Goal: Communication & Community: Ask a question

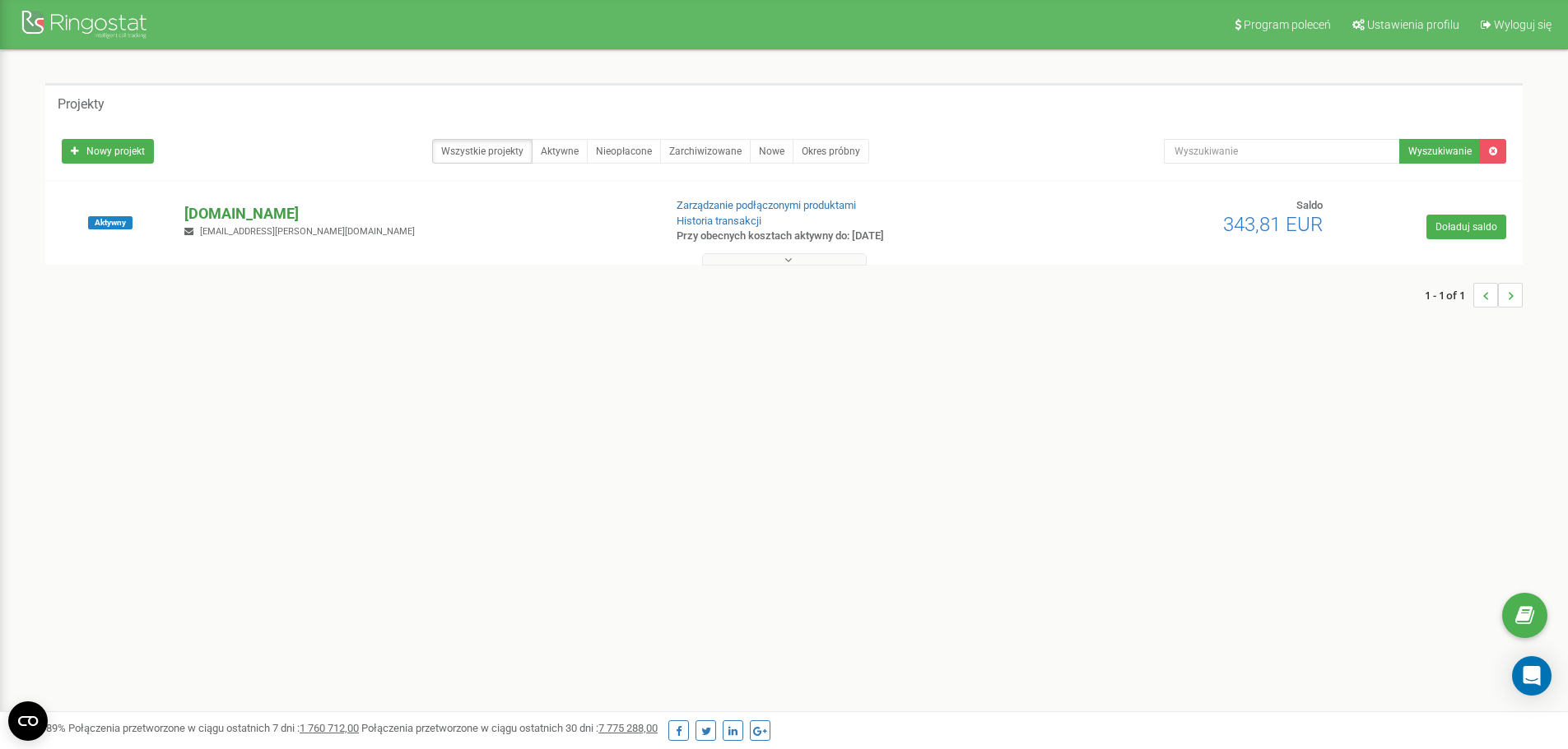
click at [221, 209] on p "[DOMAIN_NAME]" at bounding box center [417, 214] width 465 height 21
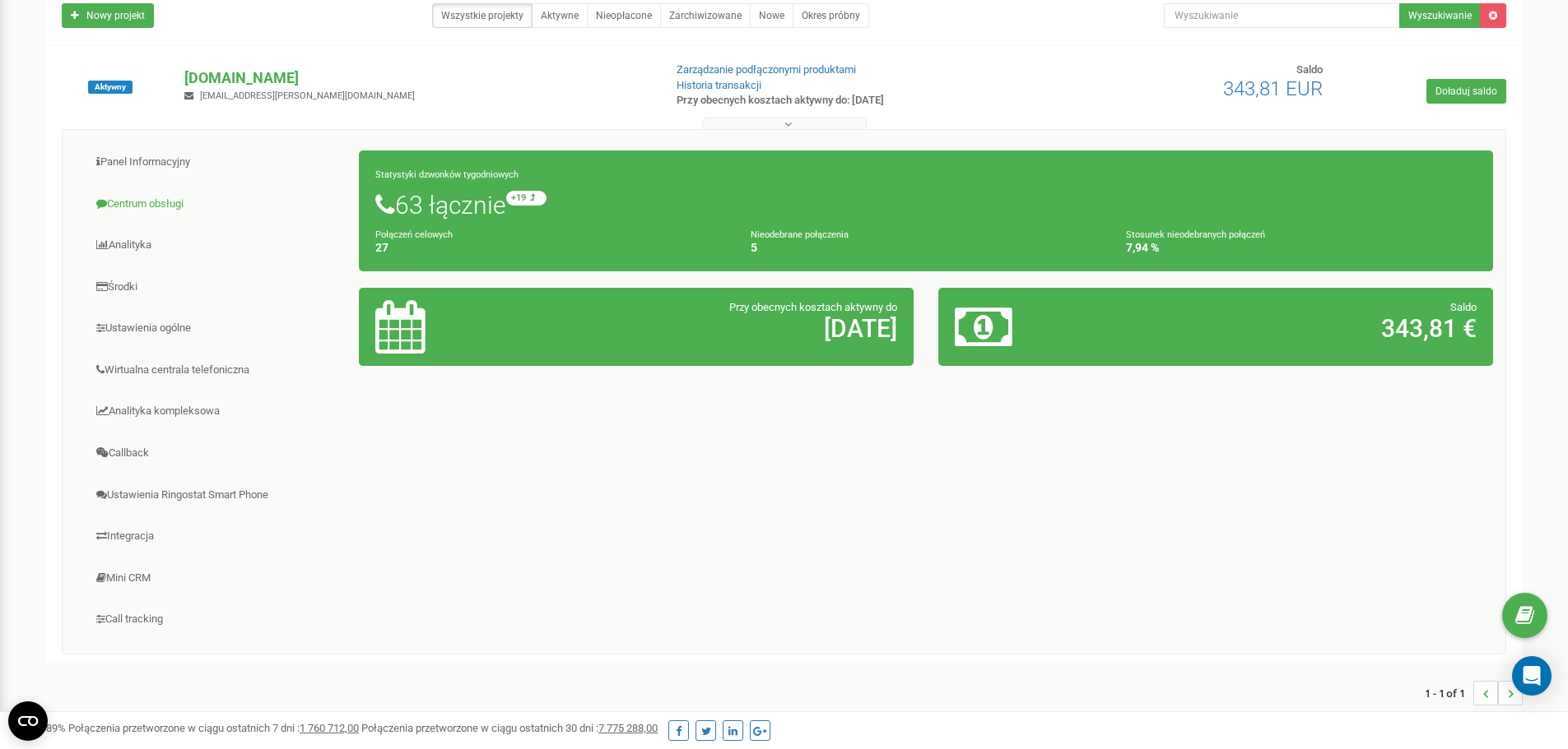
scroll to position [164, 0]
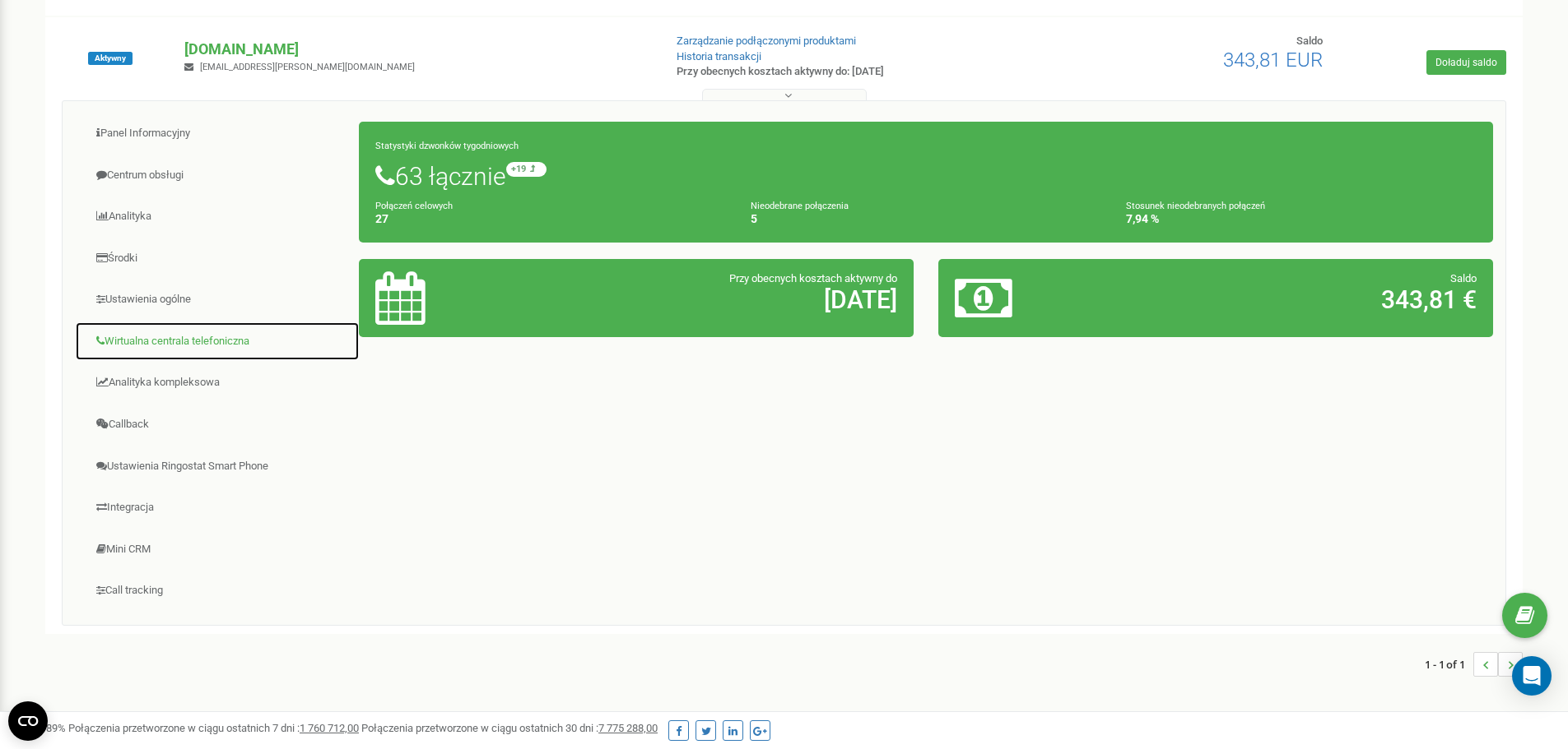
click at [206, 338] on link "Wirtualna centrala telefoniczna" at bounding box center [218, 341] width 285 height 40
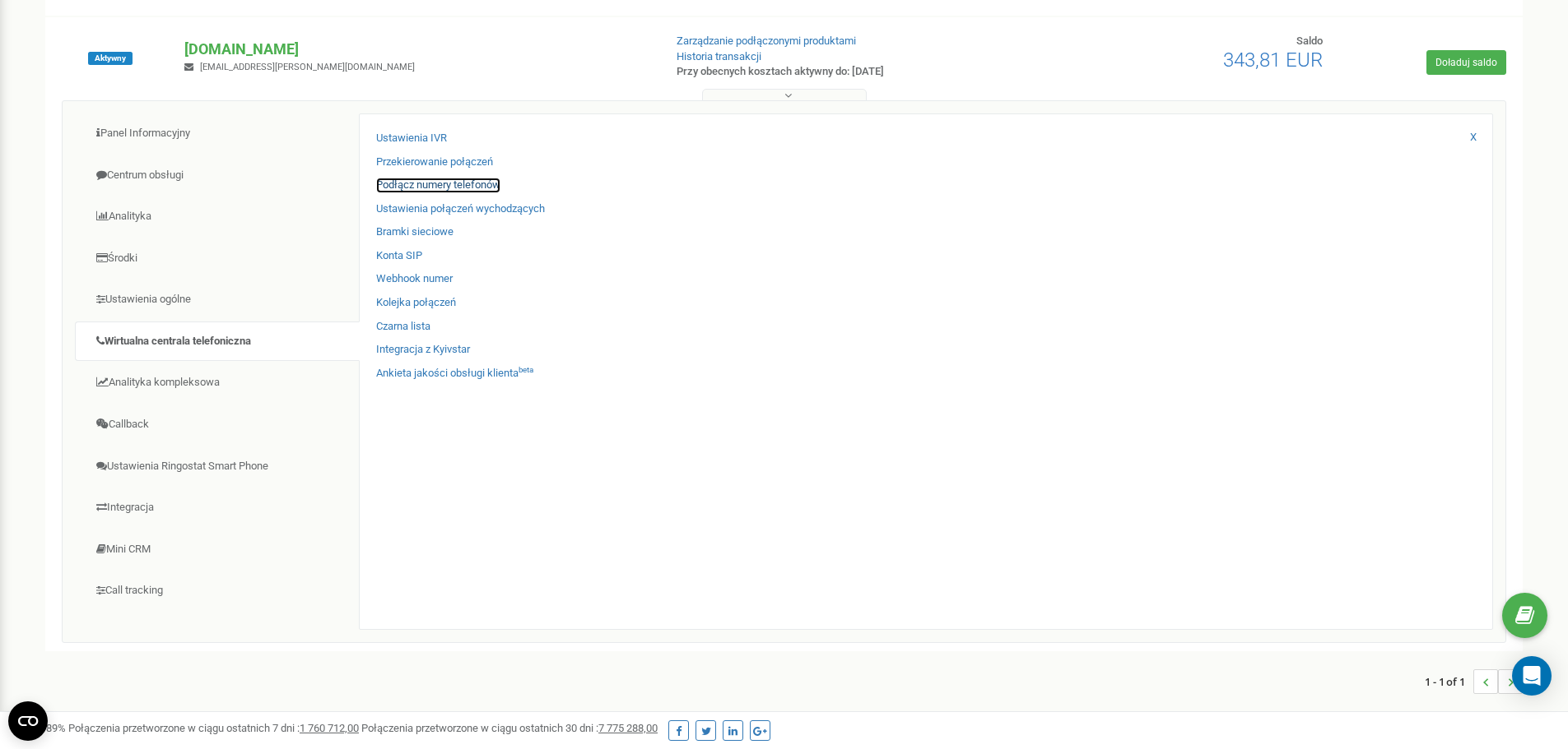
click at [457, 183] on link "Podłącz numery telefonów" at bounding box center [439, 185] width 124 height 16
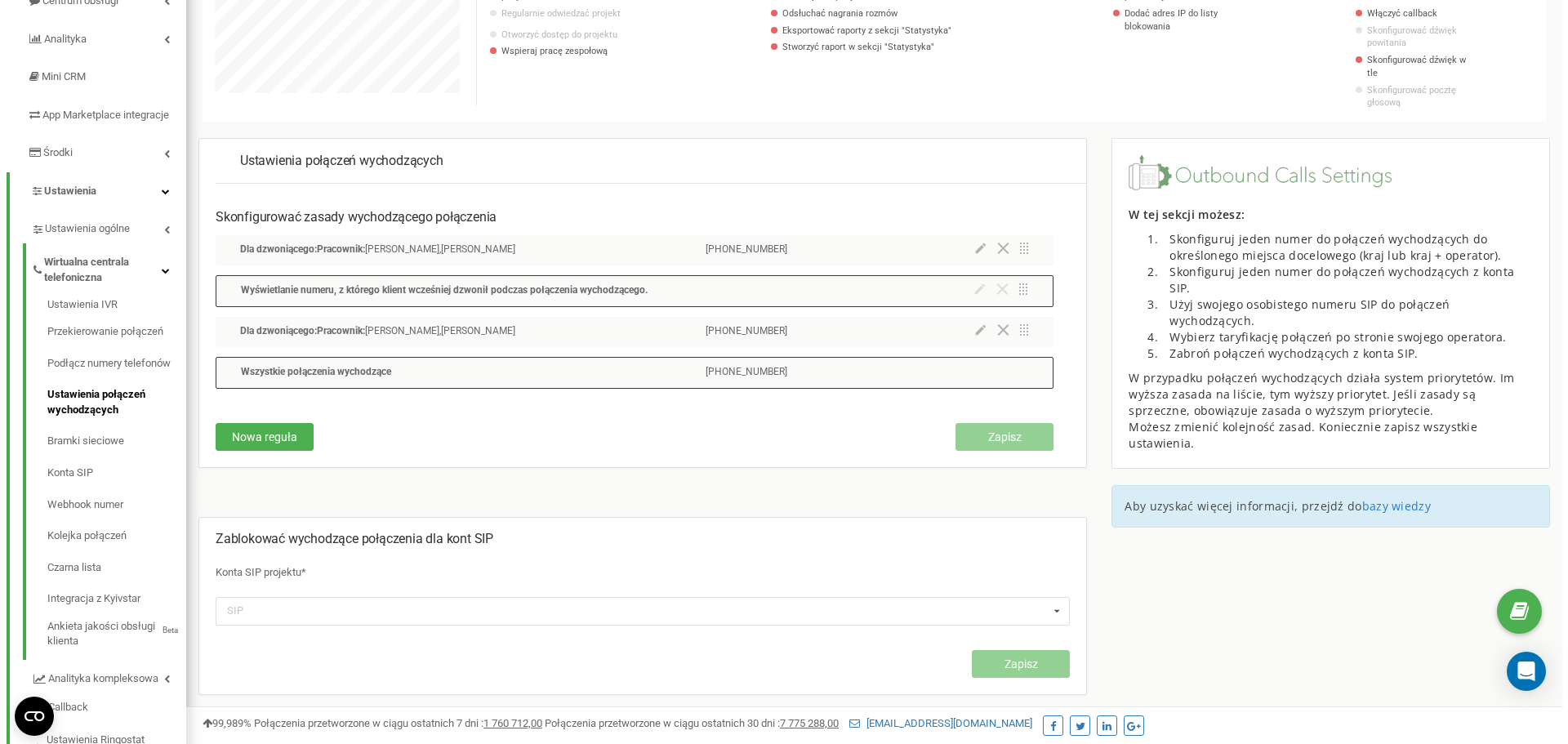
scroll to position [163, 0]
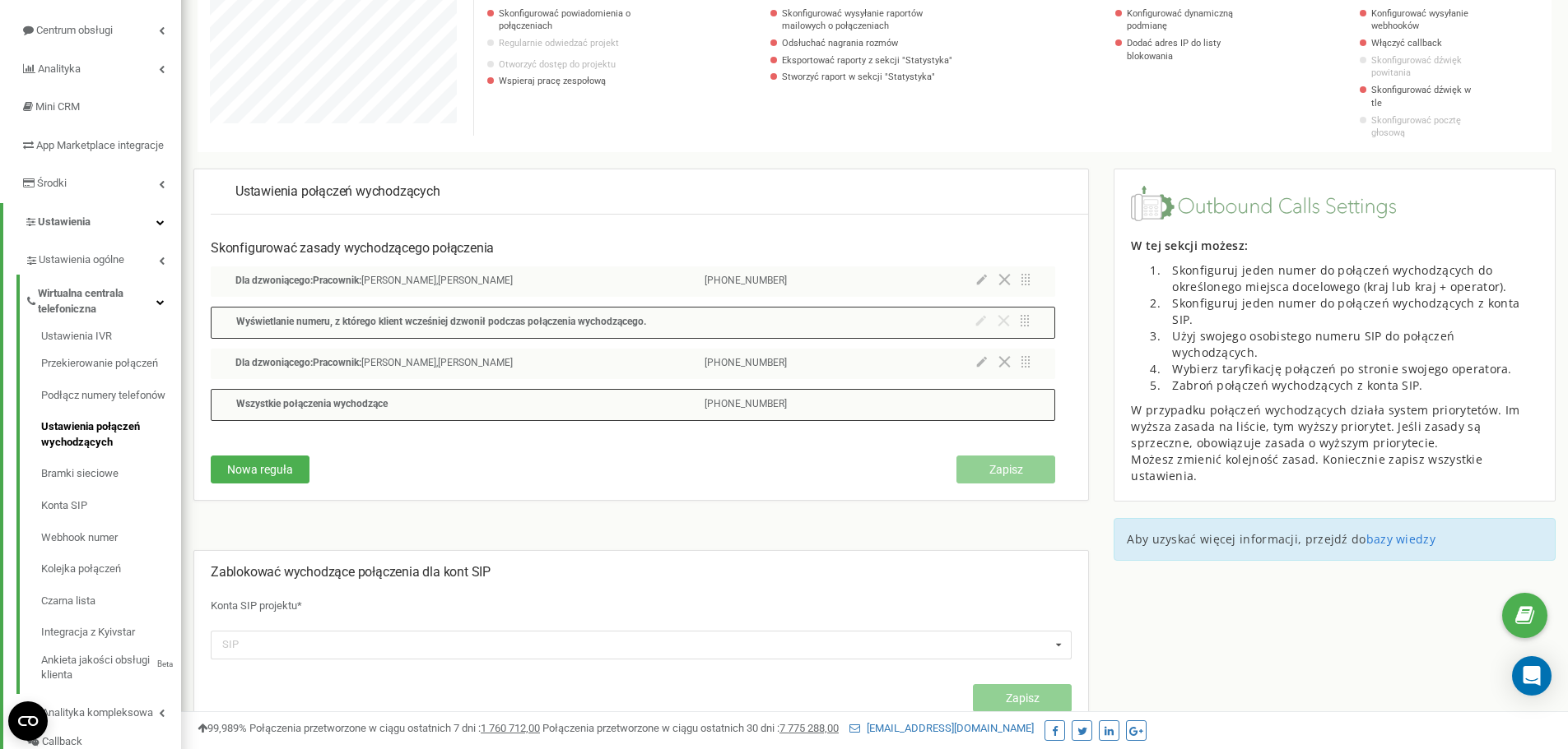
click at [930, 360] on div "Dla dzwoniącego: Pracownik: Oskar Skubis,Sandra Skubis +48799355724" at bounding box center [632, 363] width 845 height 31
click at [984, 356] on icon at bounding box center [981, 361] width 10 height 11
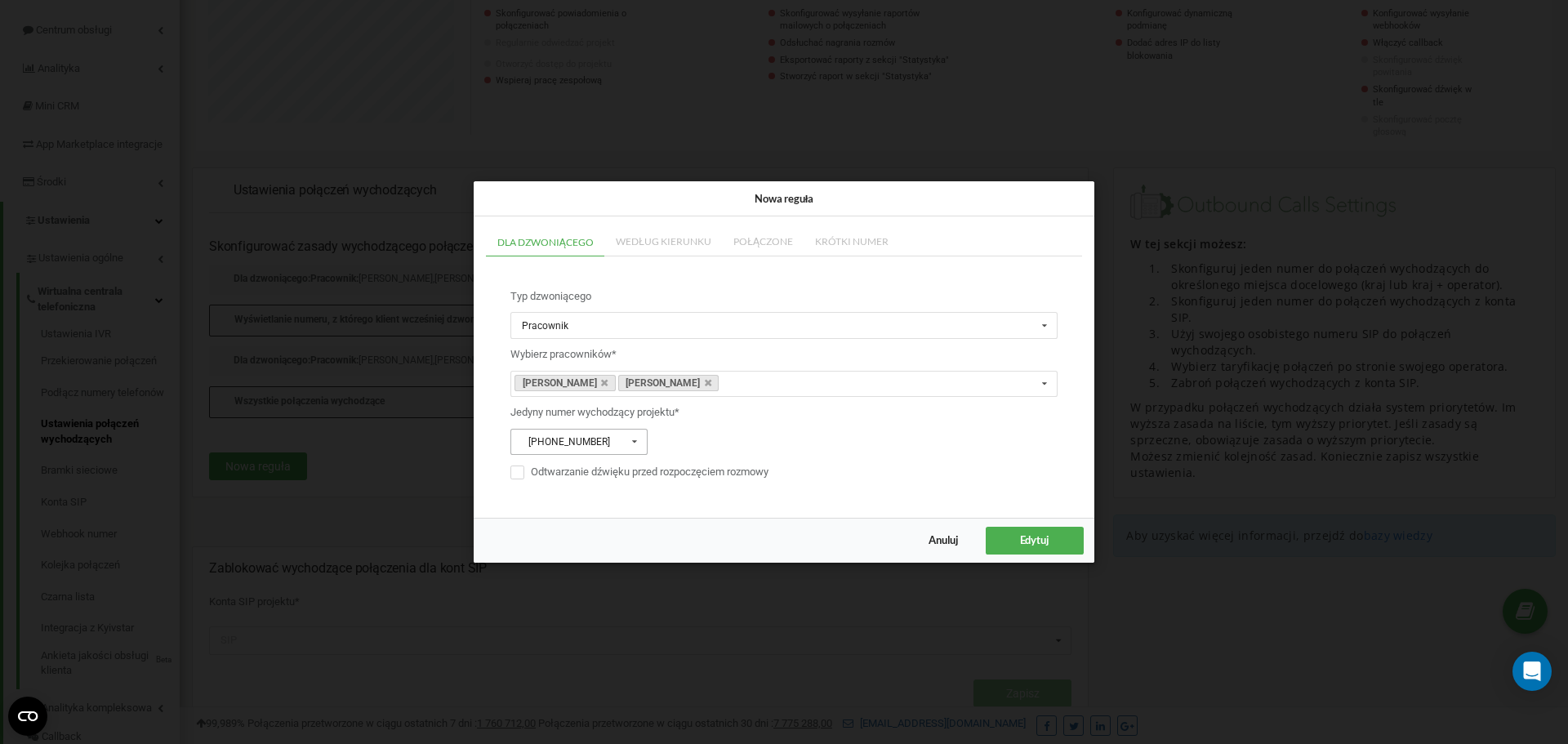
click at [633, 436] on icon at bounding box center [635, 442] width 21 height 25
click at [1042, 386] on icon at bounding box center [1045, 384] width 21 height 25
click at [937, 539] on span "Anuluj" at bounding box center [943, 540] width 30 height 13
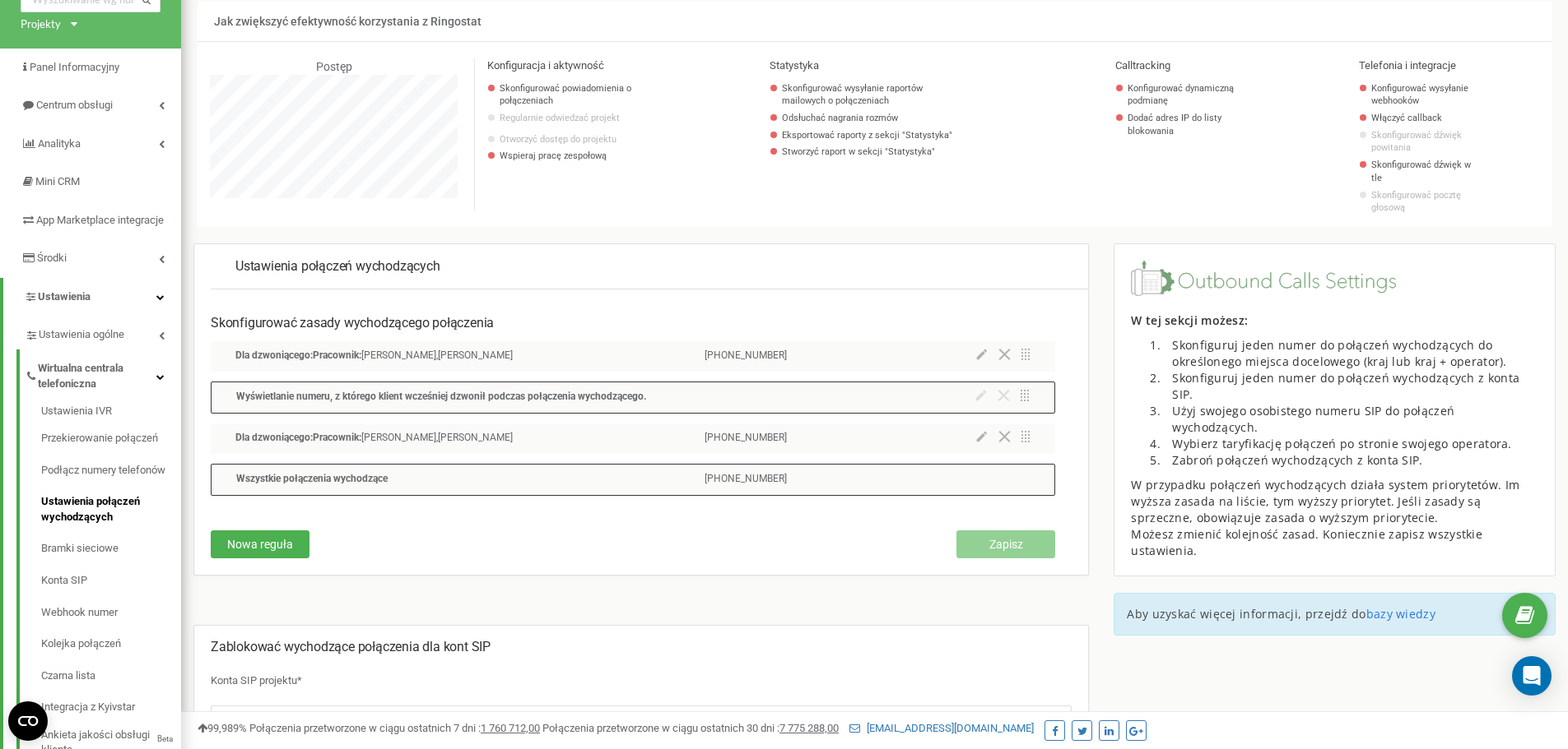
scroll to position [0, 0]
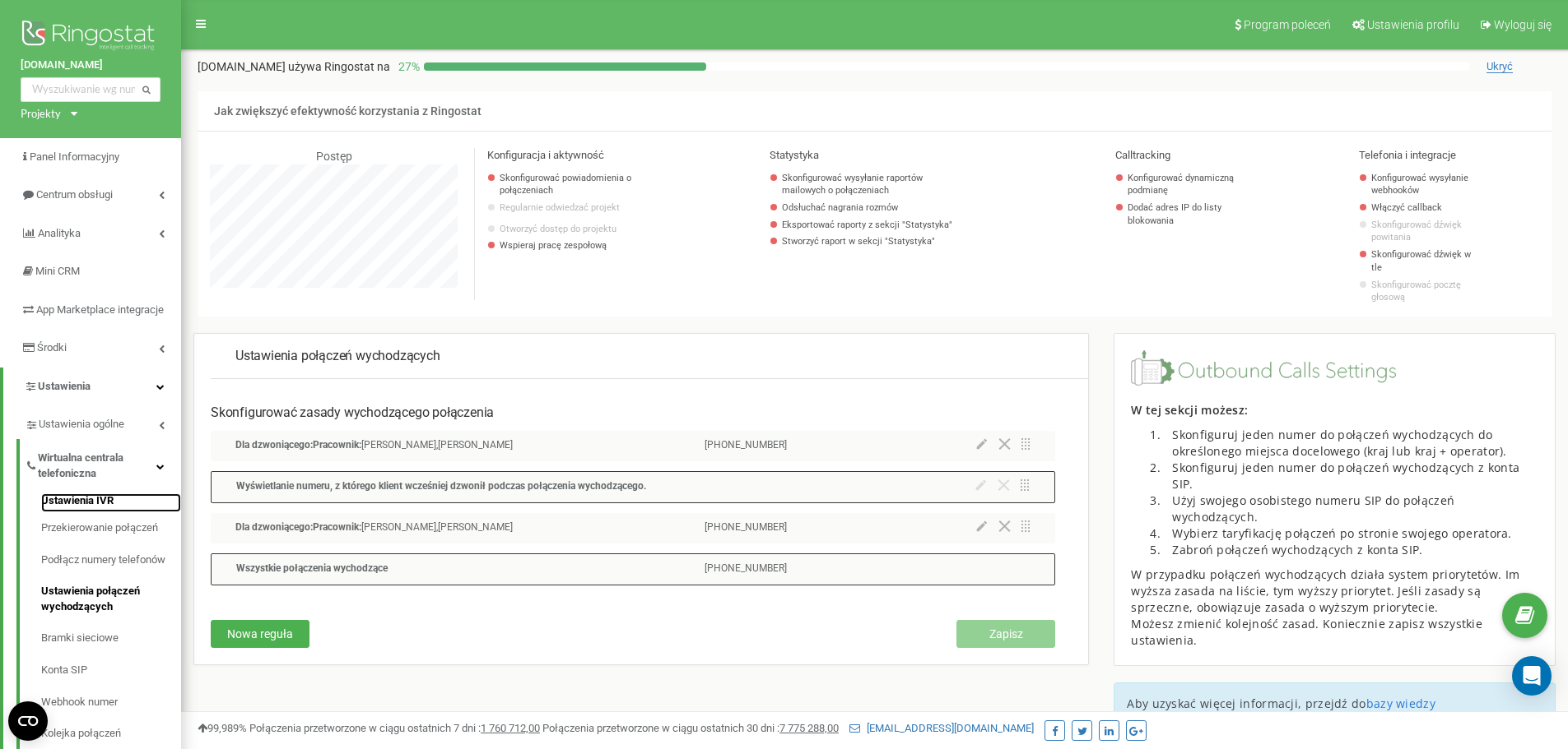
click at [101, 513] on link "Ustawienia IVR" at bounding box center [111, 503] width 140 height 20
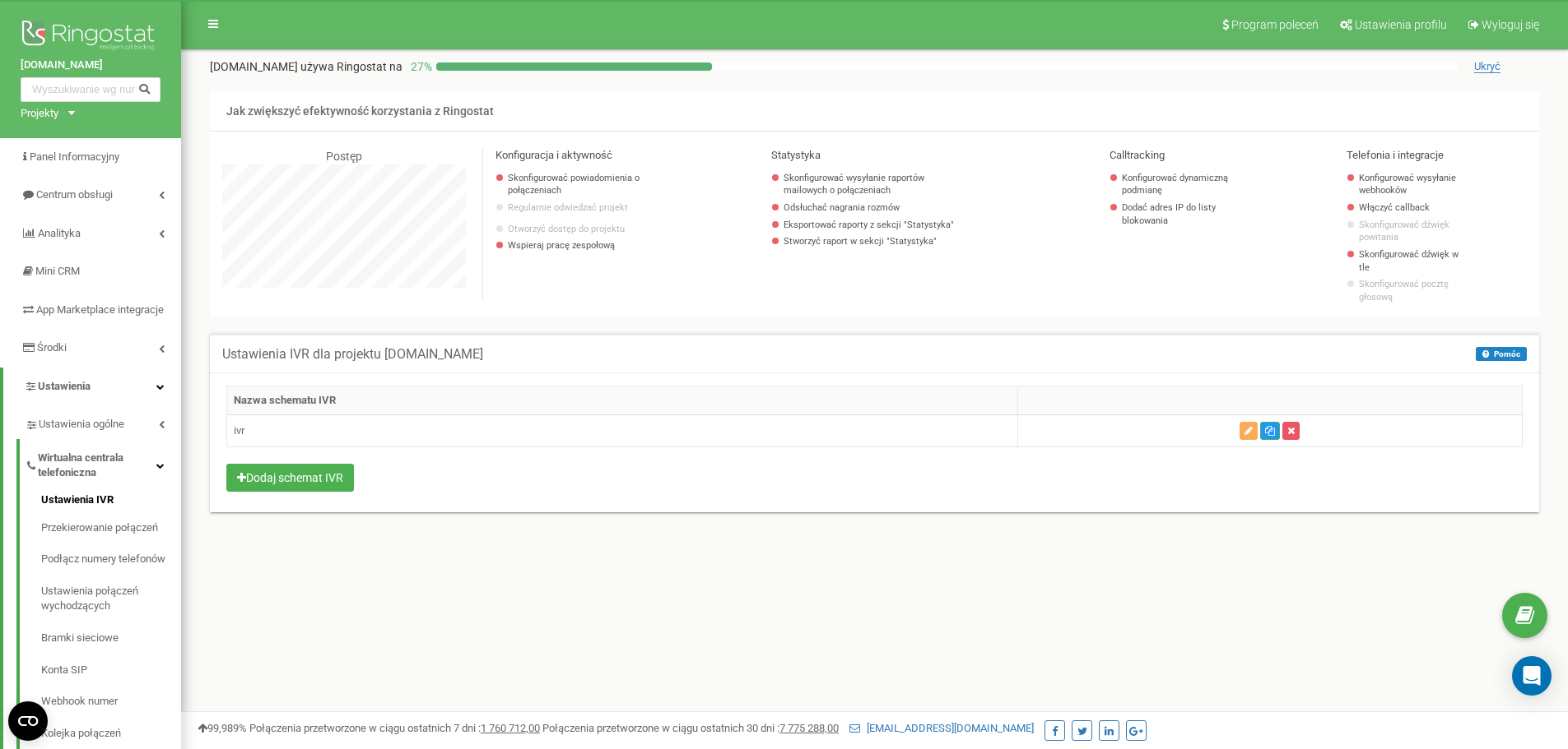
scroll to position [986, 1386]
click at [1245, 426] on icon "button" at bounding box center [1247, 430] width 8 height 10
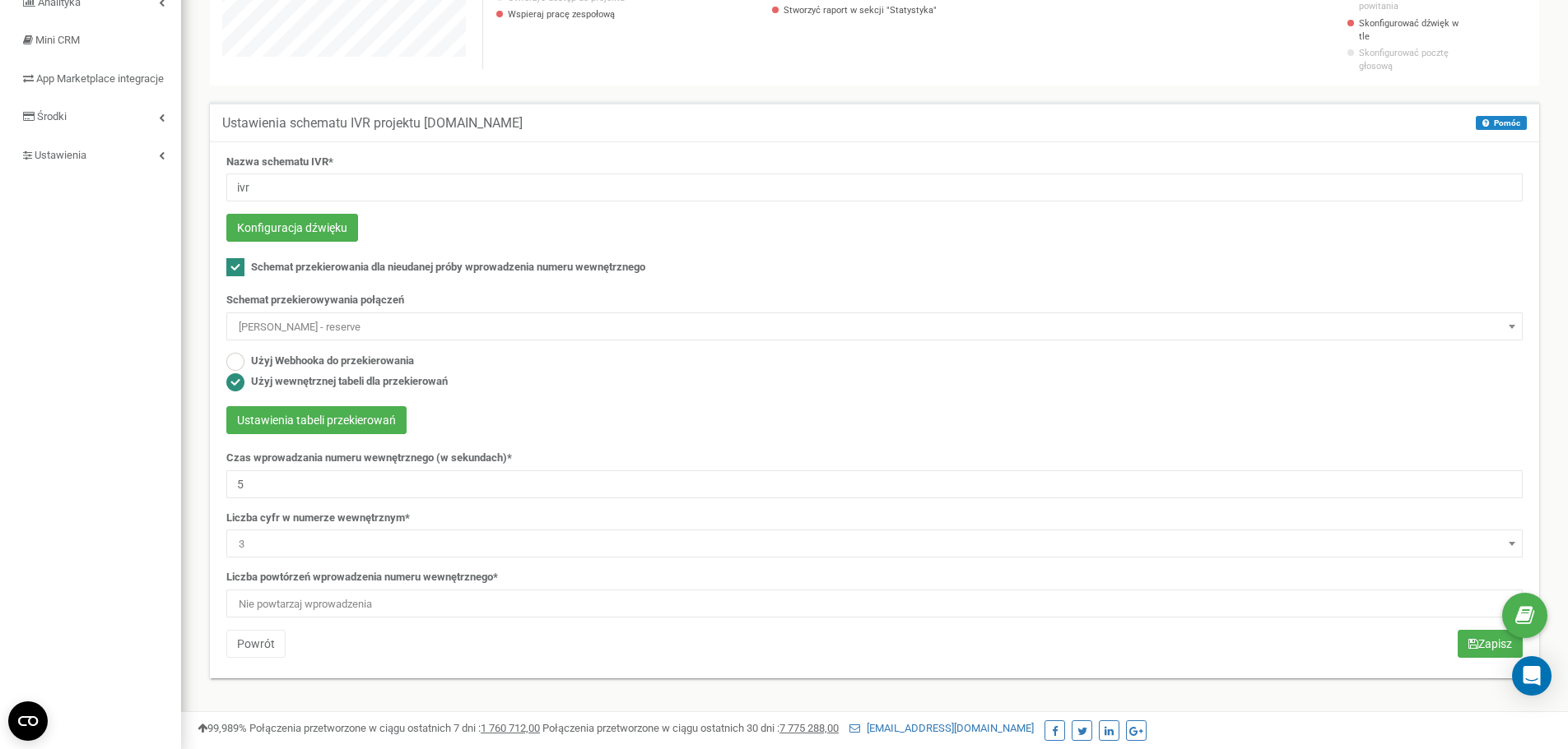
scroll to position [237, 0]
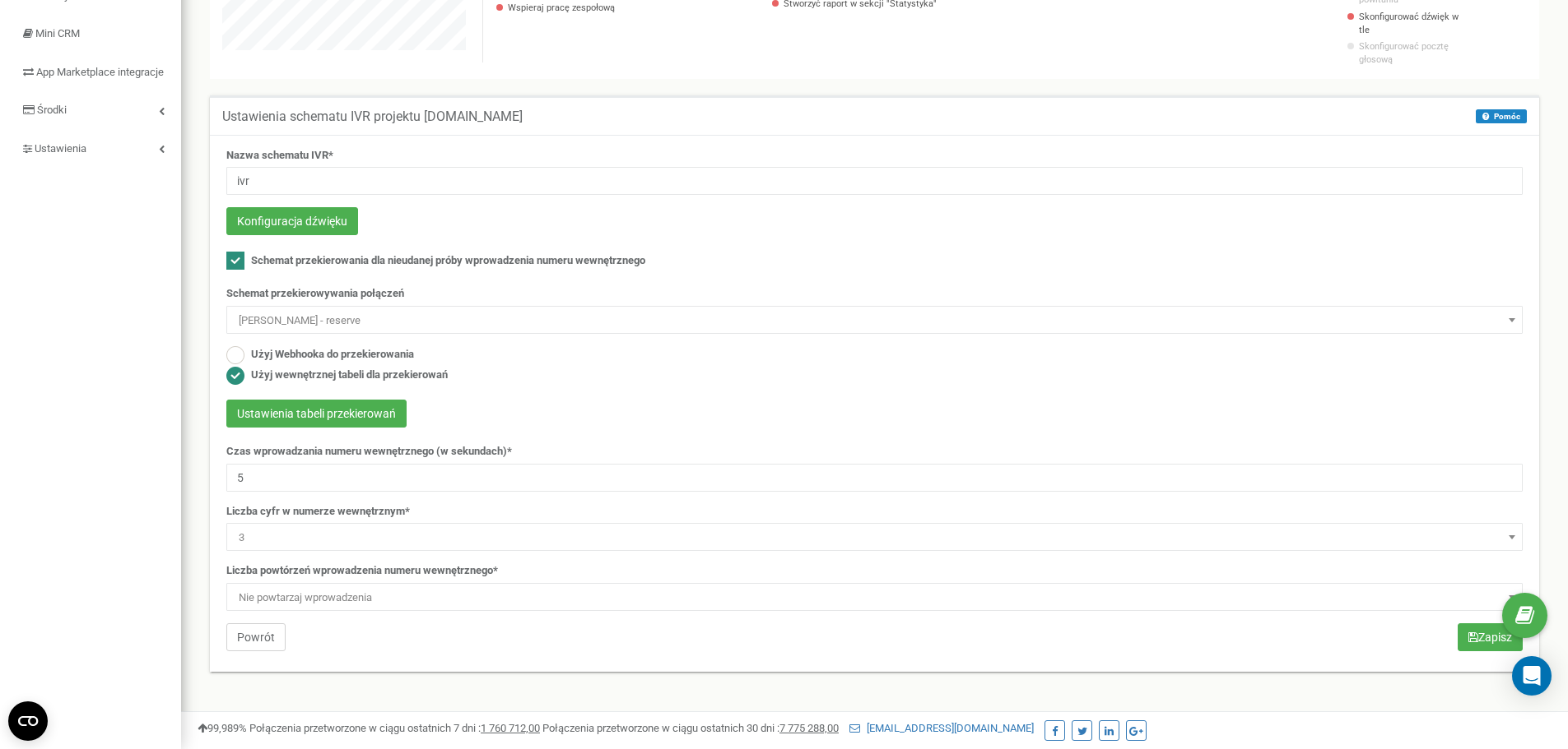
click at [244, 624] on button "Powrót" at bounding box center [256, 637] width 59 height 28
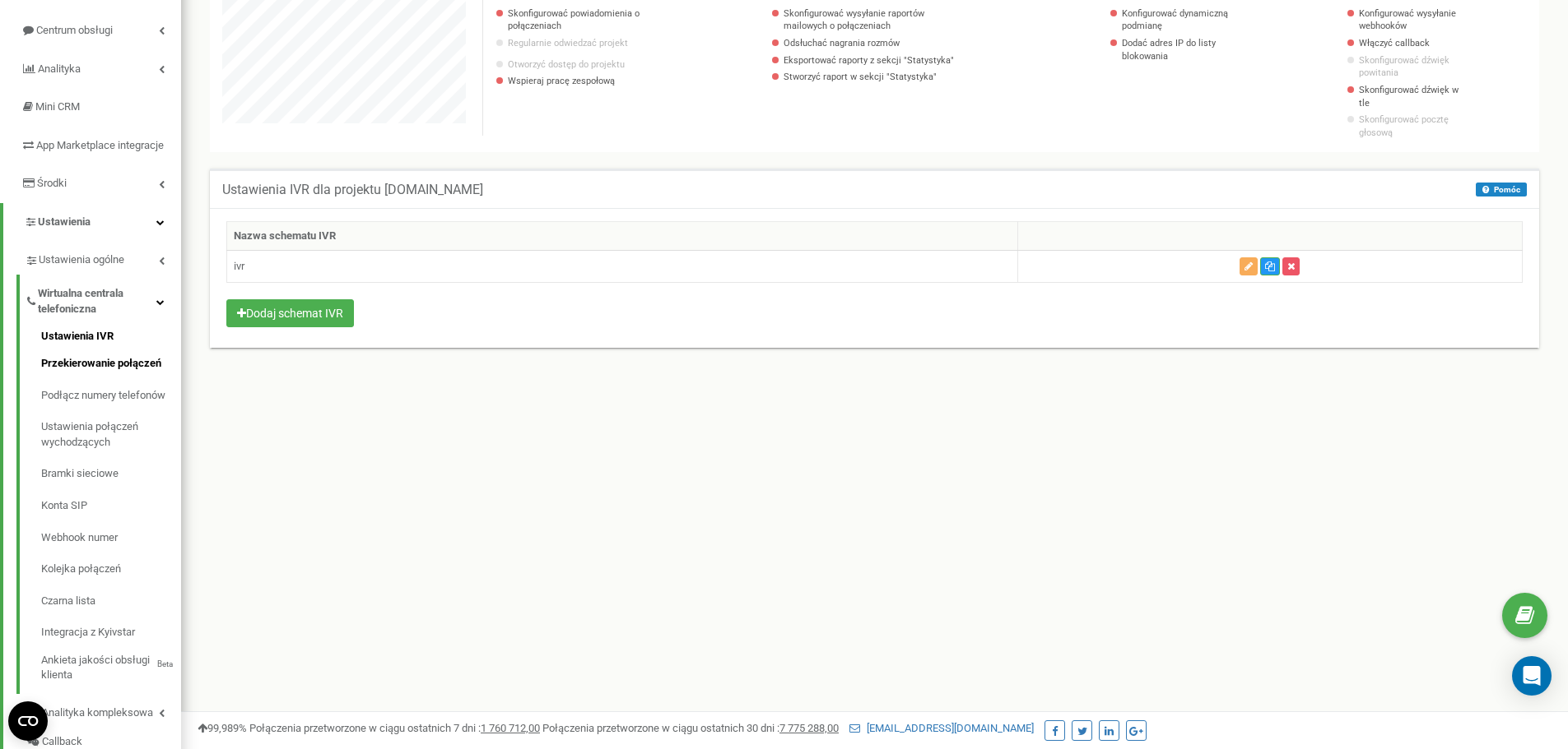
scroll to position [247, 0]
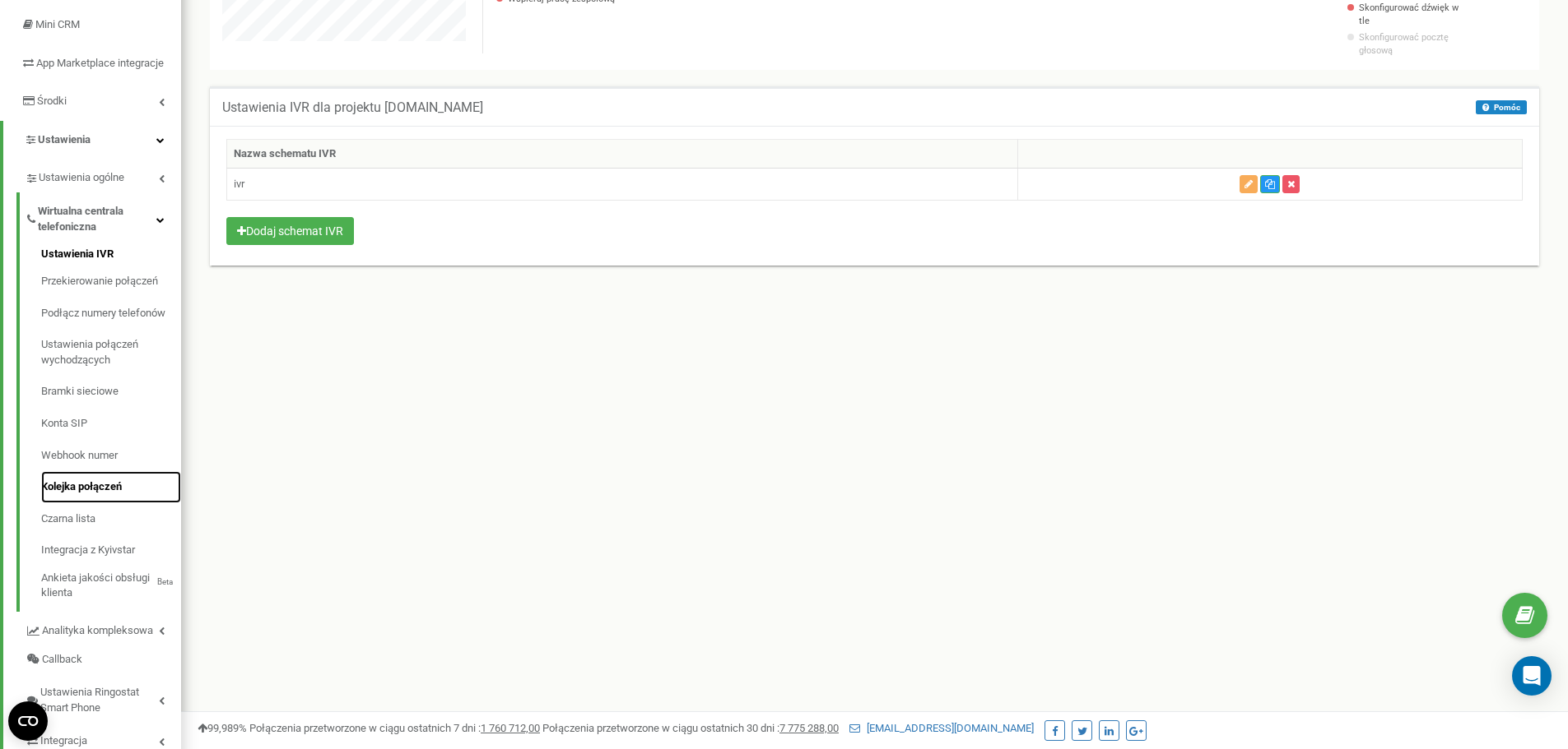
click at [115, 504] on link "Kolejka połączeń" at bounding box center [111, 487] width 140 height 32
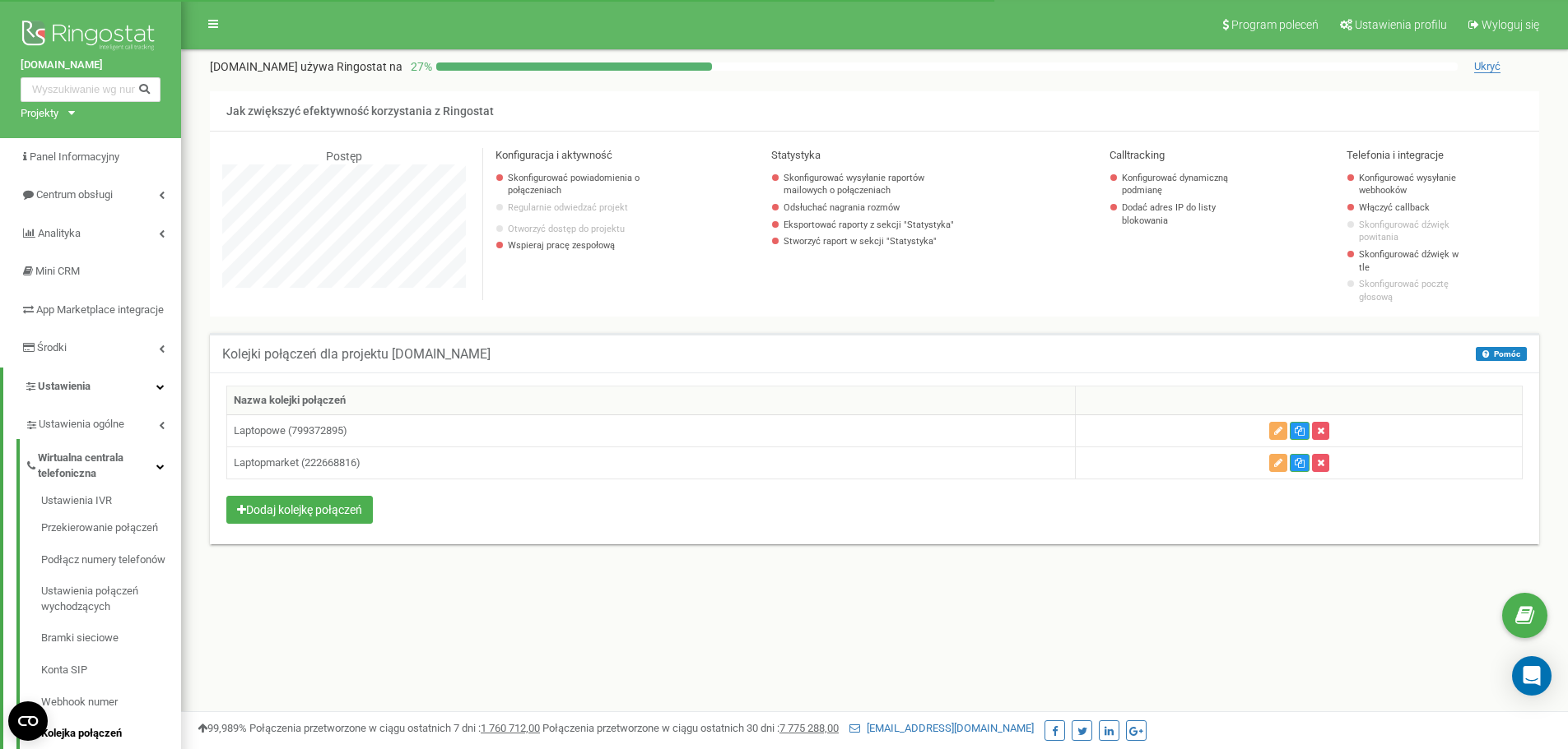
scroll to position [986, 1386]
click at [1284, 454] on button "button" at bounding box center [1278, 463] width 18 height 18
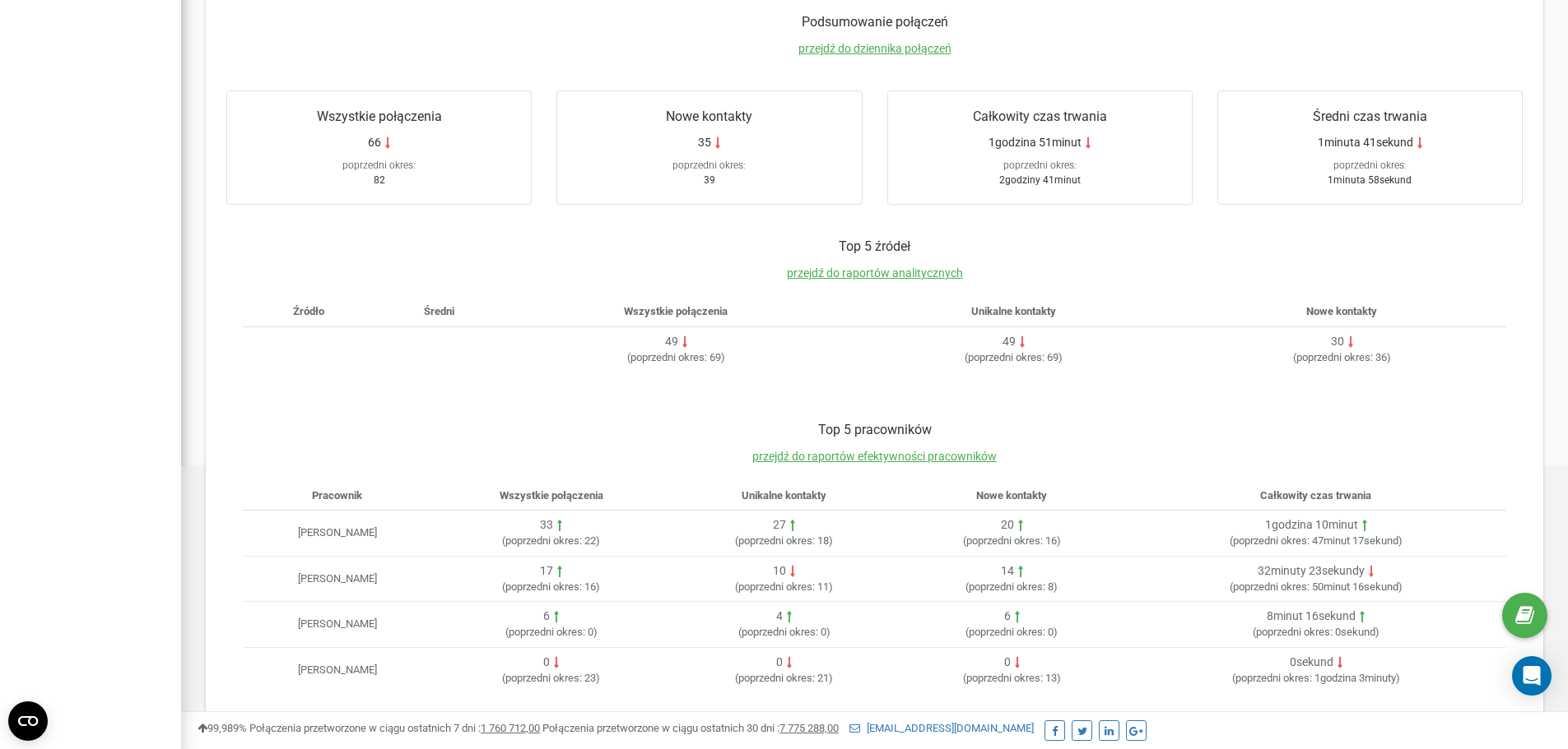
scroll to position [109, 0]
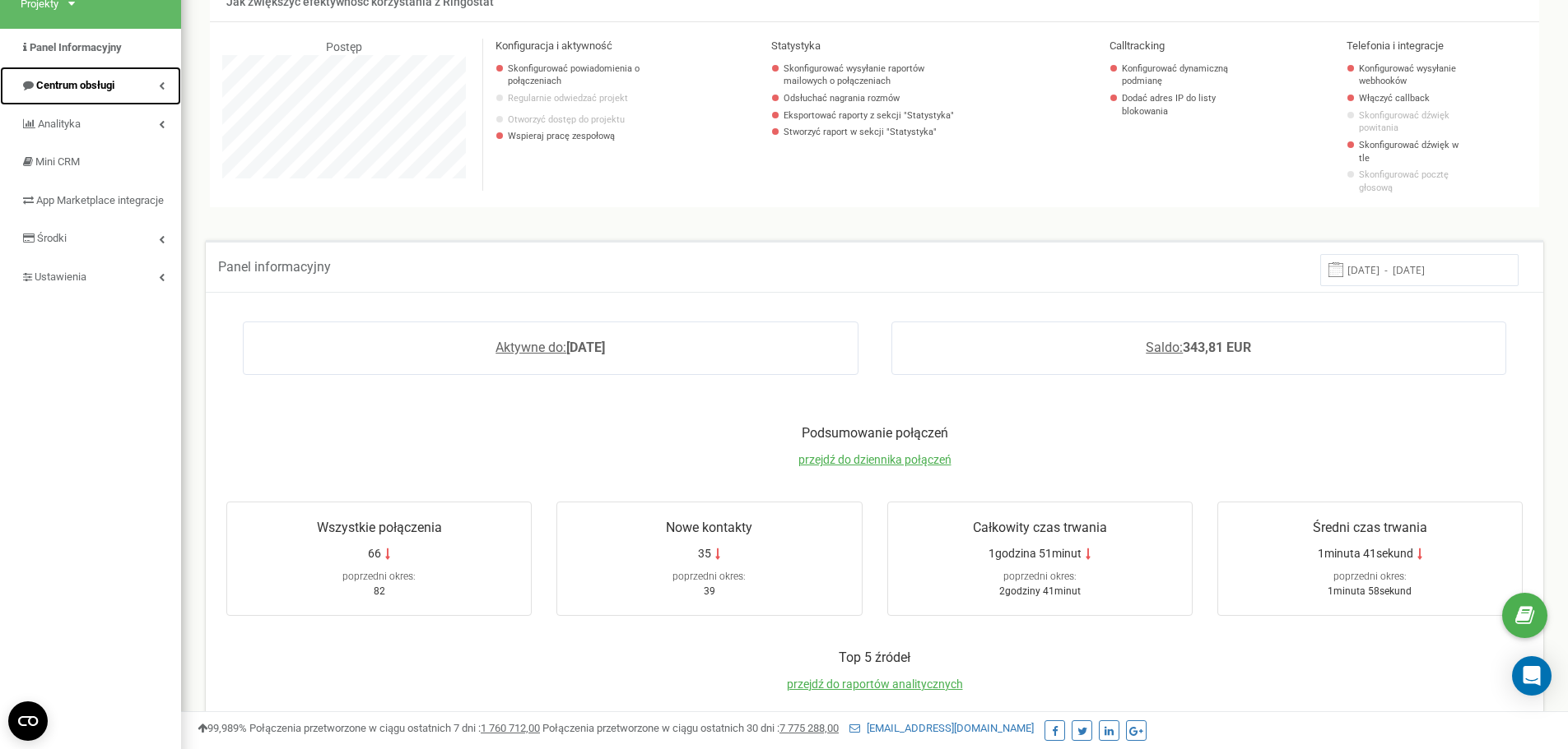
click at [87, 91] on span "Centrum obsługi" at bounding box center [74, 85] width 78 height 12
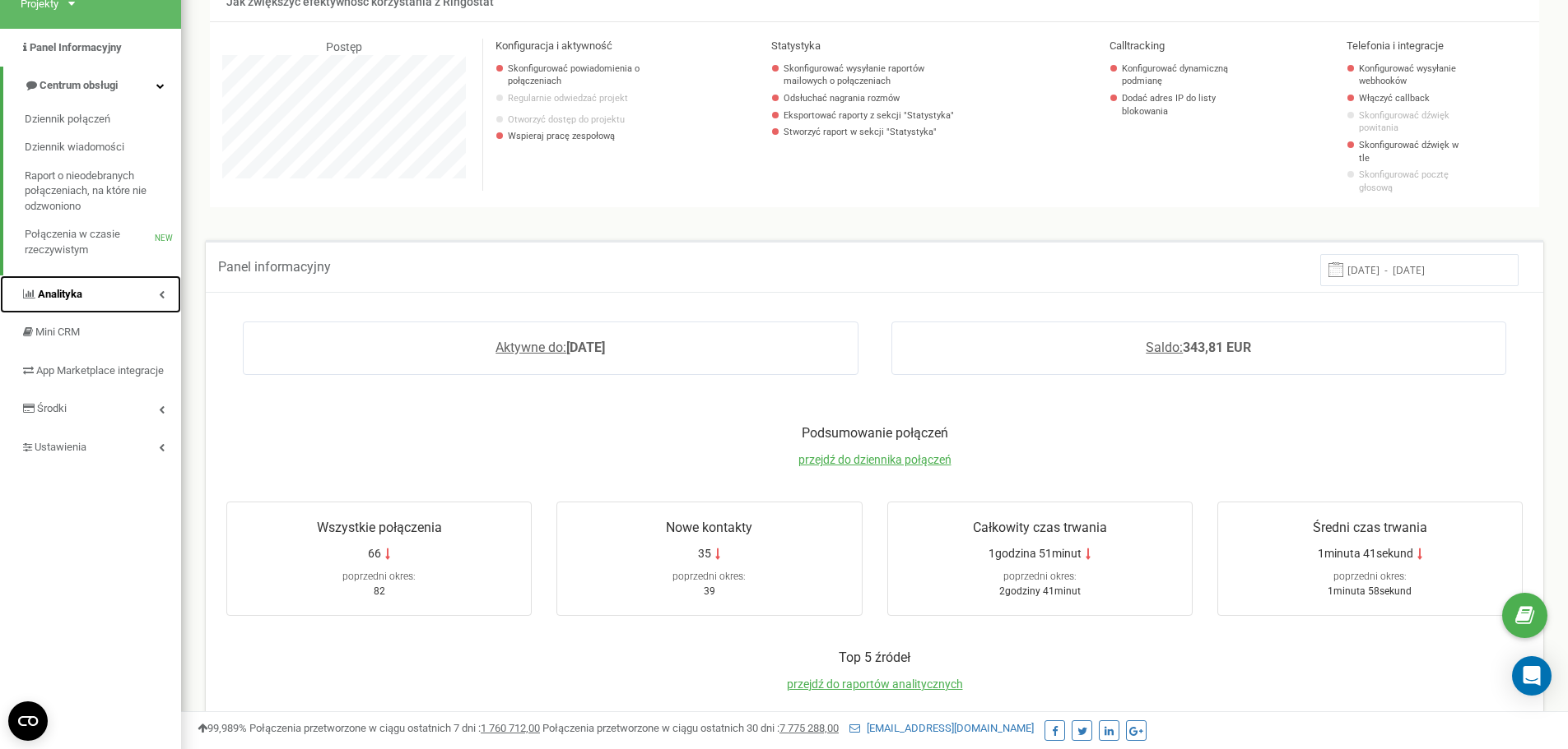
click at [87, 290] on link "Analityka" at bounding box center [90, 295] width 181 height 38
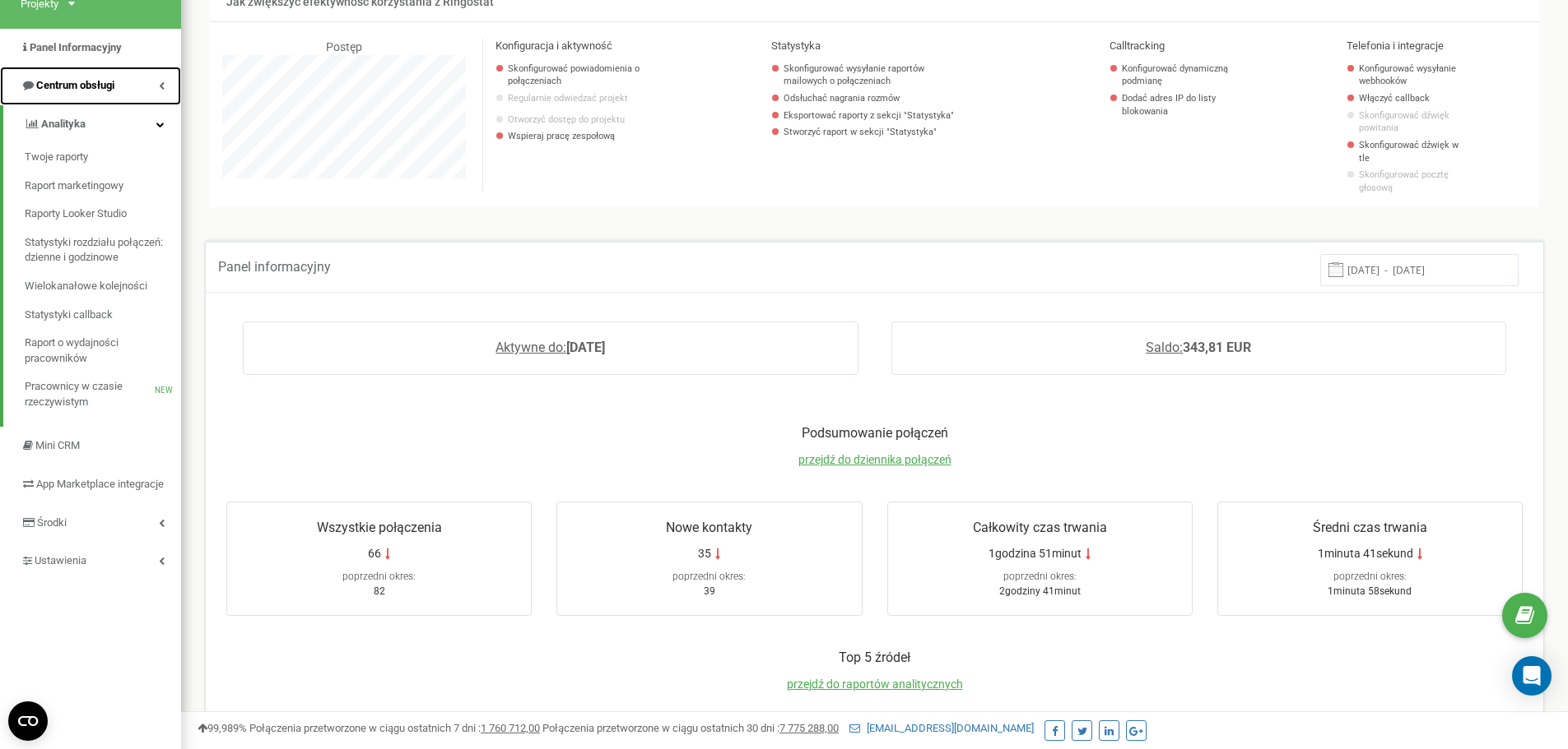
click at [129, 91] on link "Centrum obsługi" at bounding box center [90, 86] width 181 height 38
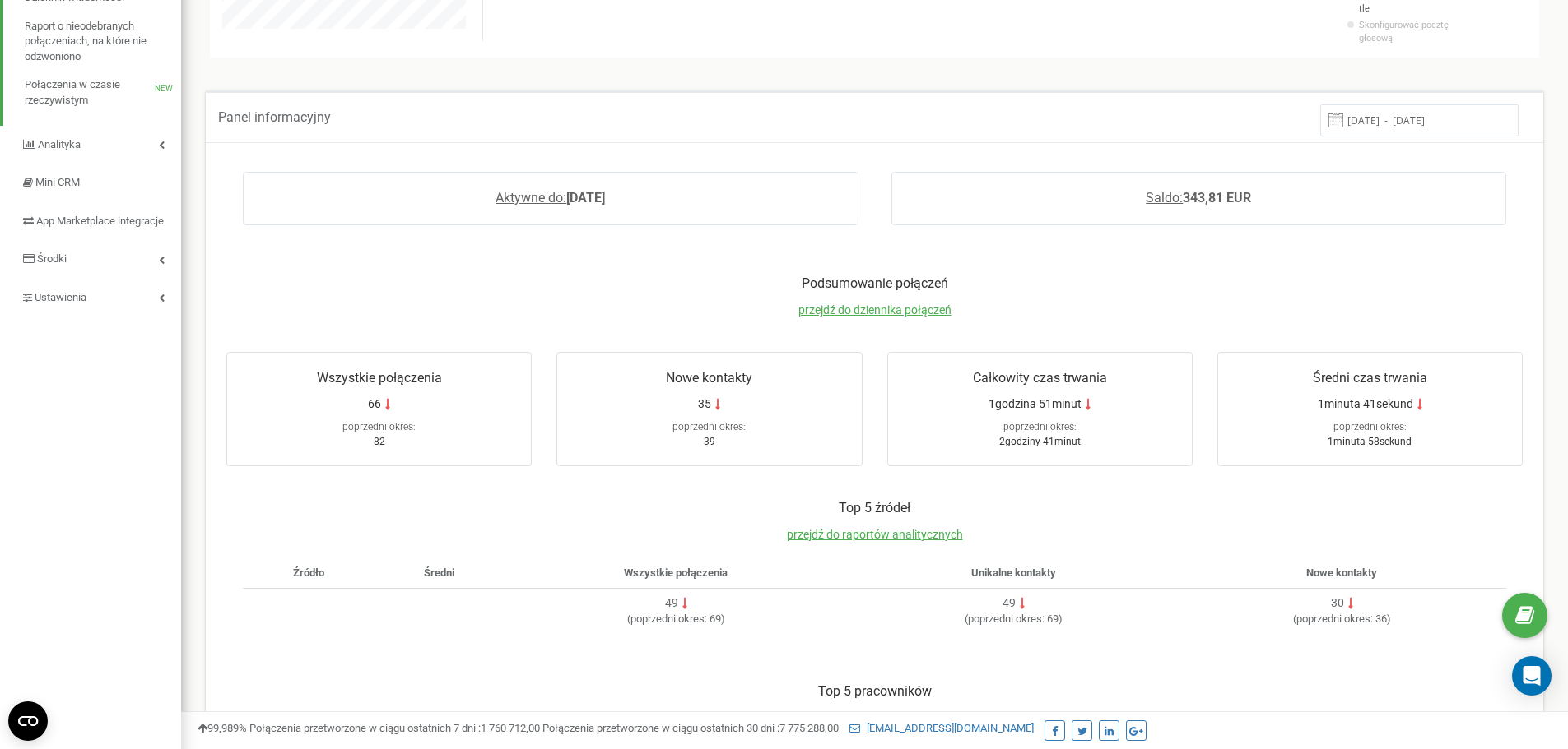
scroll to position [274, 0]
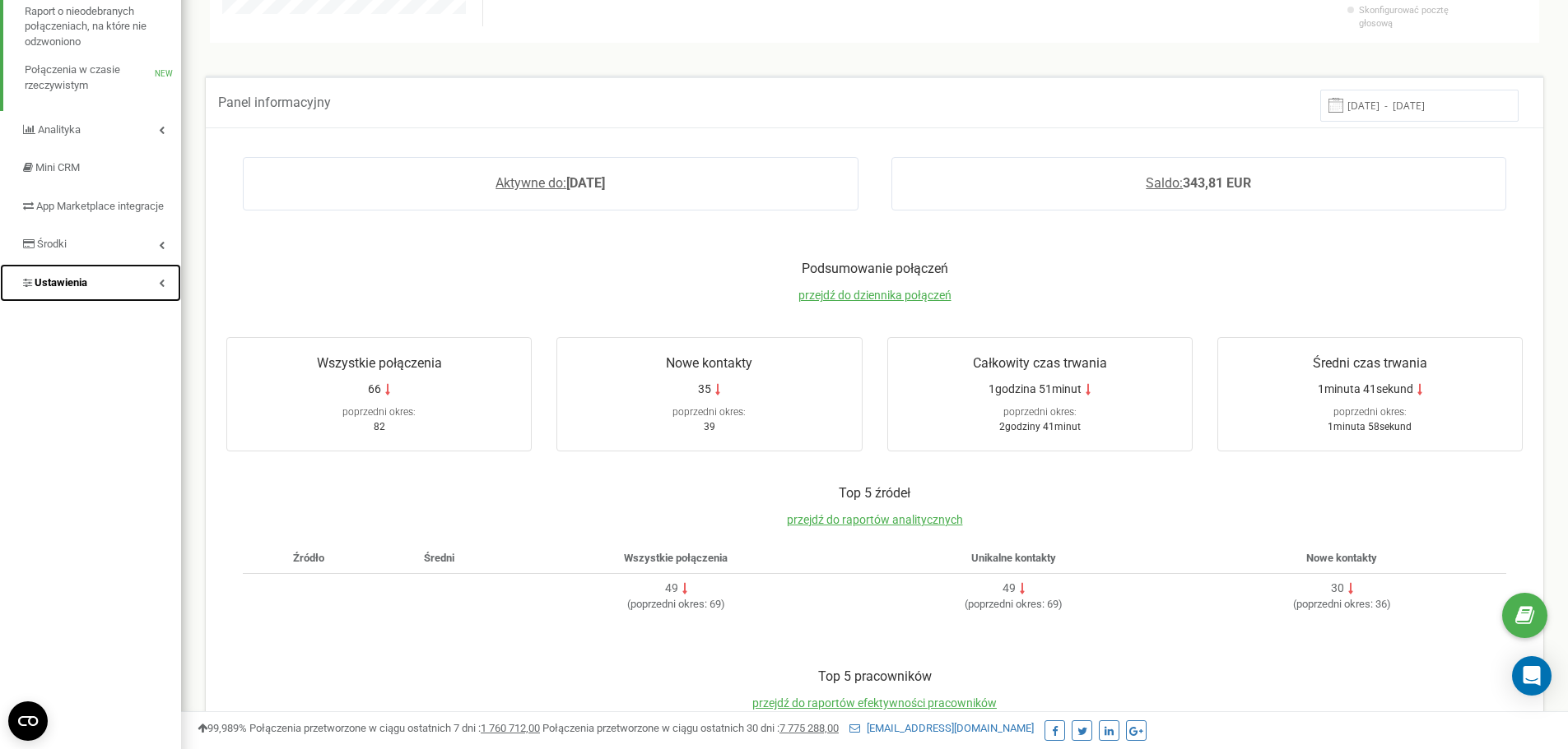
click at [110, 303] on link "Ustawienia" at bounding box center [90, 283] width 181 height 38
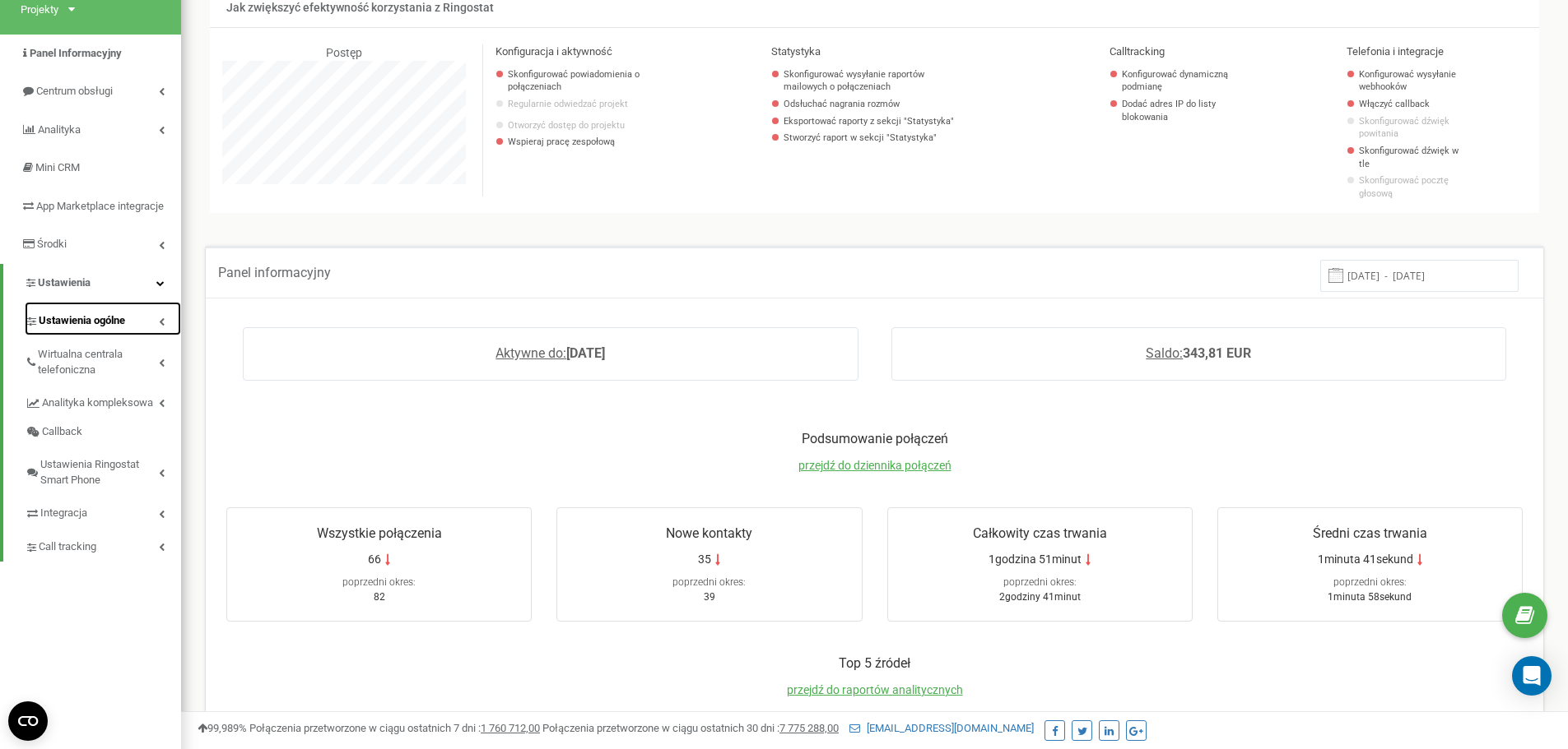
click at [162, 329] on link "Ustawienia ogólne" at bounding box center [102, 319] width 156 height 34
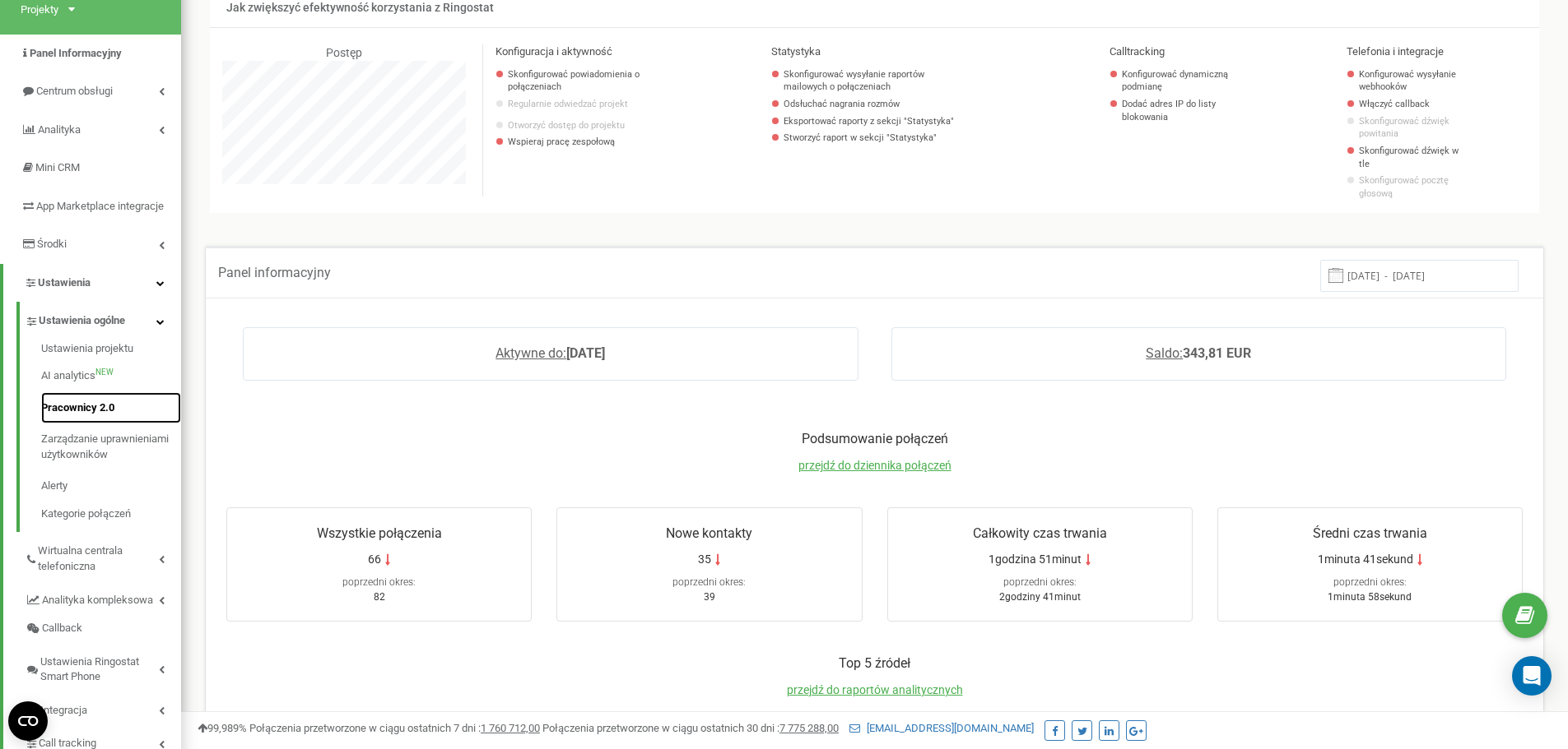
click at [80, 422] on link "Pracownicy 2.0" at bounding box center [111, 408] width 140 height 32
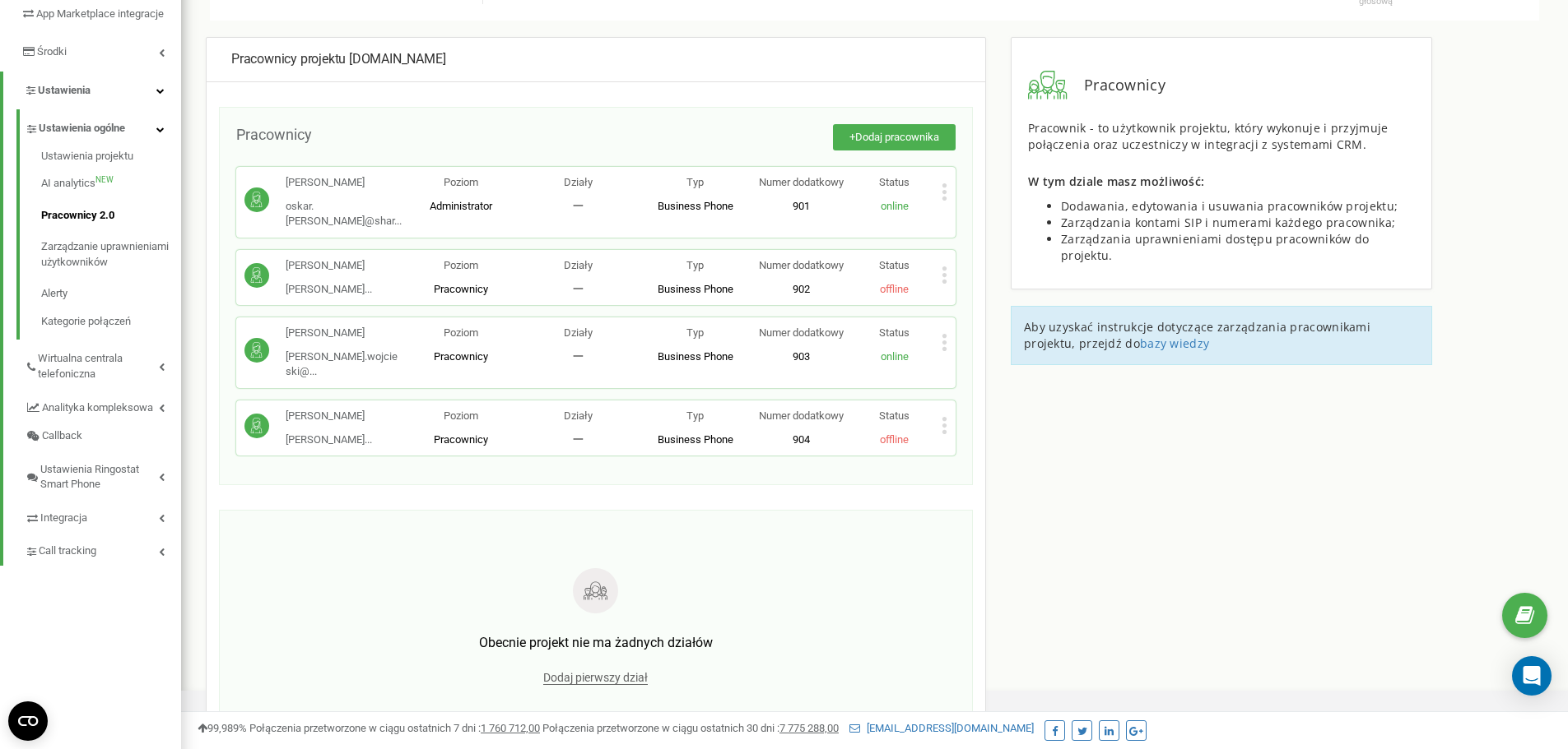
scroll to position [329, 0]
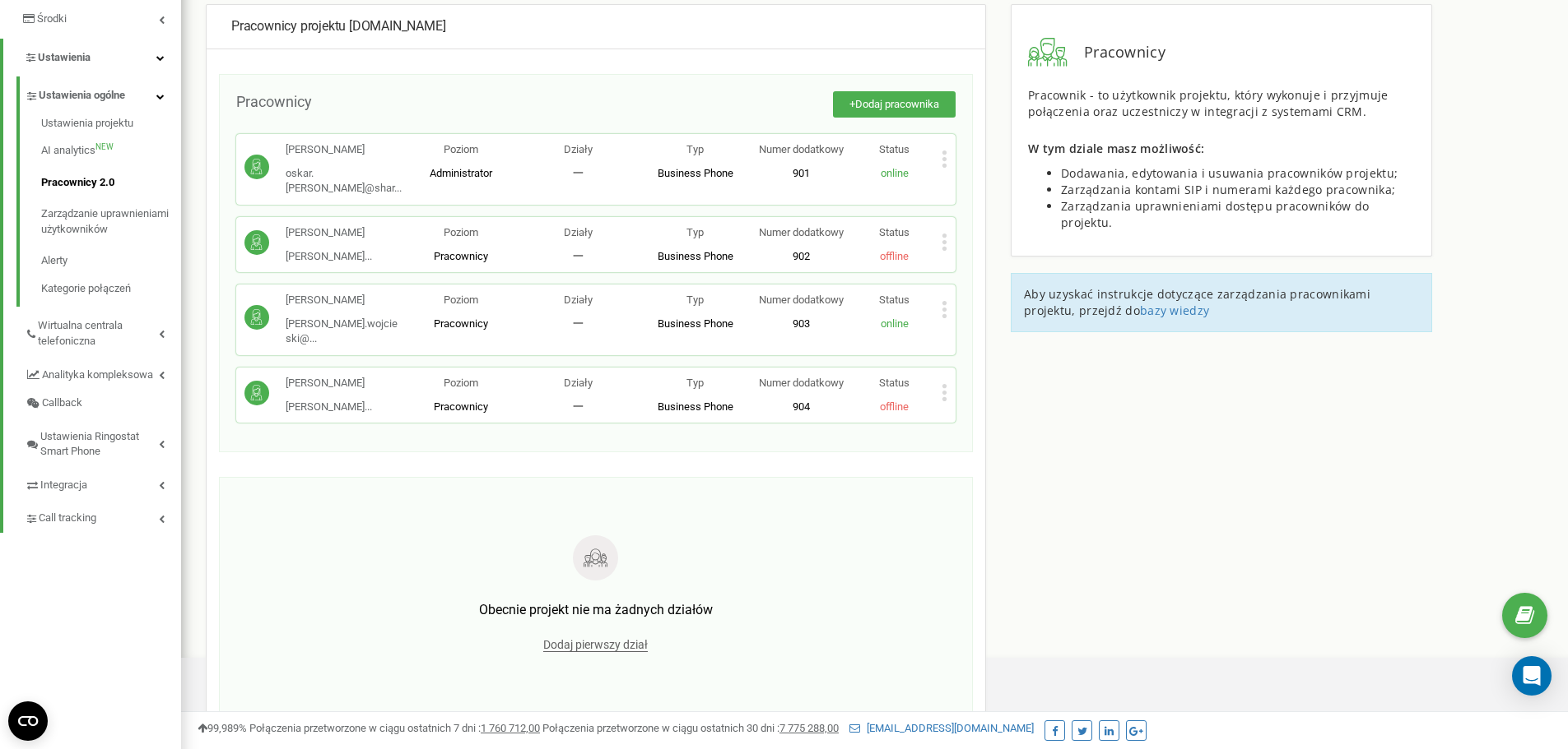
click at [944, 301] on icon at bounding box center [944, 310] width 6 height 17
click at [962, 331] on icon at bounding box center [957, 337] width 12 height 12
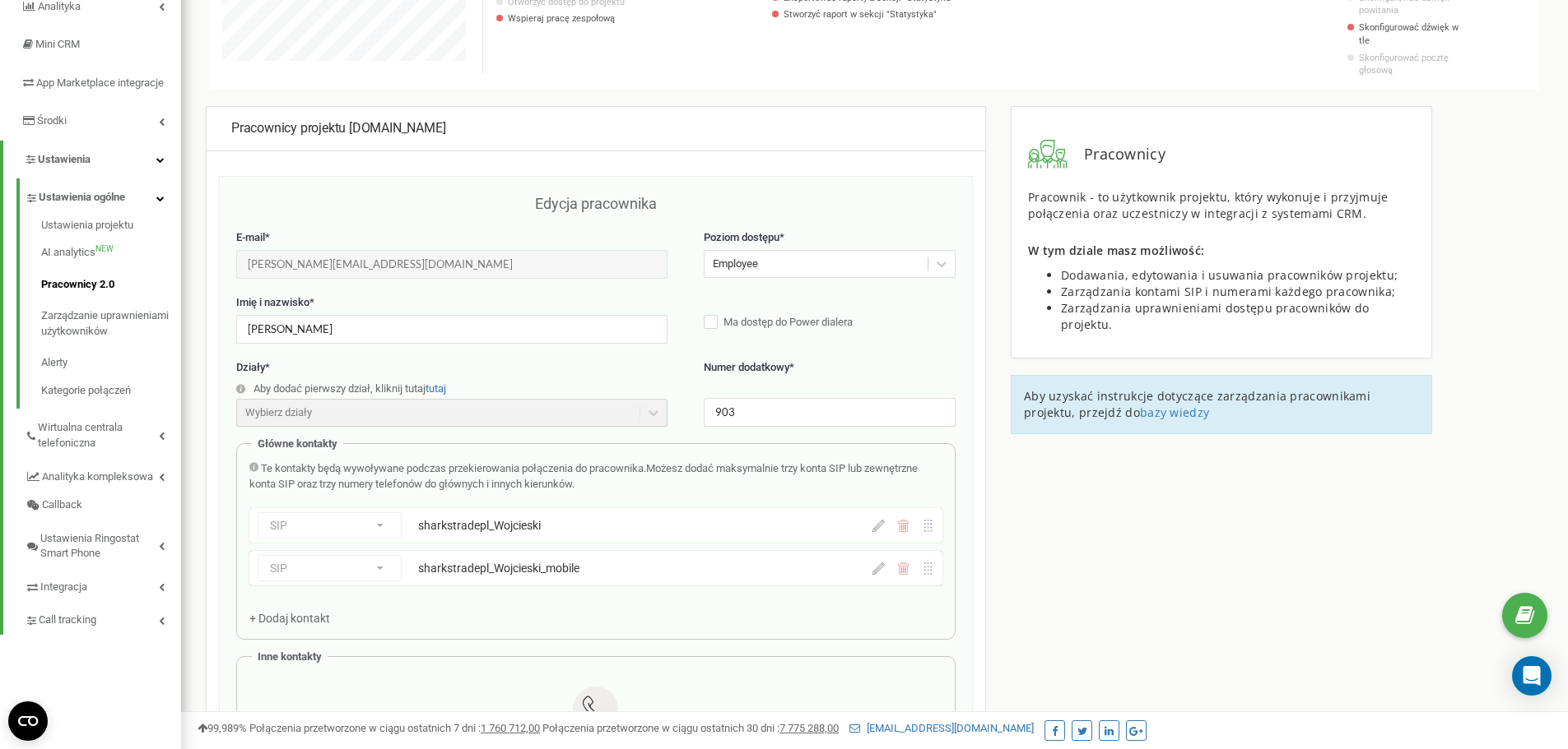
scroll to position [0, 0]
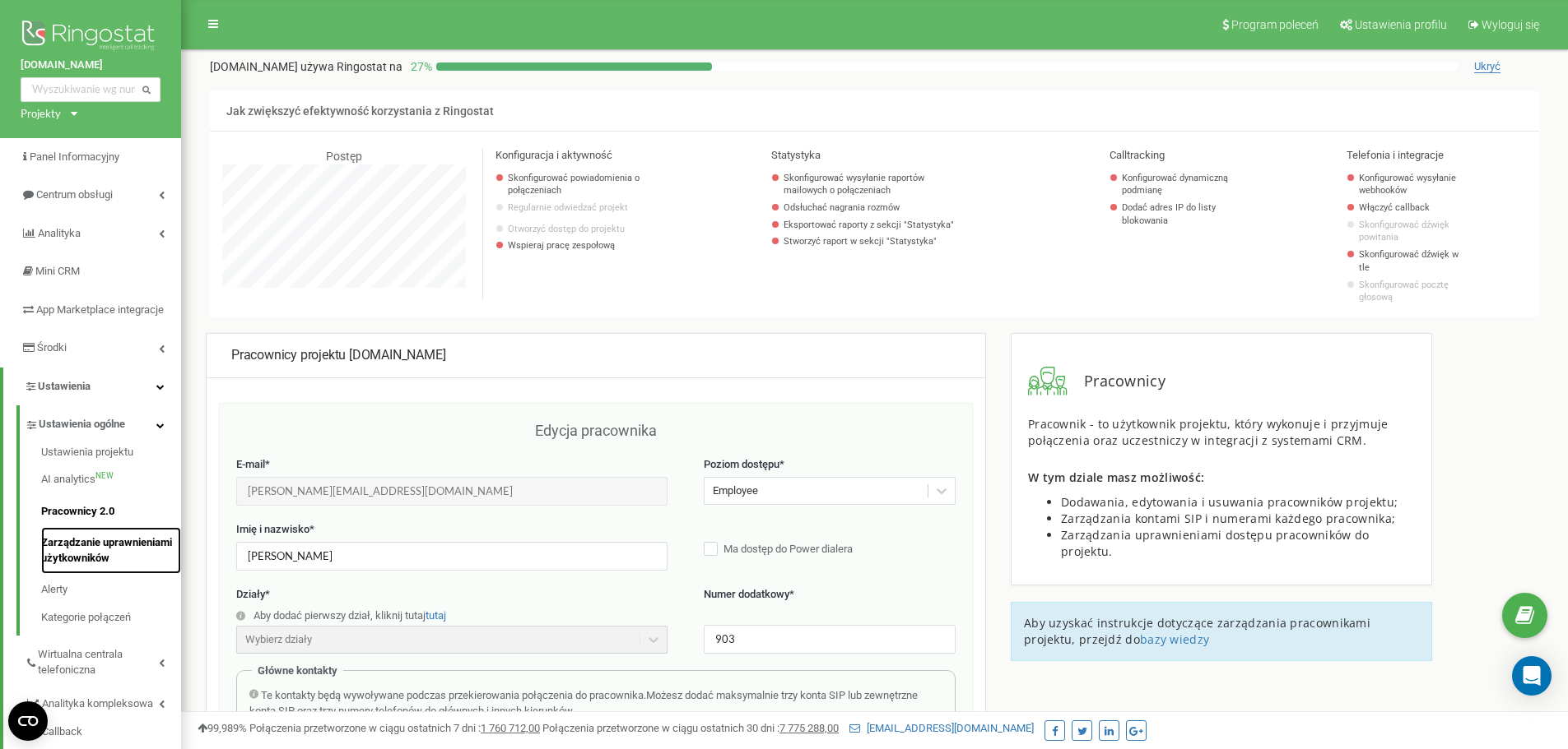
click at [134, 564] on link "Zarządzanie uprawnieniami użytkowników" at bounding box center [111, 551] width 140 height 47
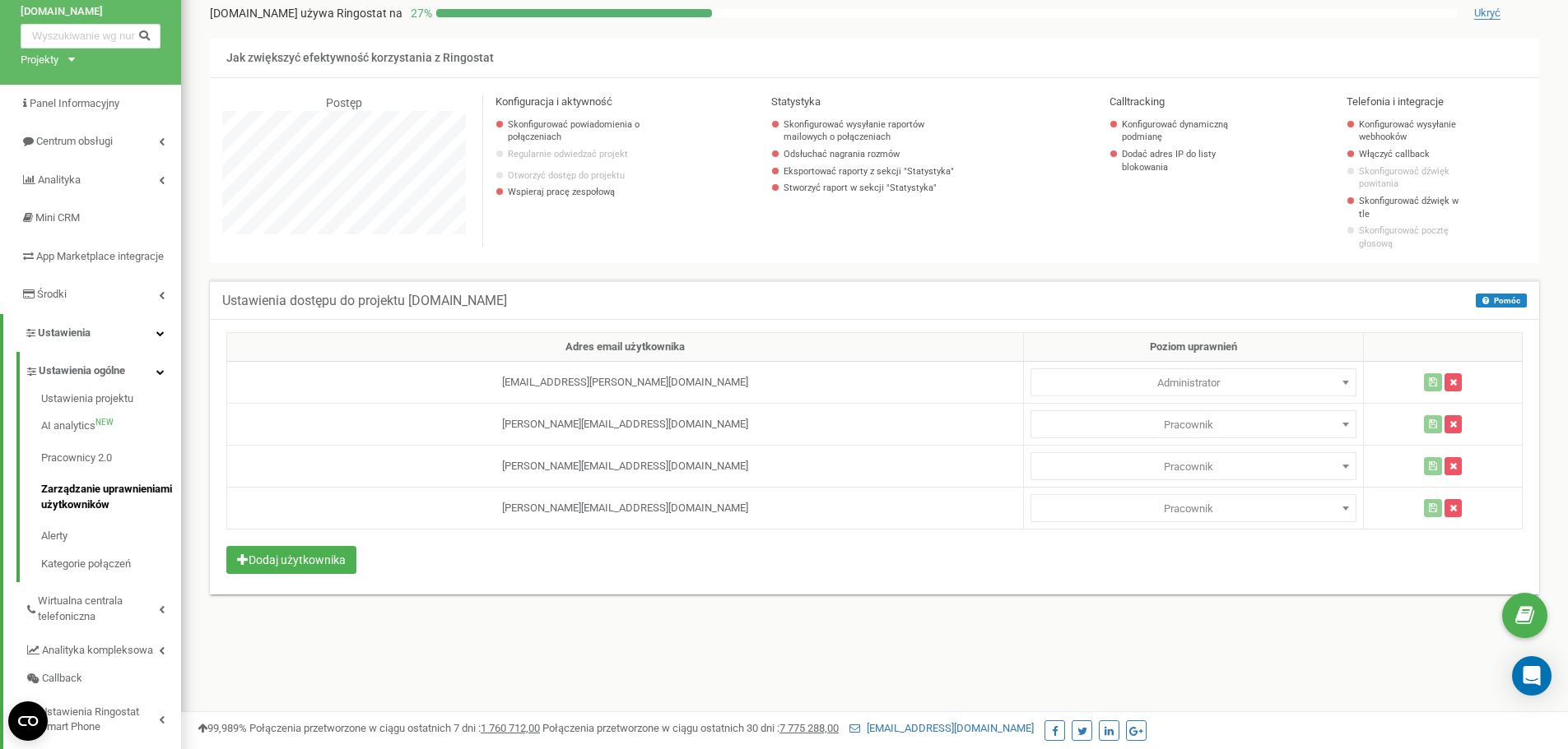
scroll to position [82, 0]
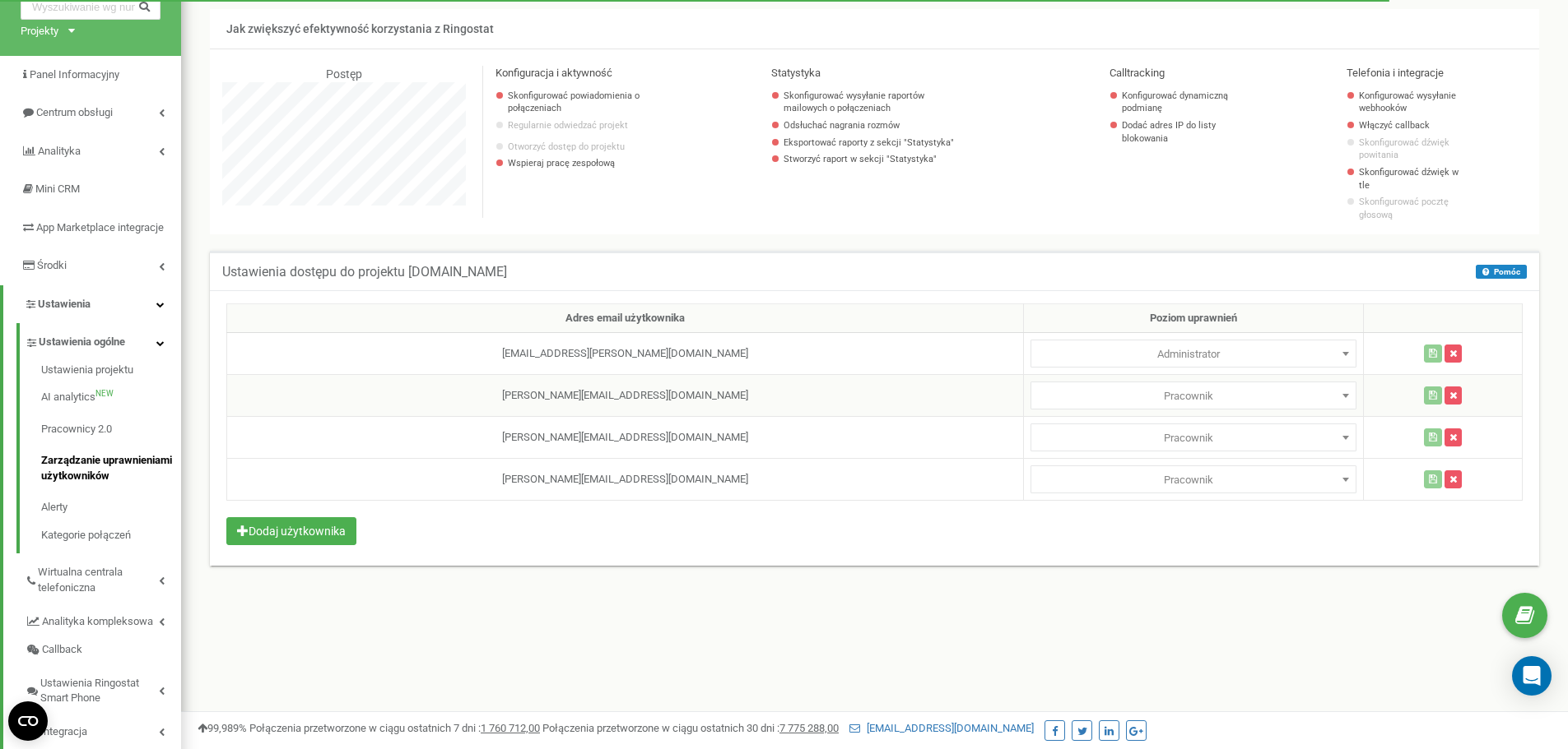
select select
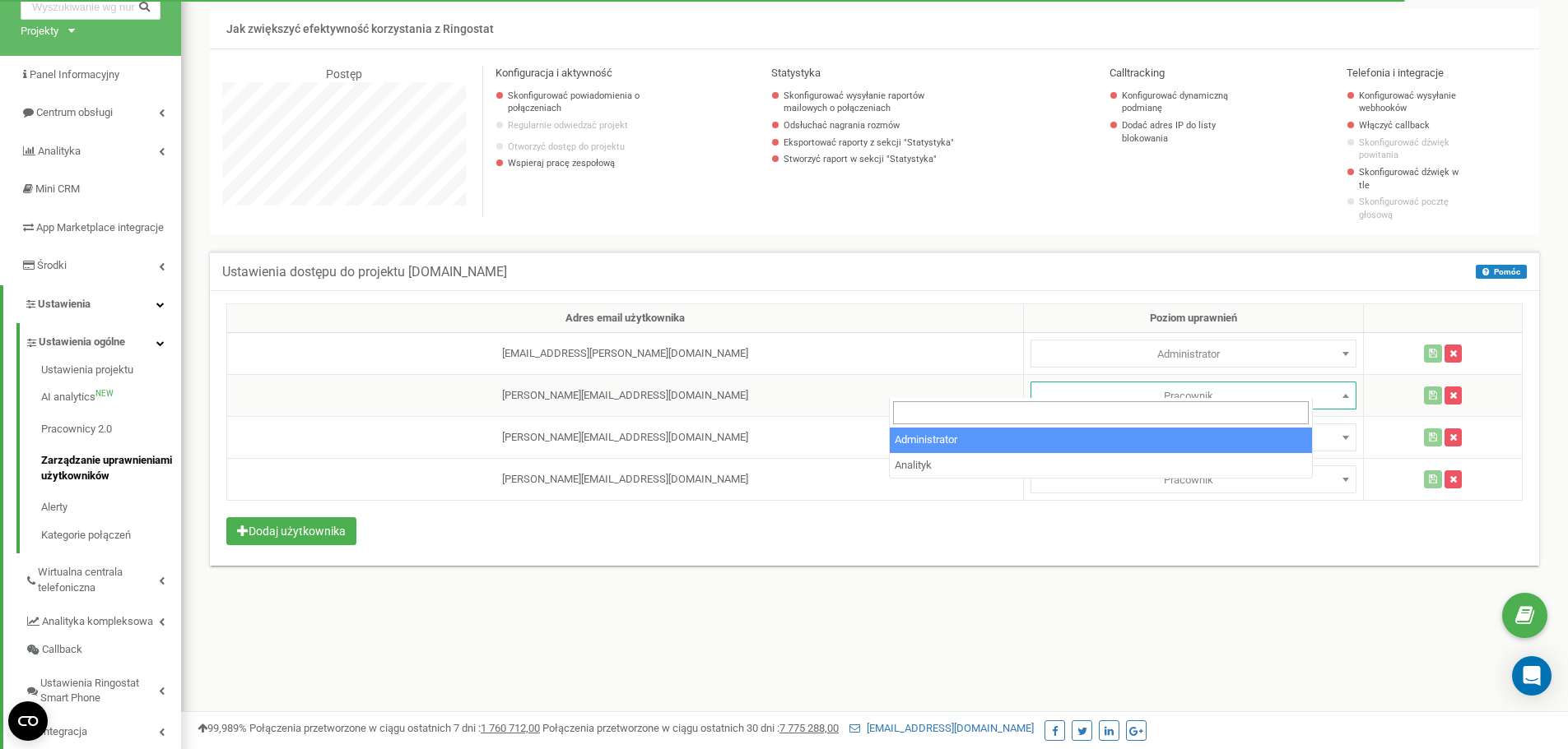
click at [1118, 388] on span "Pracownik" at bounding box center [1193, 396] width 314 height 23
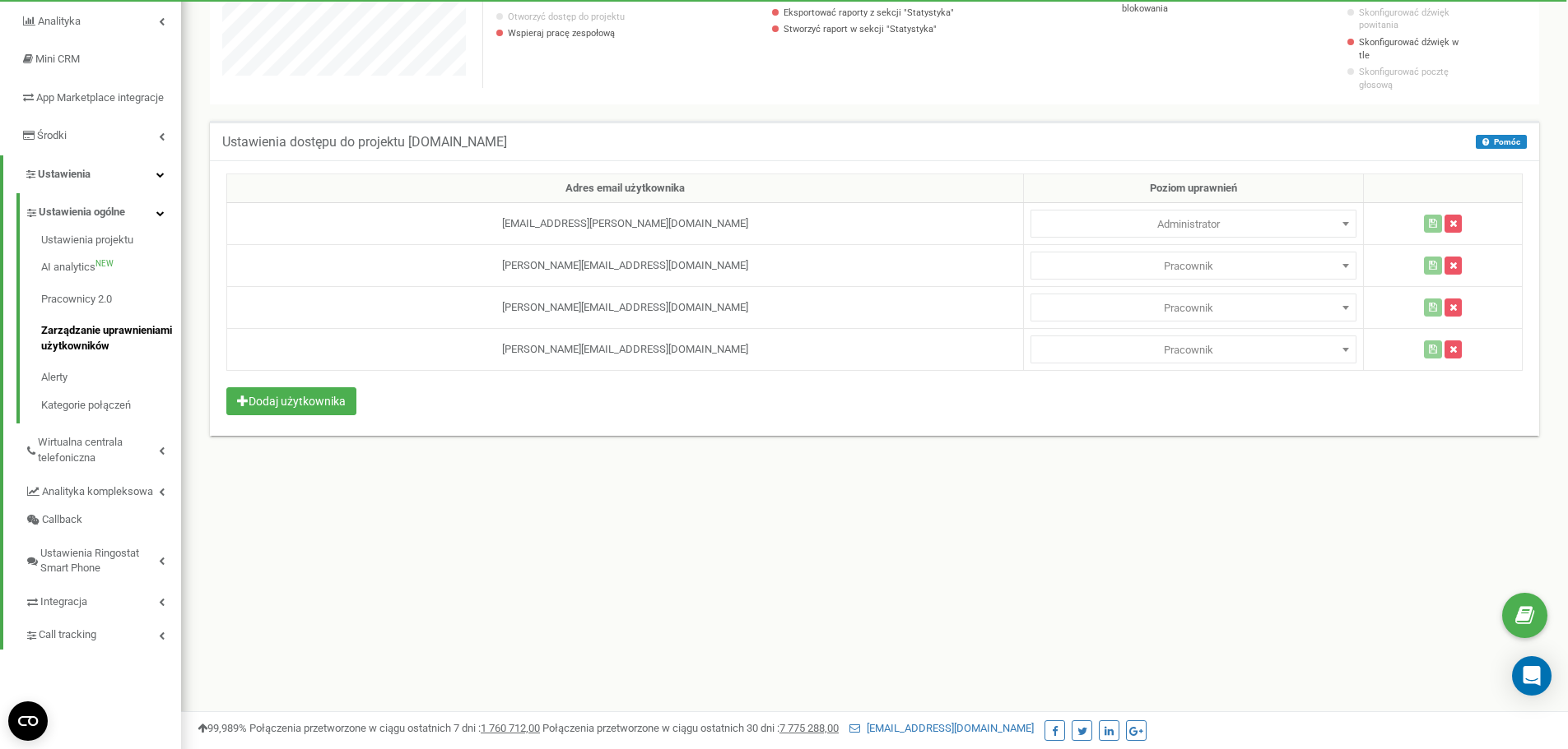
scroll to position [237, 0]
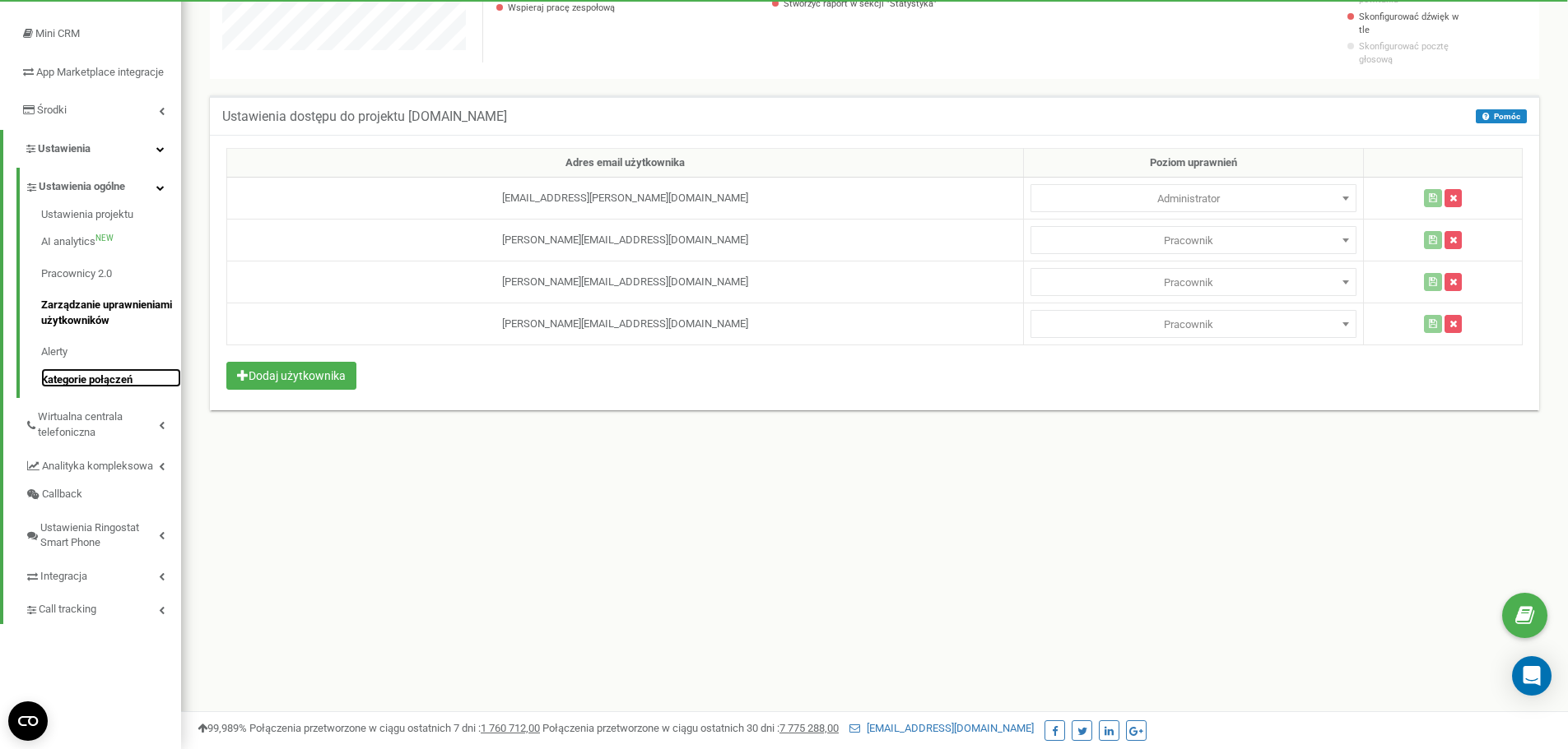
click at [121, 388] on link "Kategorie połączeń" at bounding box center [111, 378] width 140 height 20
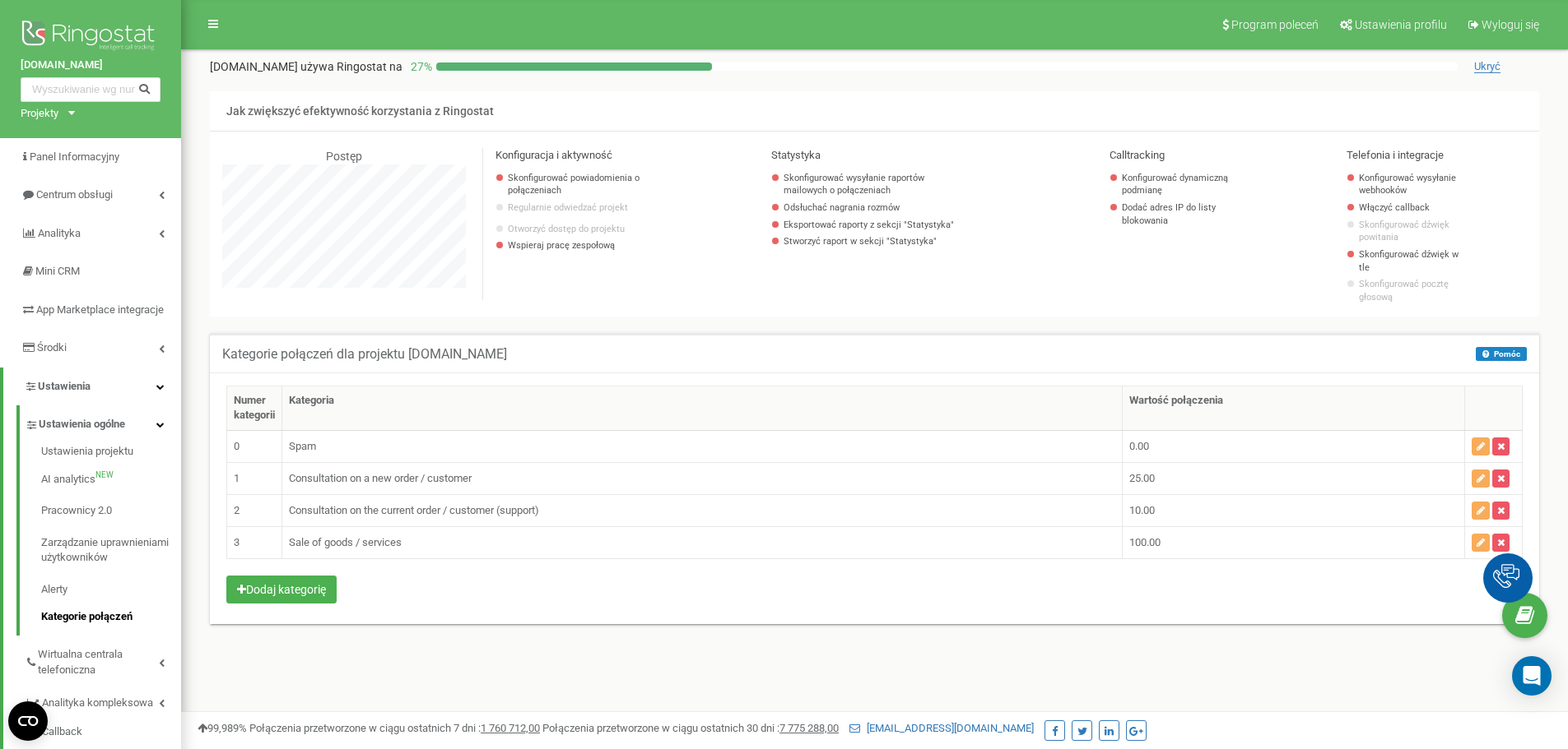
scroll to position [986, 1386]
click at [84, 392] on span "Ustawienia" at bounding box center [64, 386] width 52 height 12
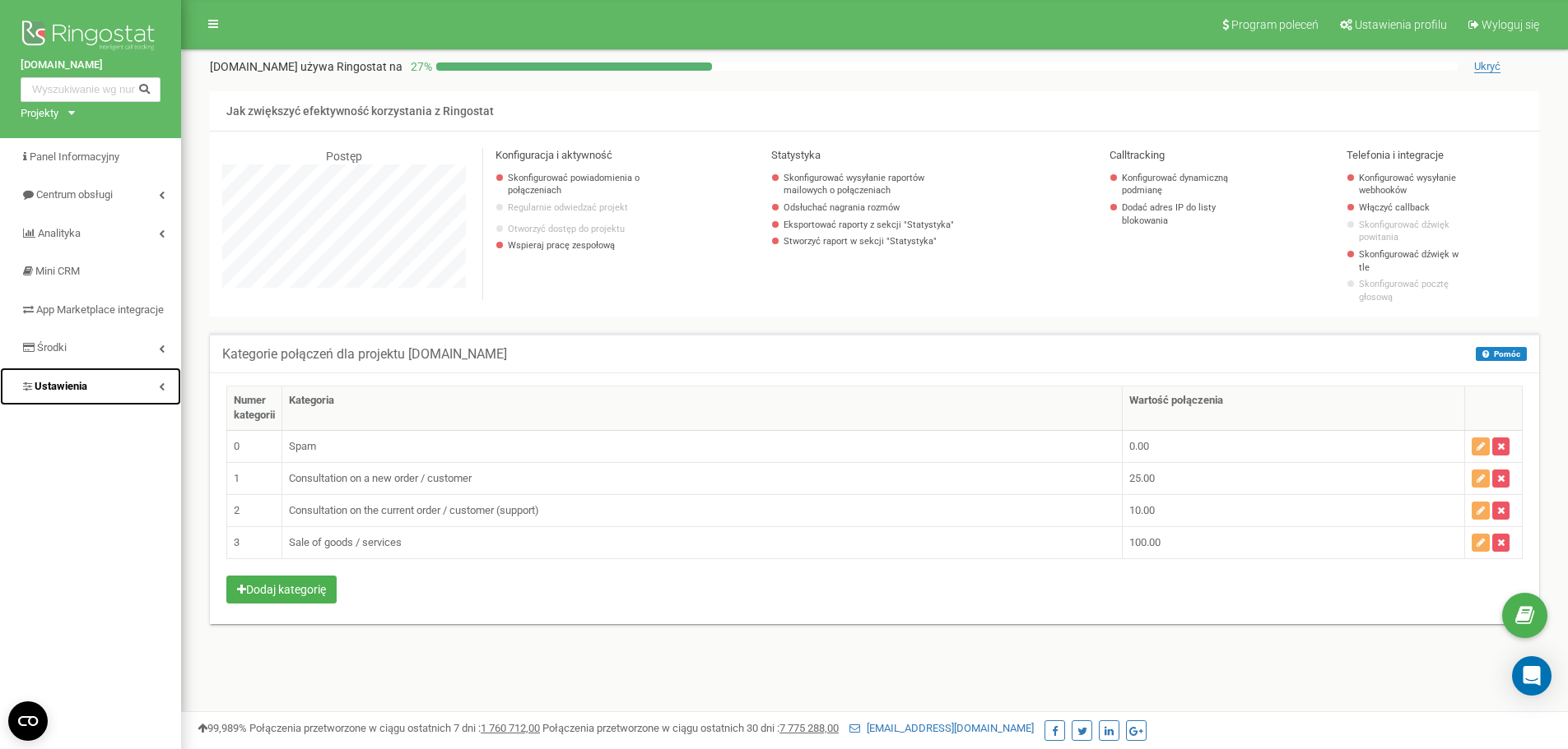
click at [104, 406] on link "Ustawienia" at bounding box center [90, 387] width 181 height 38
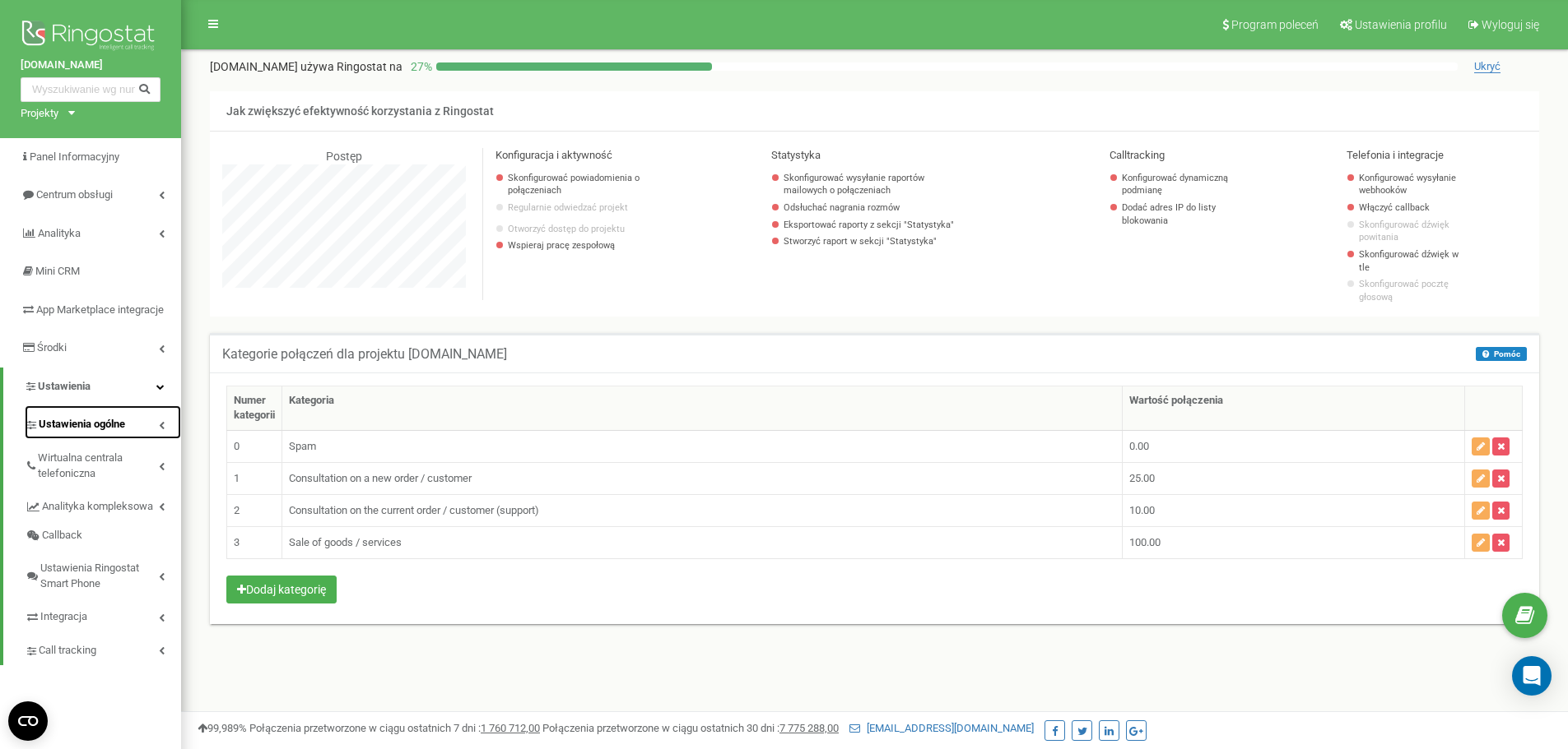
click at [106, 433] on span "Ustawienia ogólne" at bounding box center [81, 425] width 86 height 16
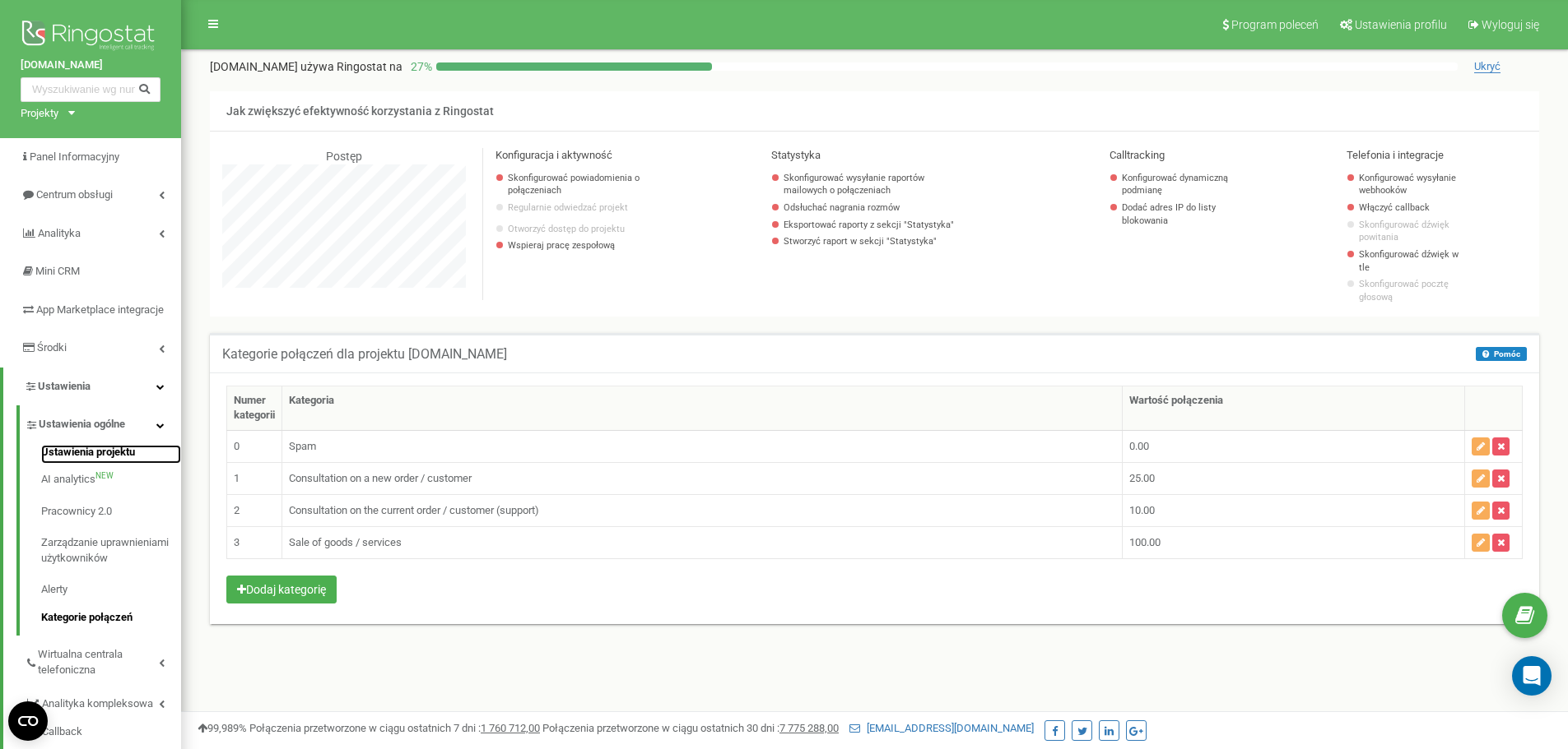
click at [109, 464] on link "Ustawienia projektu" at bounding box center [111, 455] width 140 height 20
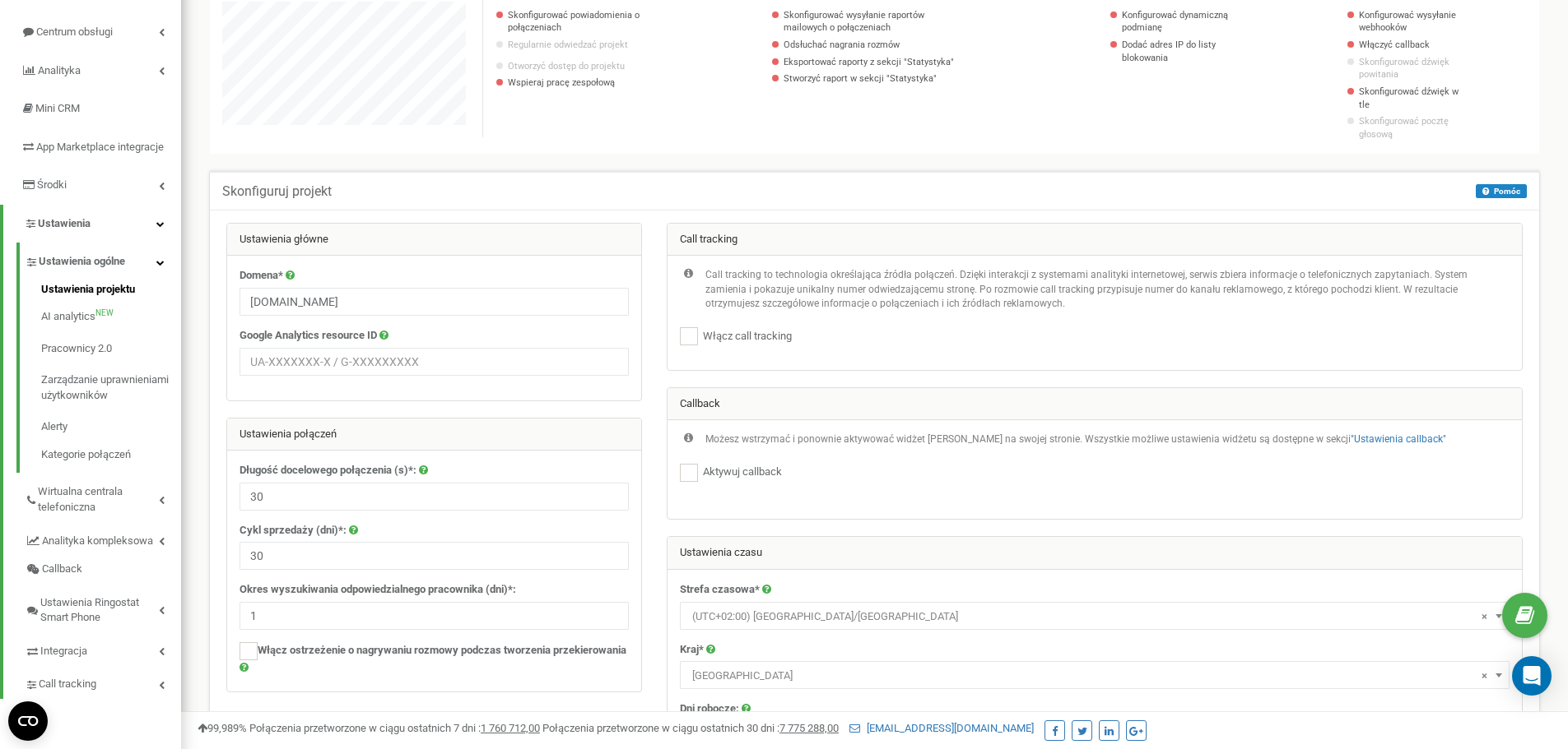
scroll to position [156, 0]
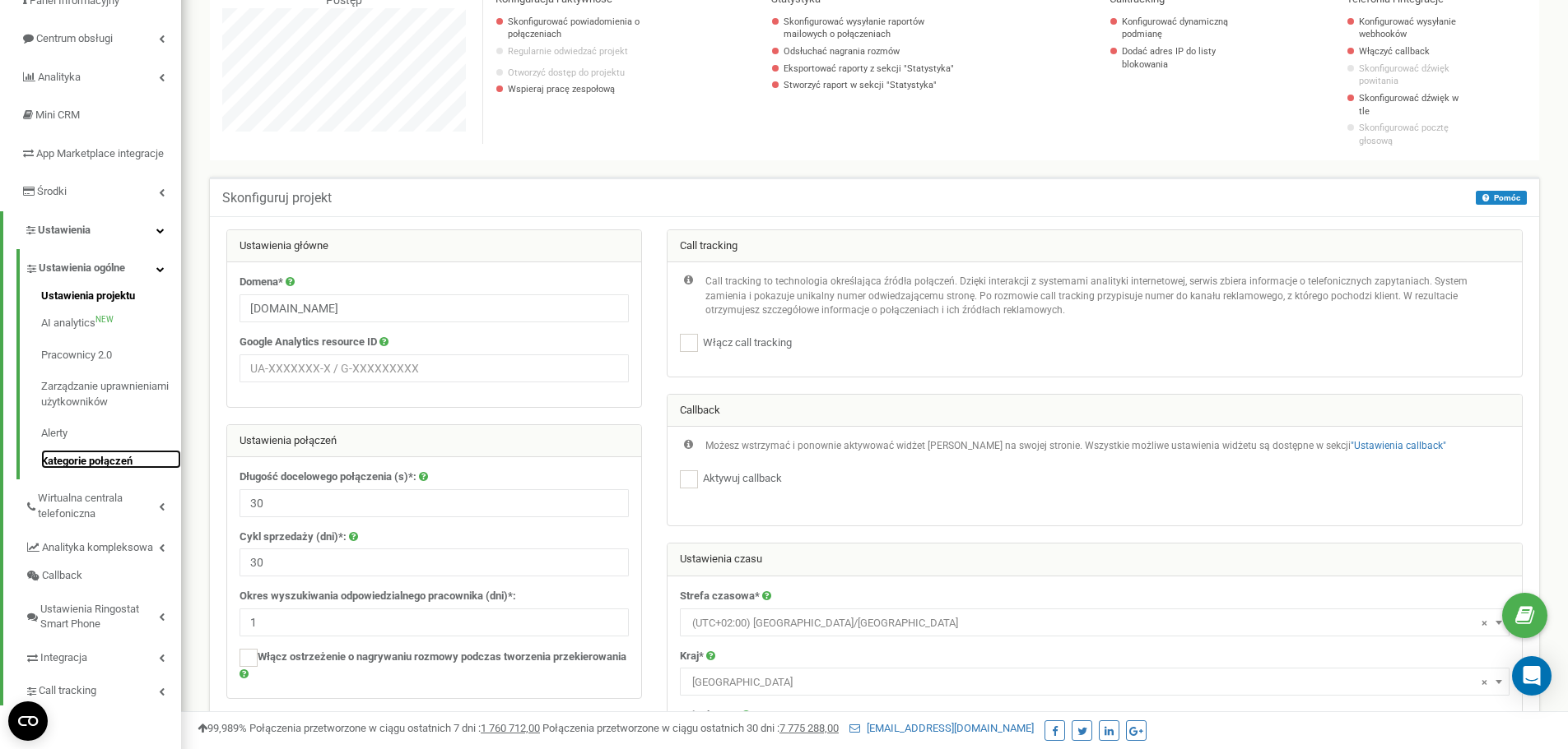
click at [111, 470] on link "Kategorie połączeń" at bounding box center [111, 459] width 140 height 20
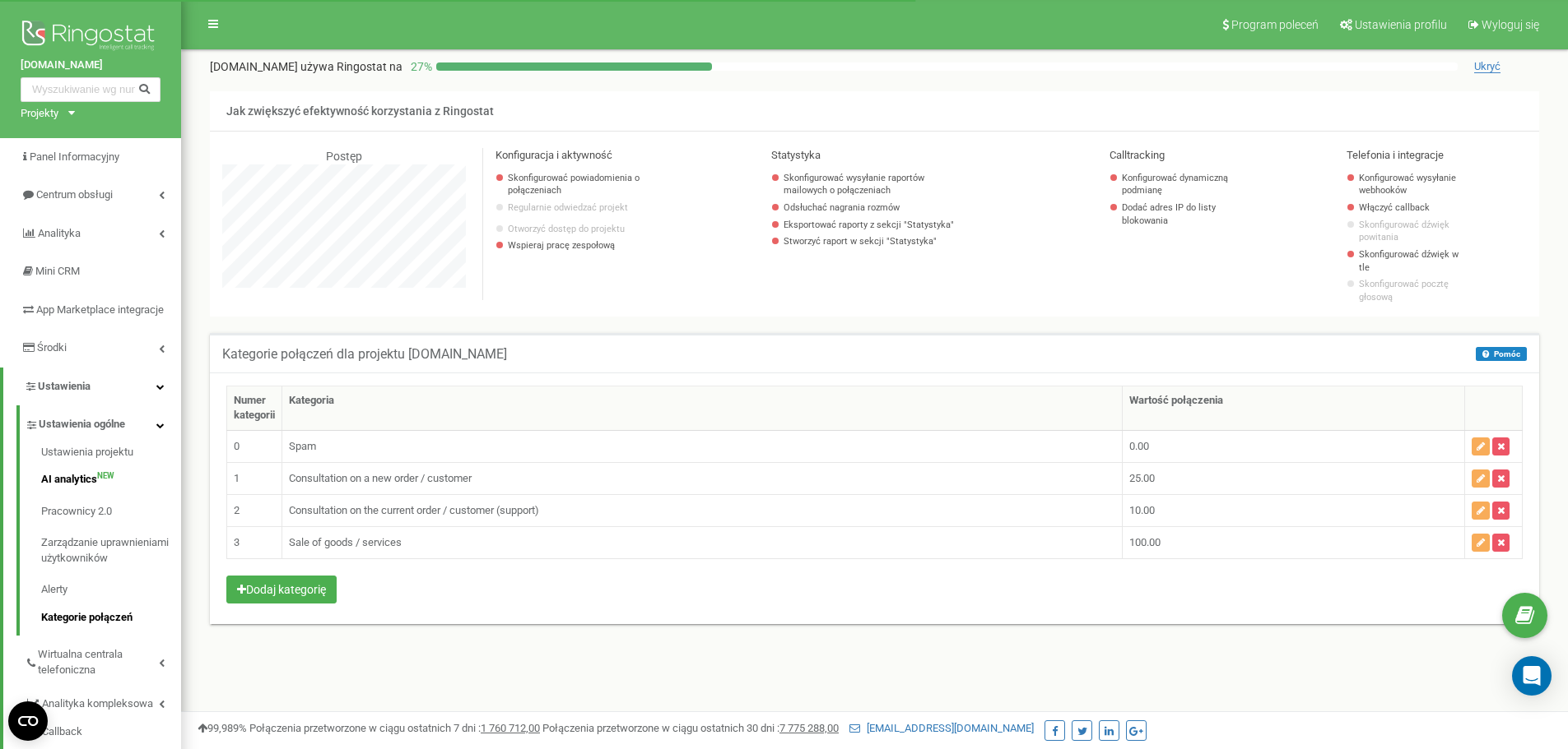
scroll to position [237, 0]
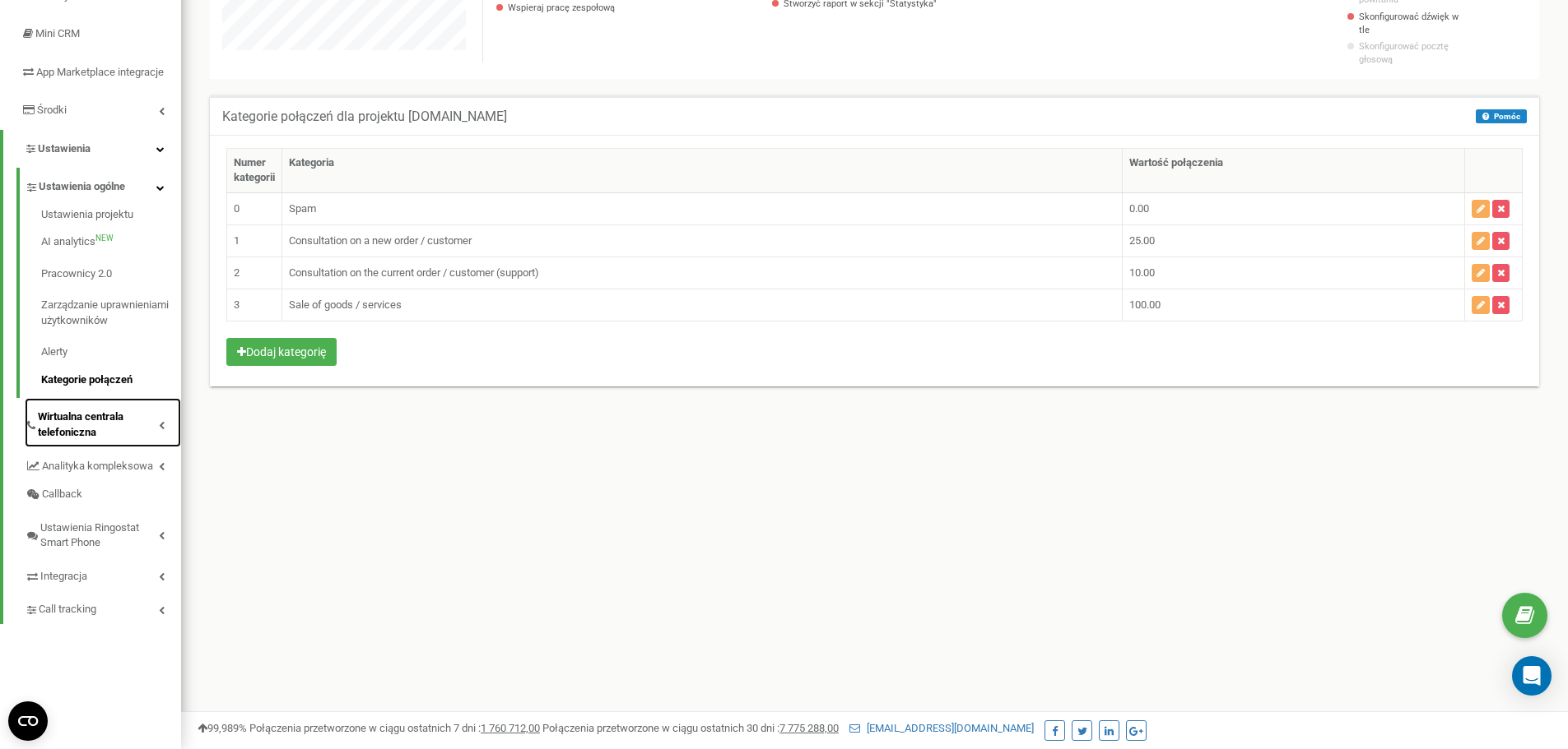
click at [117, 440] on span "Wirtualna centrala telefoniczna" at bounding box center [98, 424] width 121 height 31
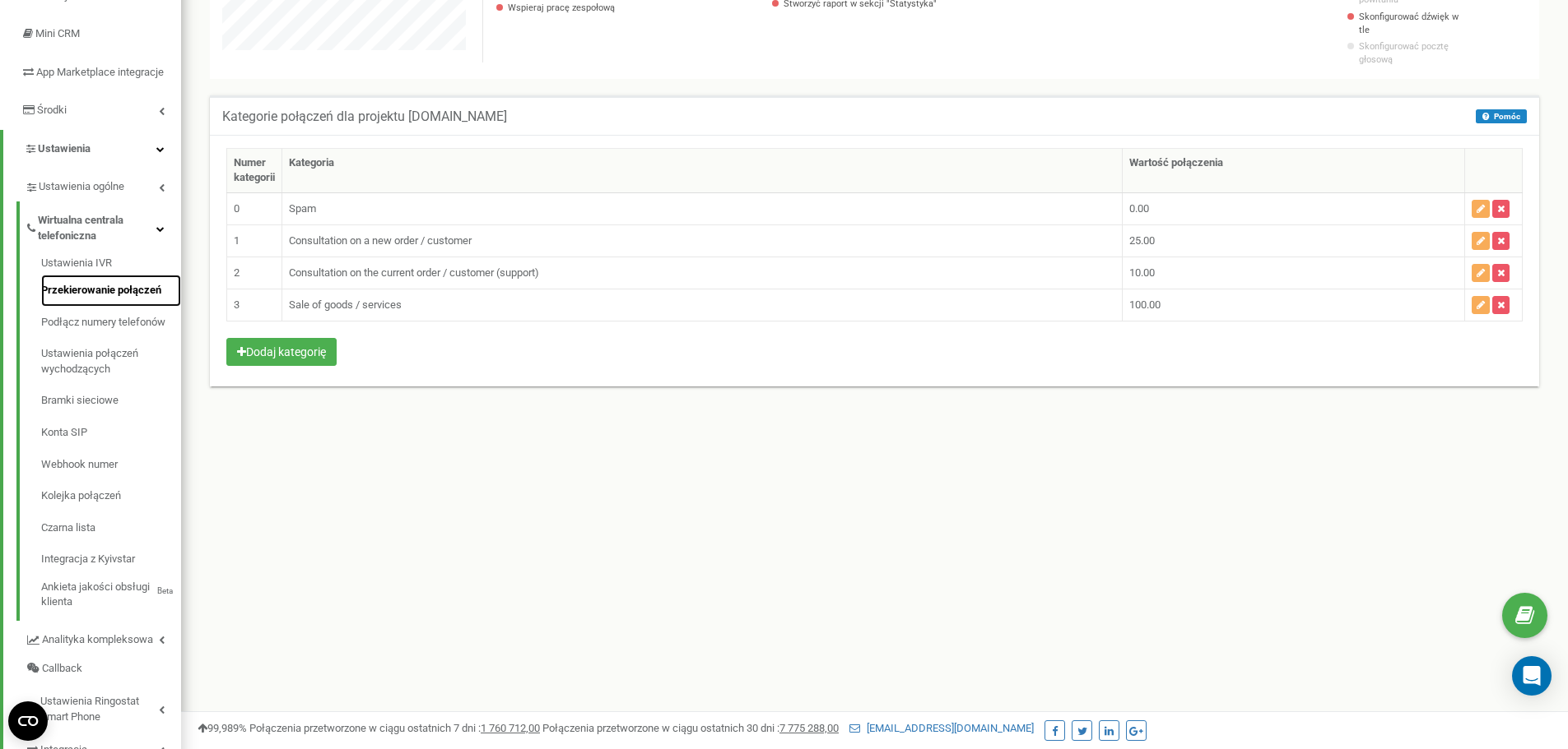
click at [138, 306] on link "Przekierowanie połączeń" at bounding box center [111, 291] width 140 height 32
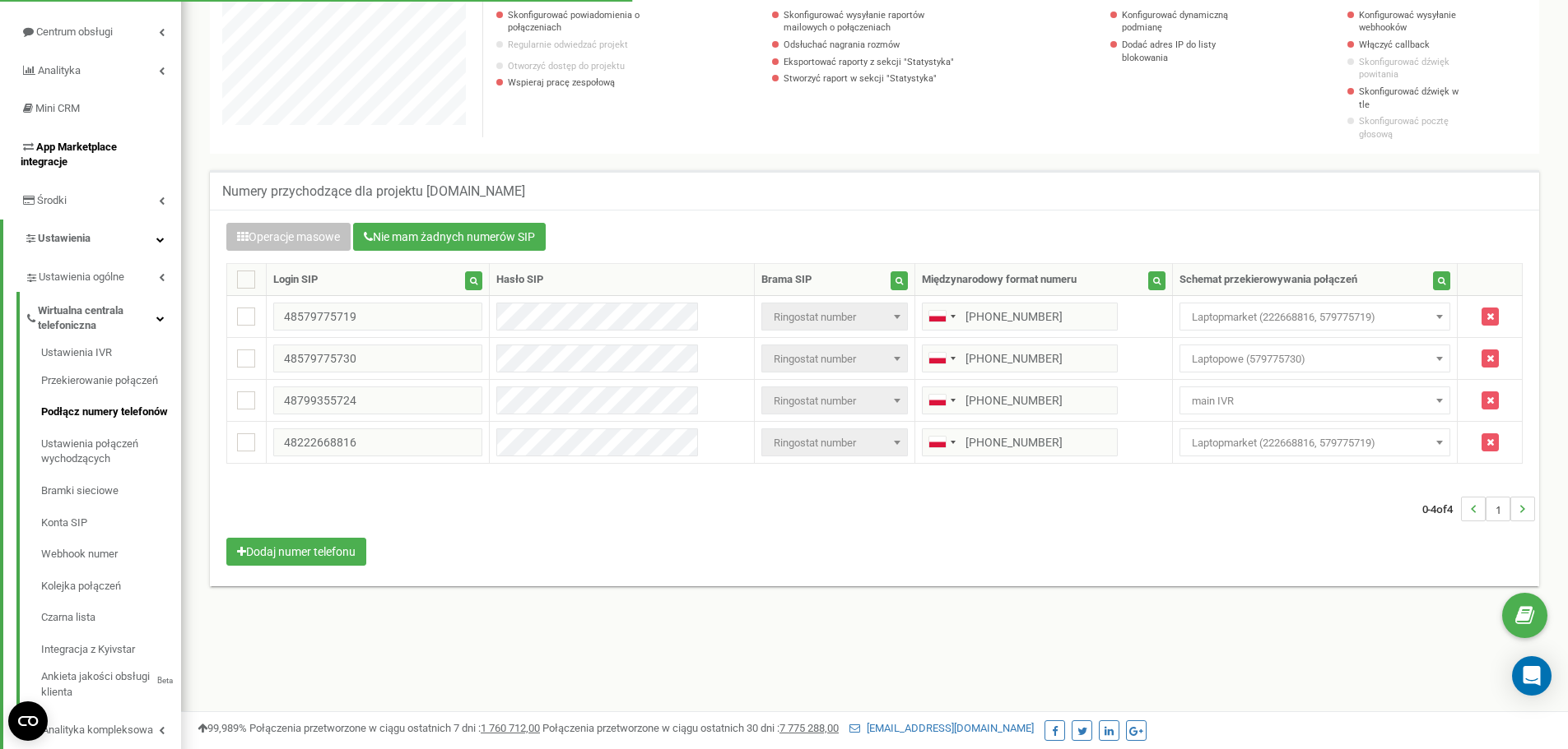
scroll to position [164, 0]
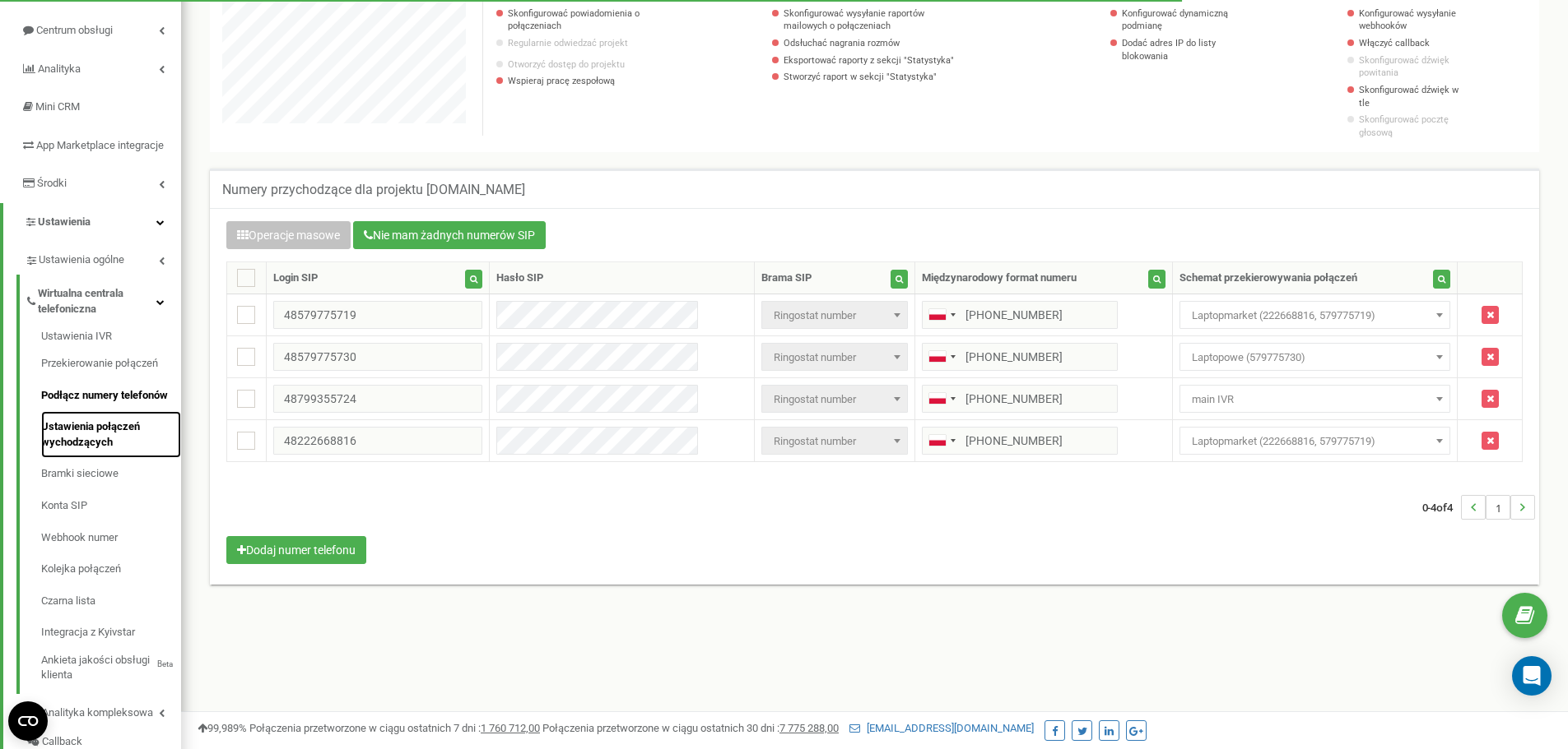
click at [87, 437] on link "Ustawienia połączeń wychodzących" at bounding box center [111, 435] width 140 height 47
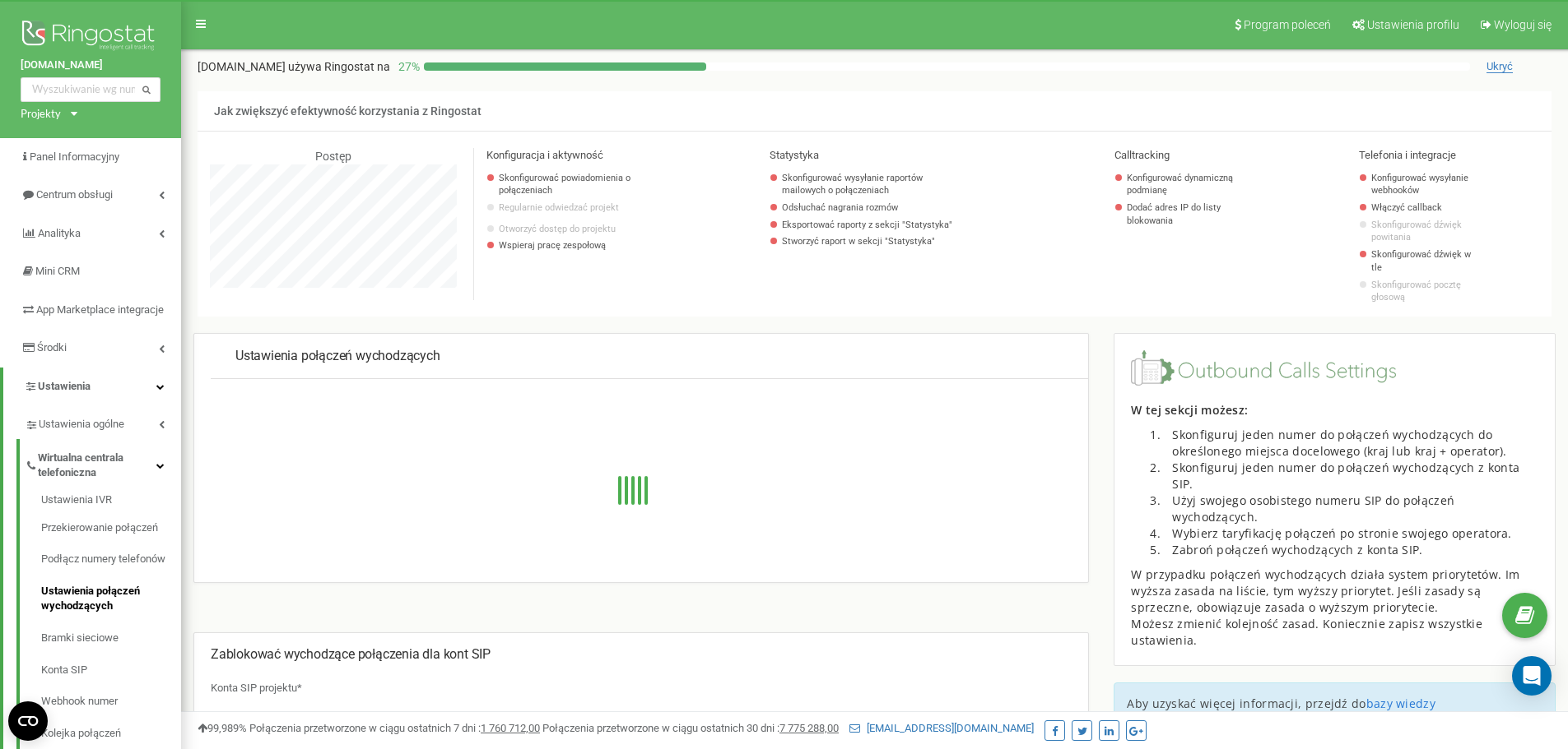
scroll to position [986, 1386]
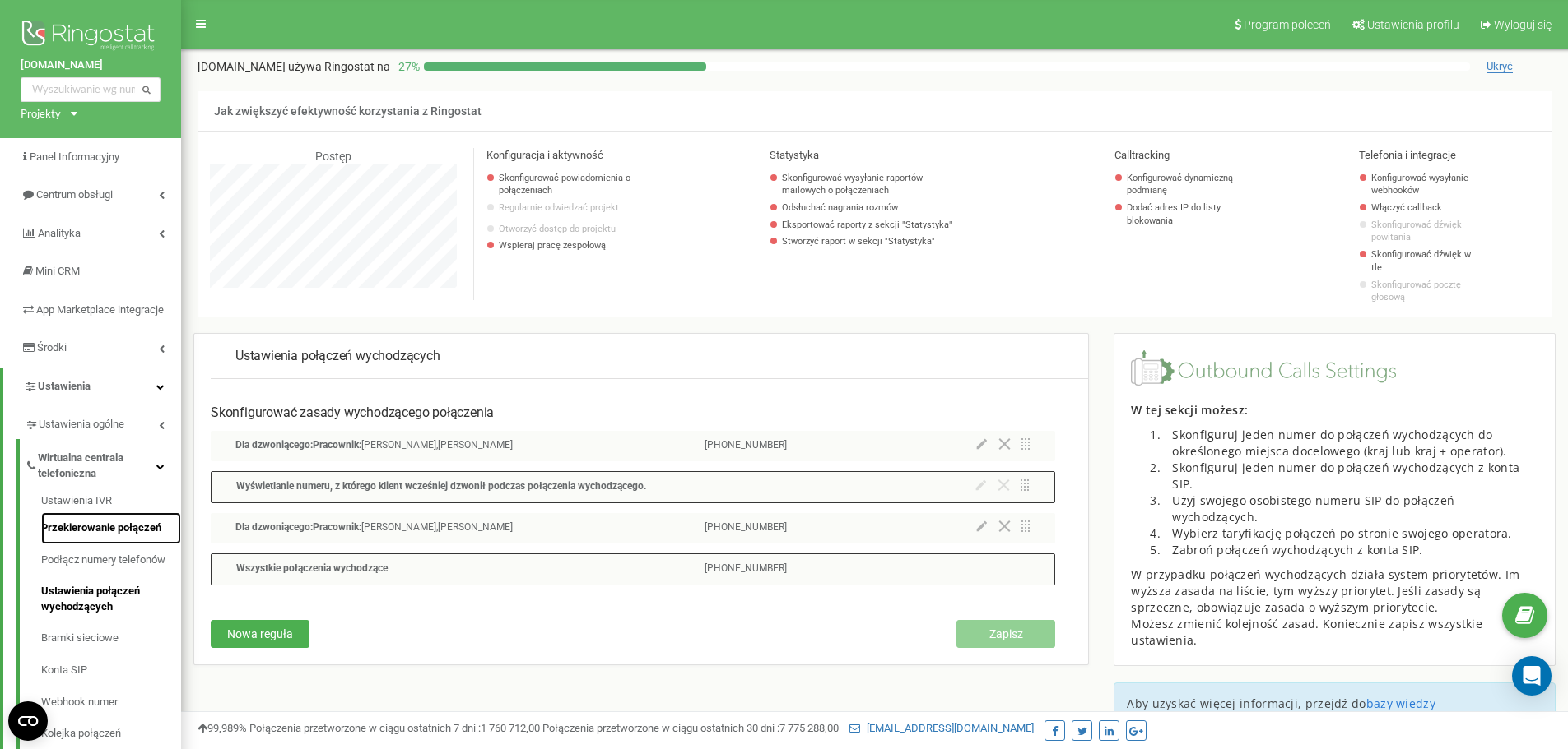
click at [107, 545] on link "Przekierowanie połączeń" at bounding box center [111, 528] width 140 height 32
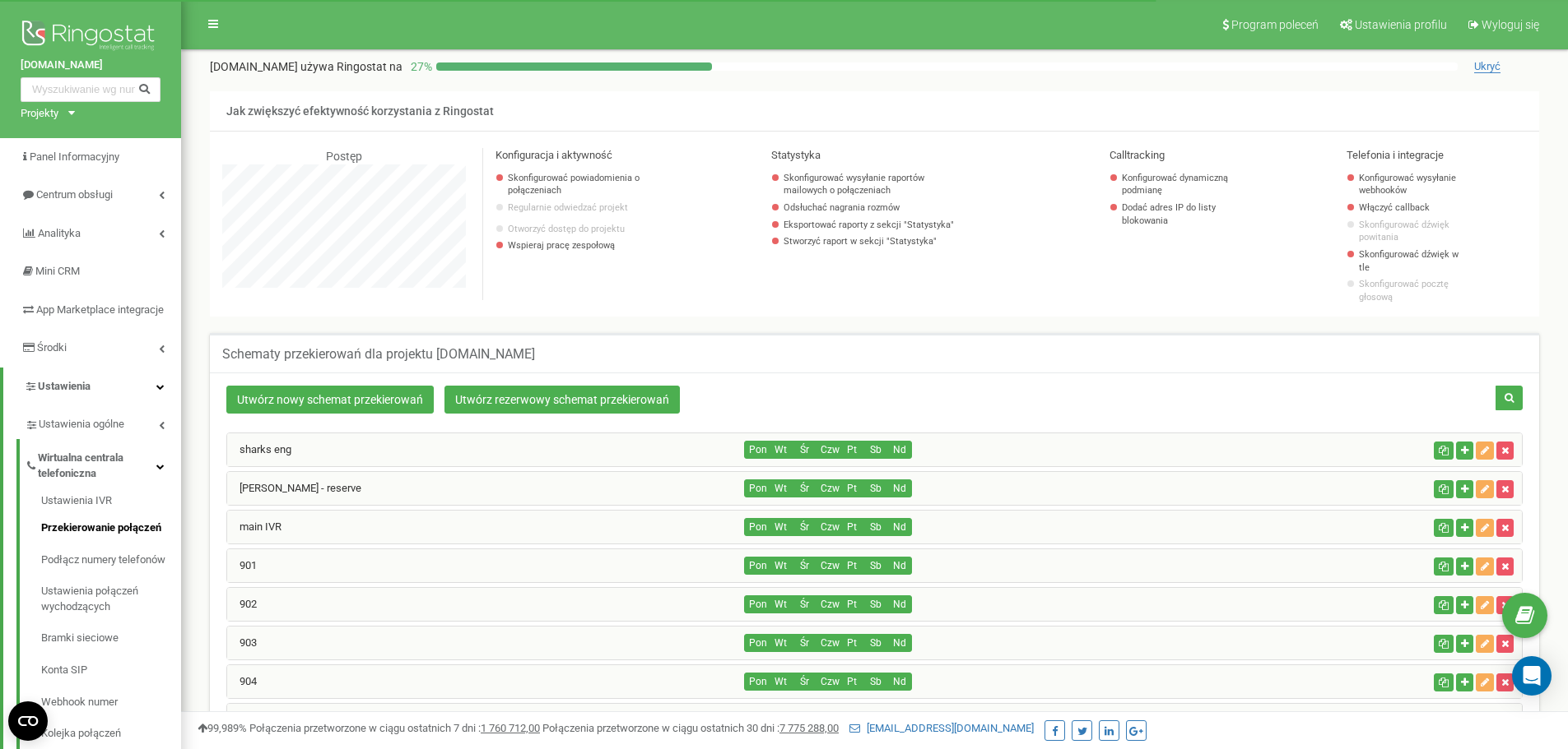
scroll to position [1024, 1386]
click at [121, 612] on link "Ustawienia połączeń wychodzących" at bounding box center [111, 599] width 140 height 47
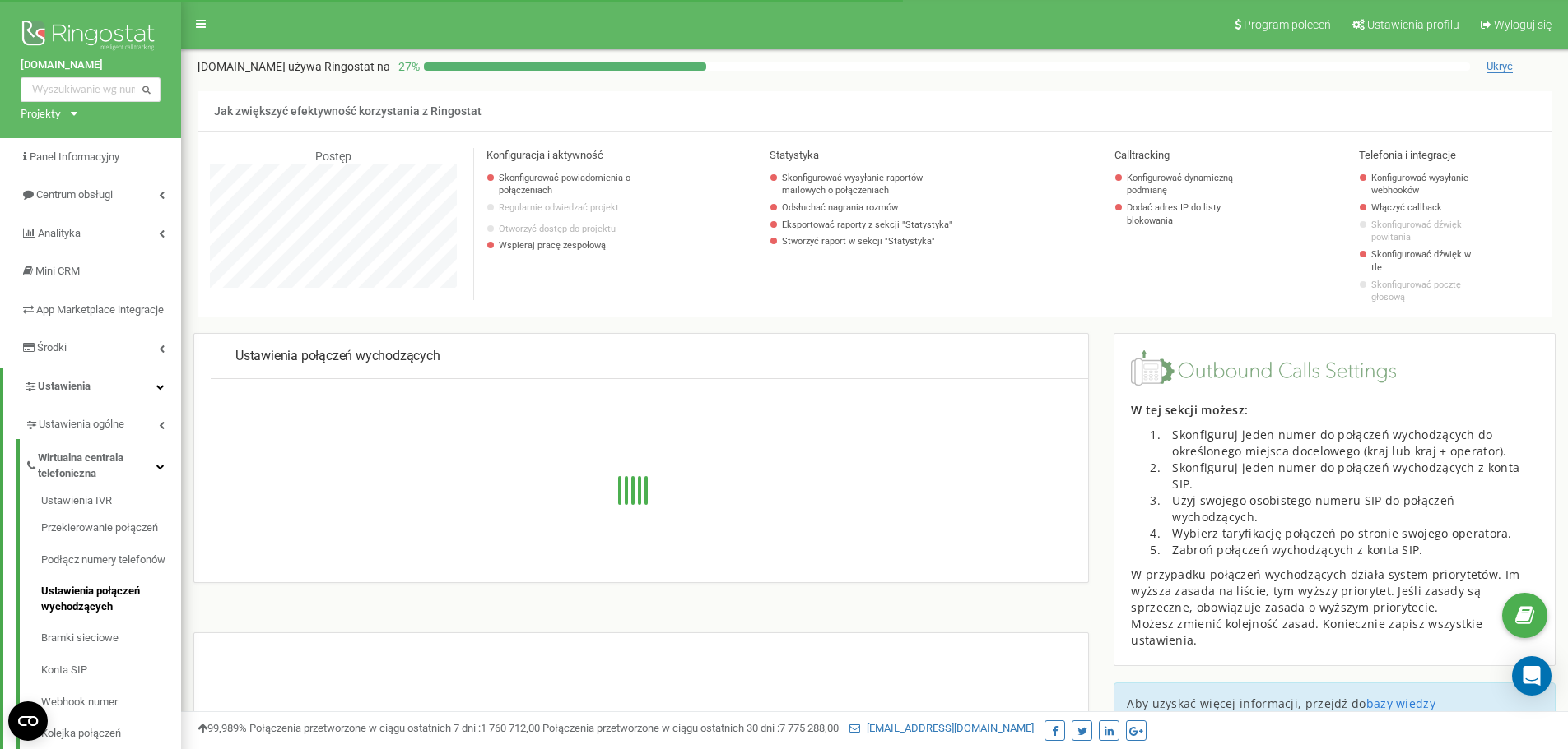
scroll to position [986, 1386]
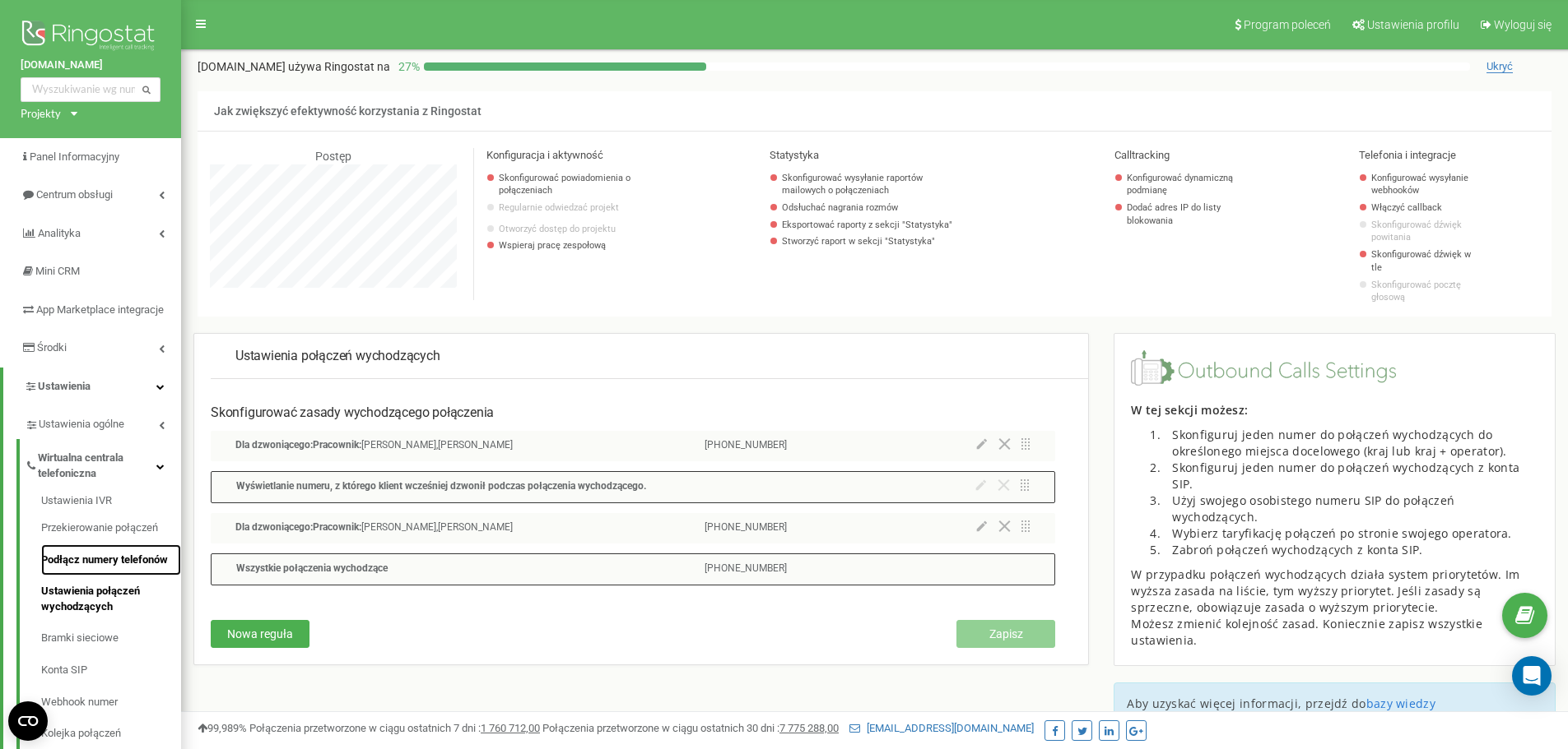
click at [121, 574] on link "Podłącz numery telefonów" at bounding box center [111, 560] width 140 height 32
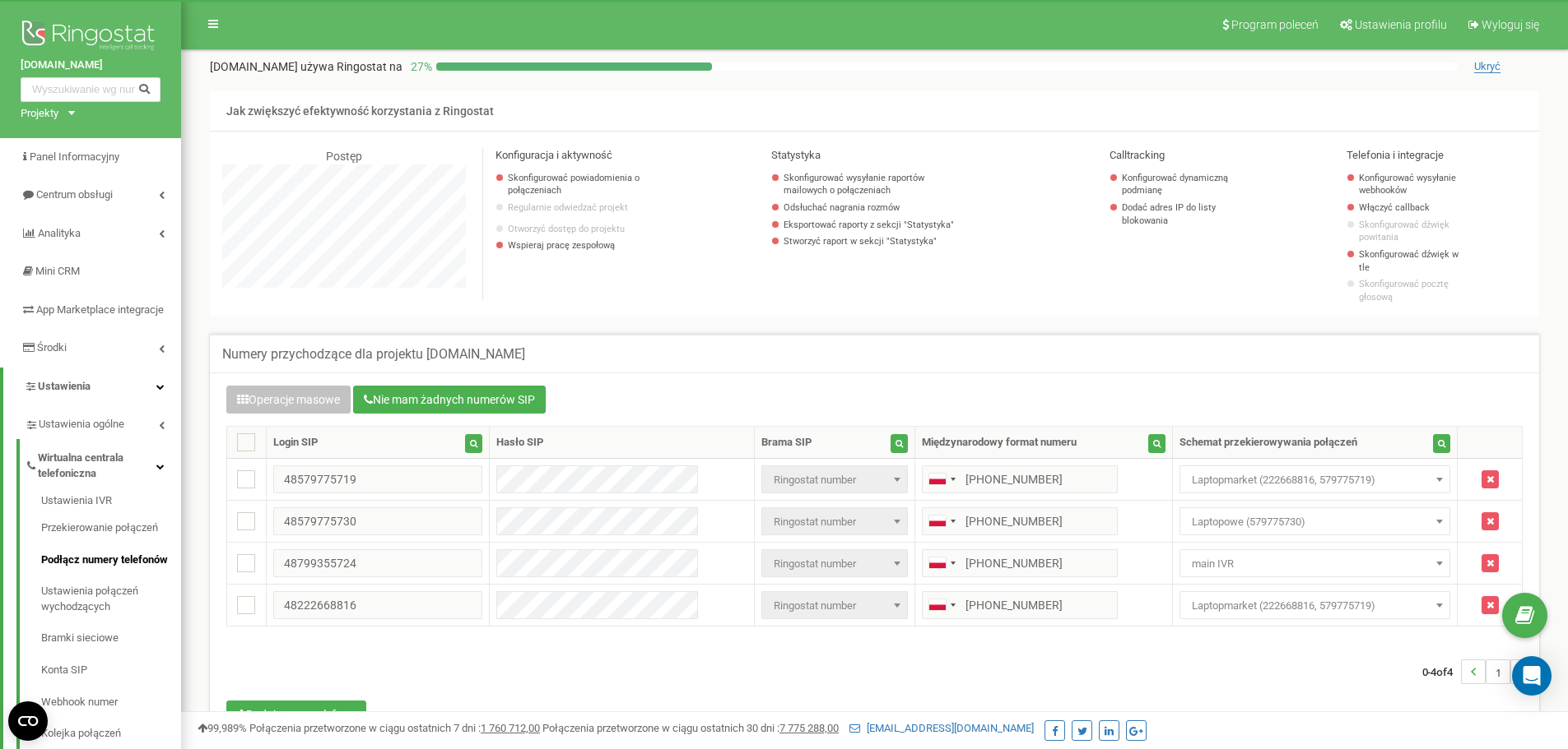
scroll to position [986, 1386]
click at [94, 611] on link "Ustawienia połączeń wychodzących" at bounding box center [111, 599] width 140 height 47
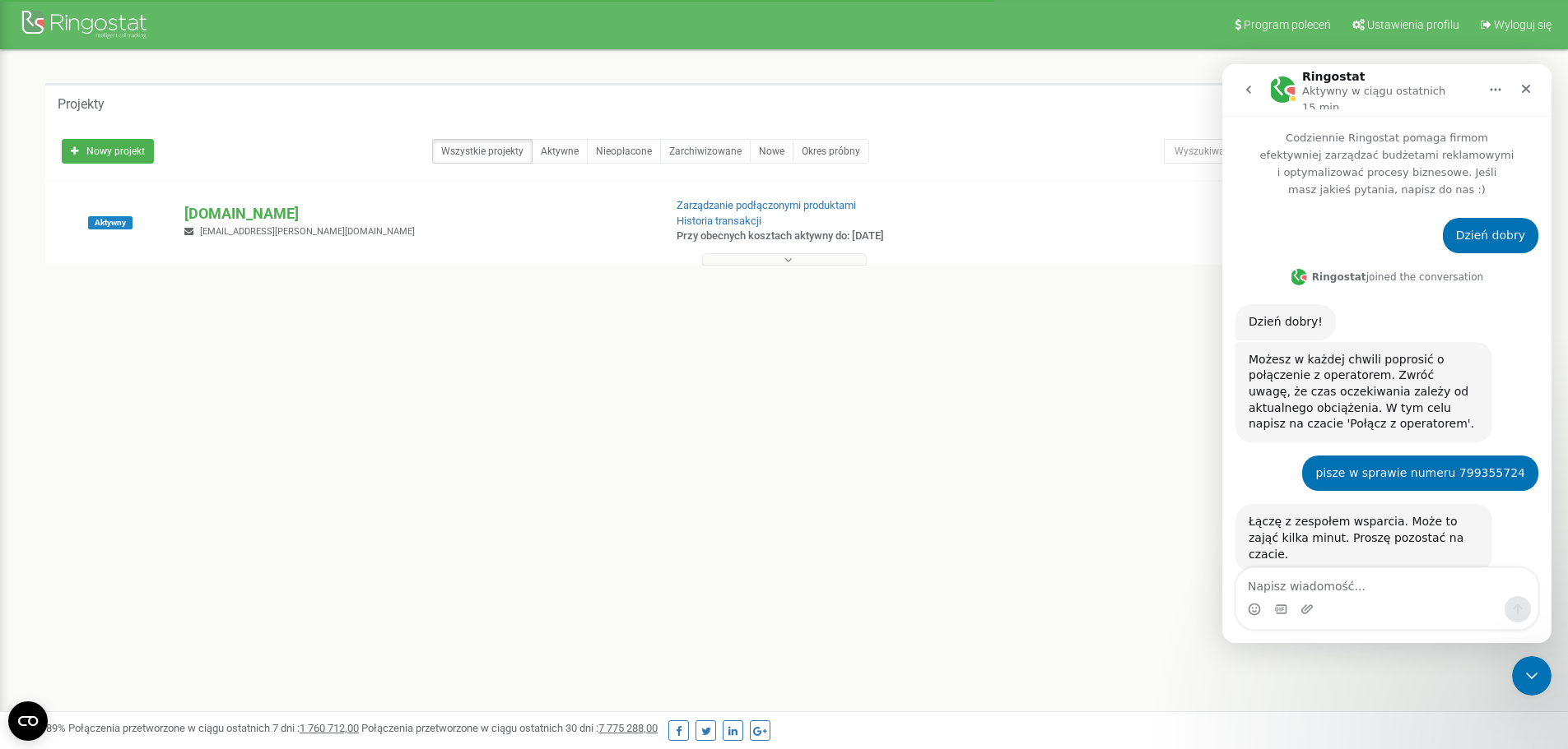
drag, startPoint x: 296, startPoint y: 211, endPoint x: 215, endPoint y: 198, distance: 82.0
click at [215, 198] on div "Aktywny [DOMAIN_NAME] [PERSON_NAME][EMAIL_ADDRESS][DOMAIN_NAME] Zarządzanie pod…" at bounding box center [784, 230] width 1469 height 65
copy p "[DOMAIN_NAME]"
click at [1266, 588] on textarea "Napisz wiadomość..." at bounding box center [1386, 582] width 301 height 28
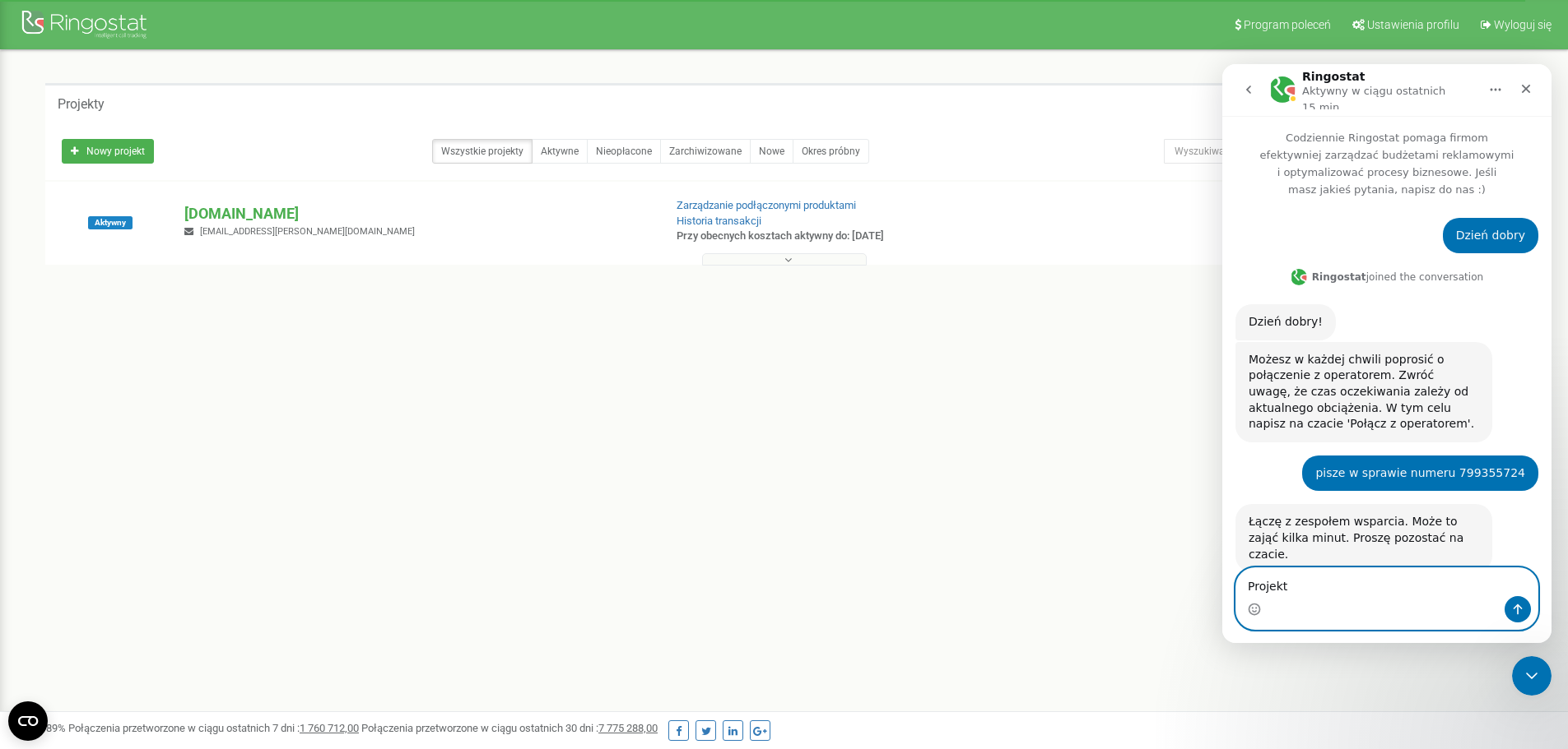
paste textarea "[DOMAIN_NAME]"
type textarea "Projekt [DOMAIN_NAME]"
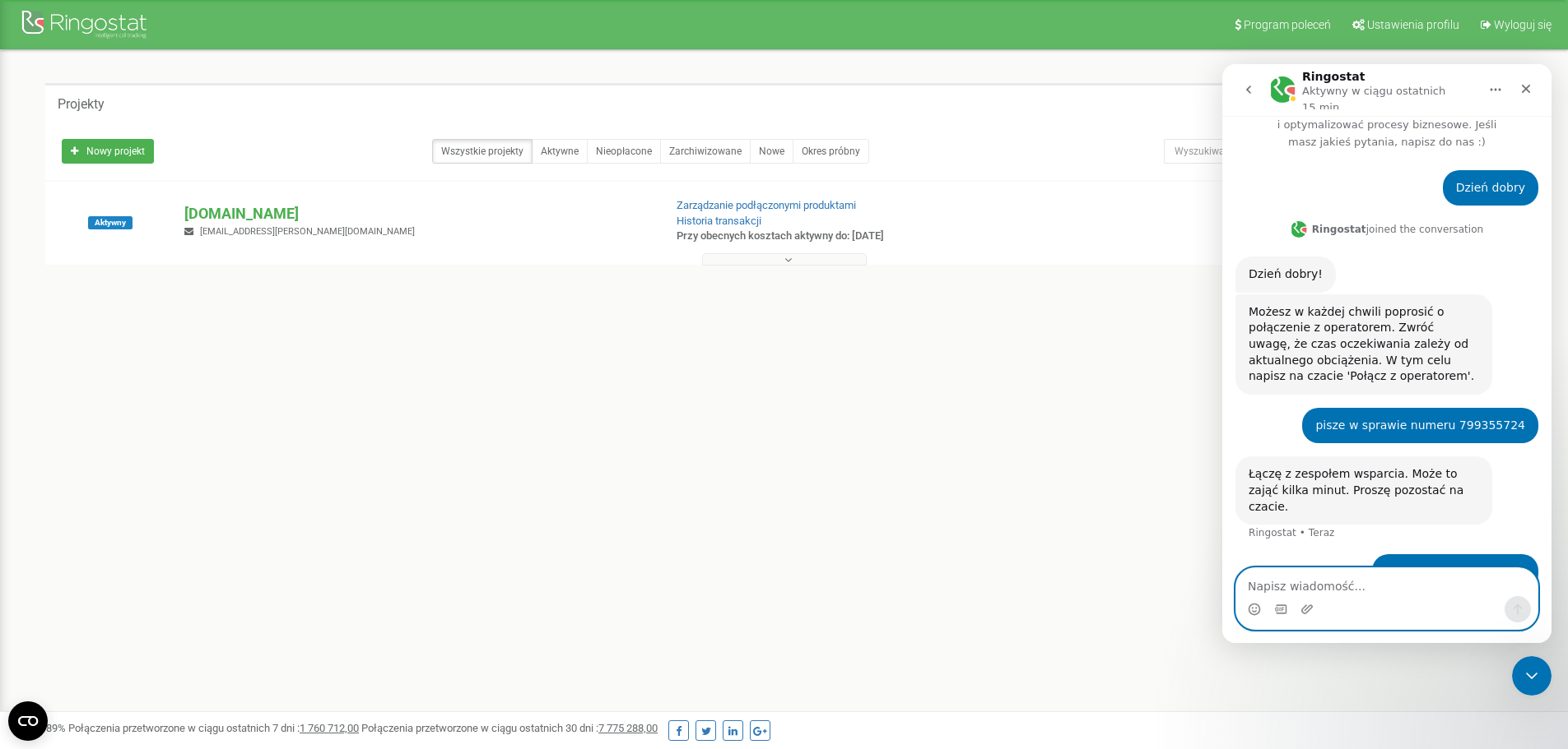
click at [1310, 586] on textarea "Napisz wiadomość..." at bounding box center [1386, 582] width 301 height 28
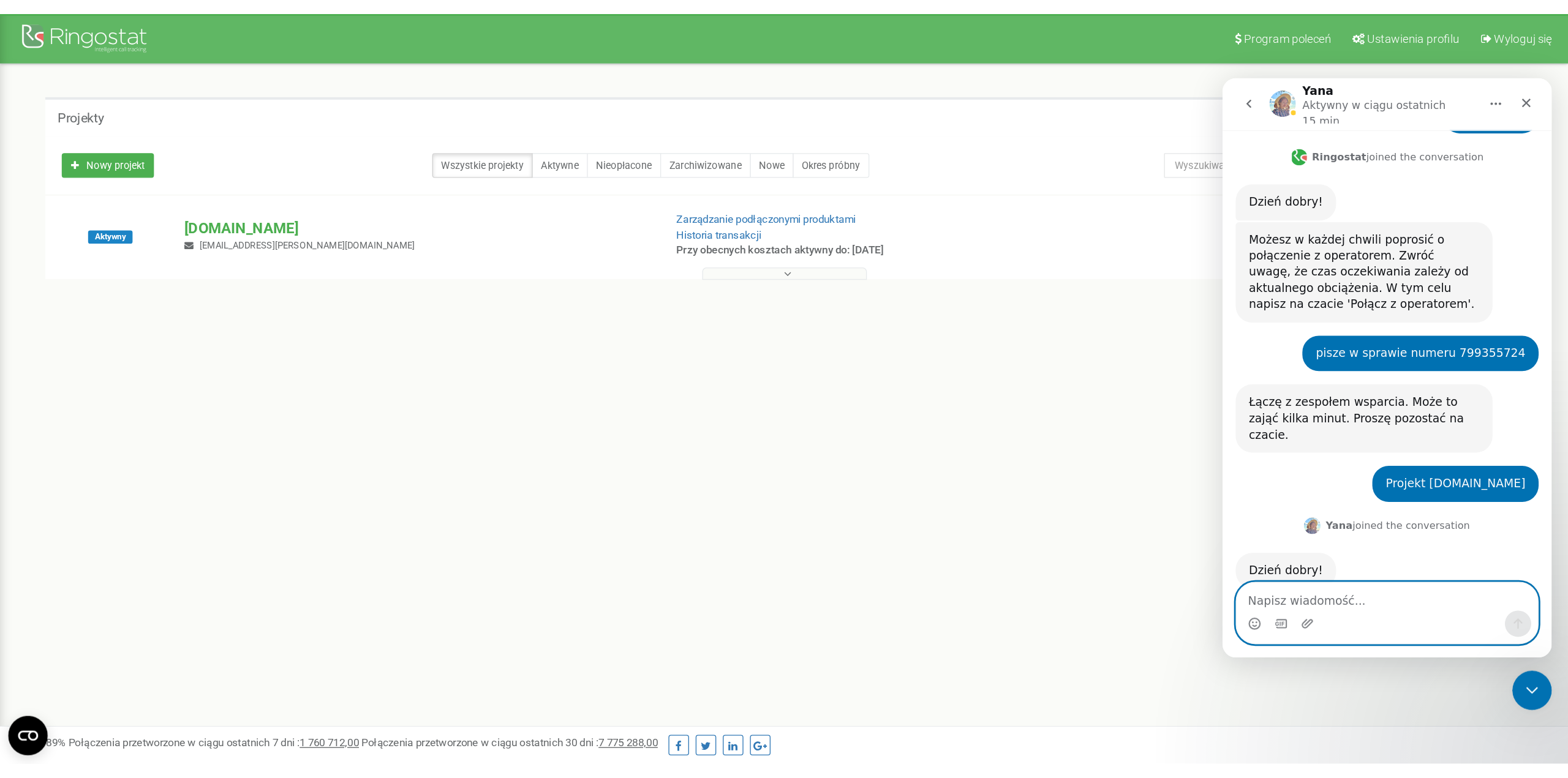
scroll to position [99, 0]
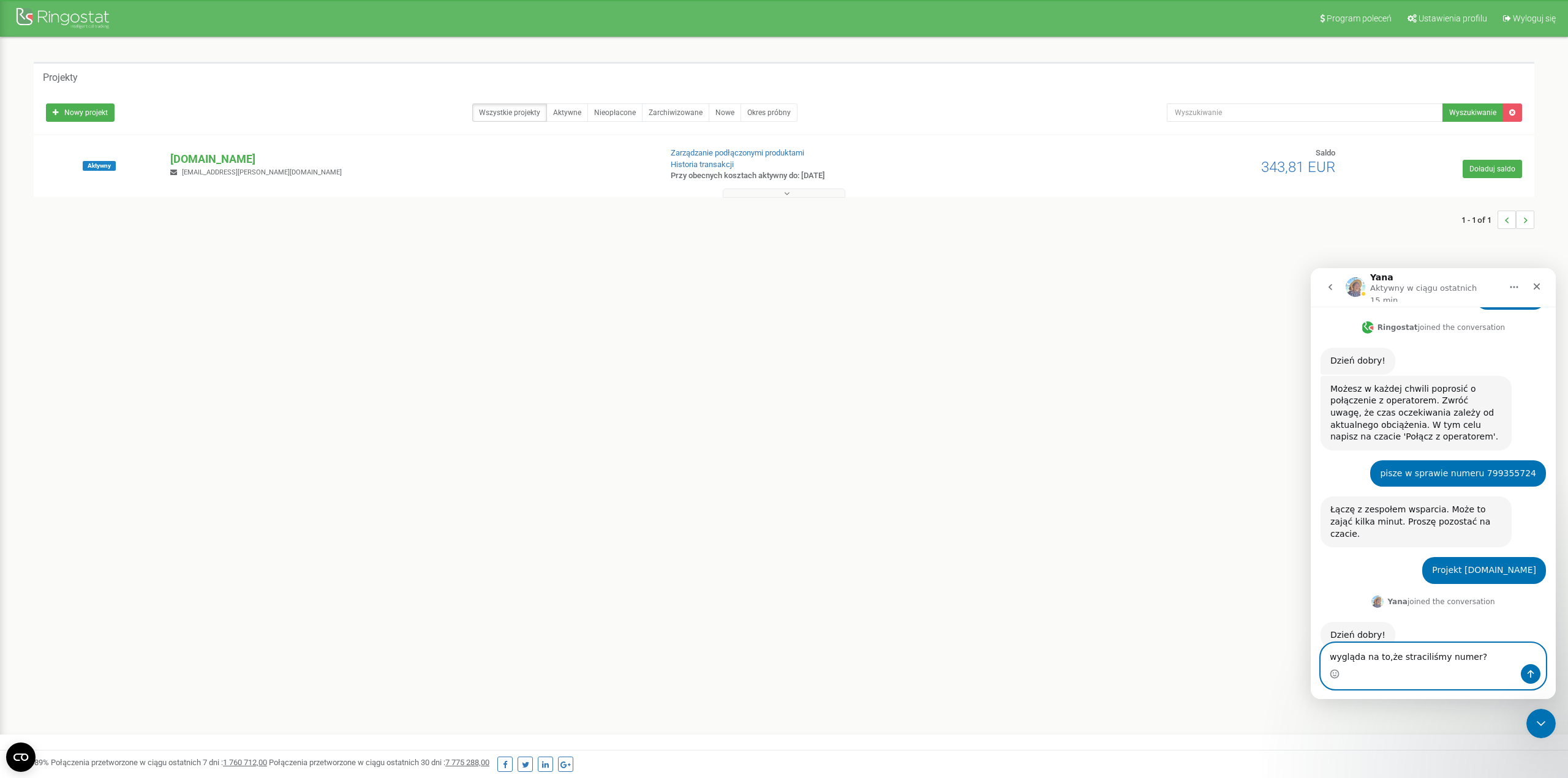
type textarea "wygląda na to, że straciliśmy numer?"
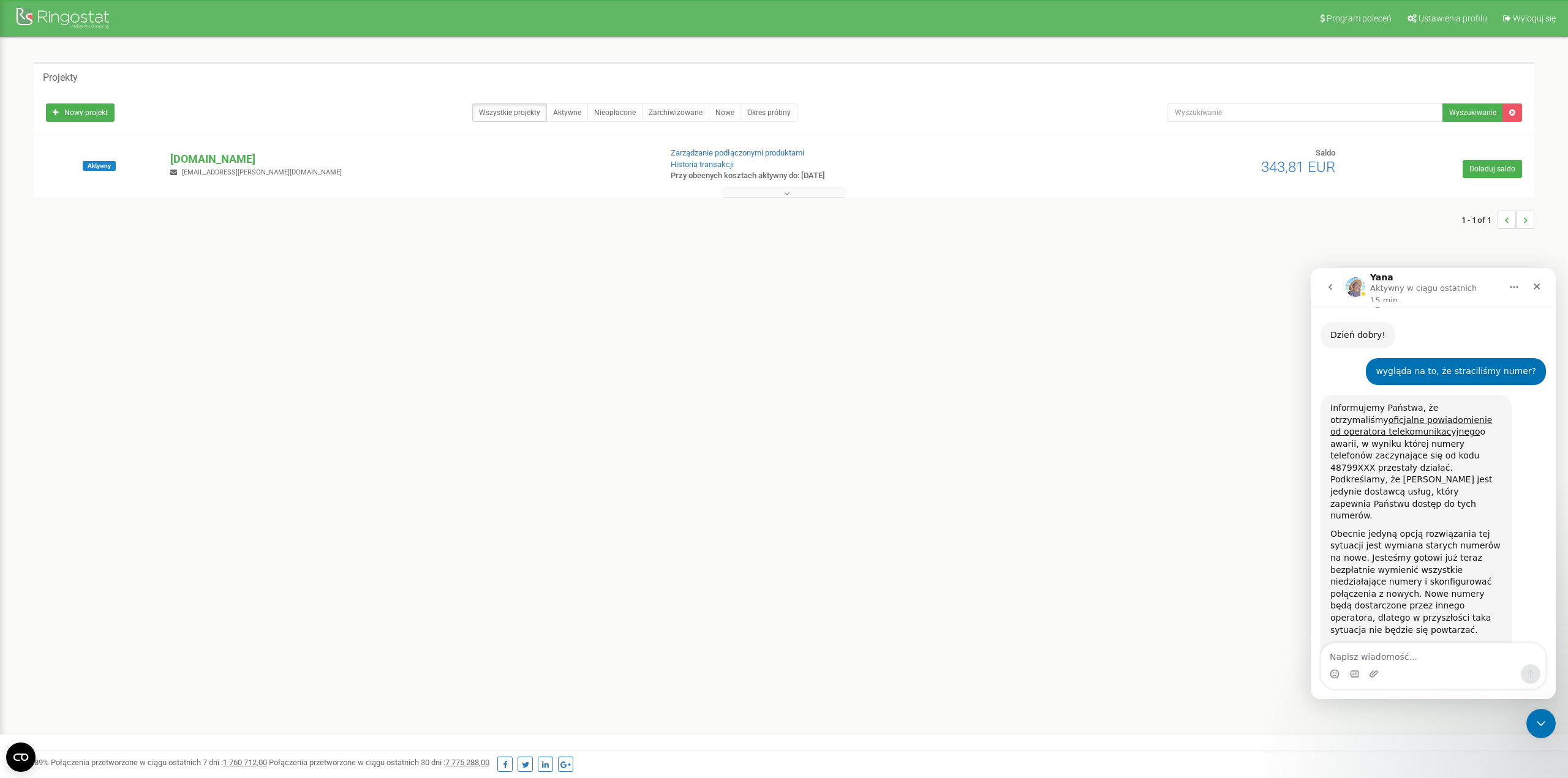
scroll to position [460, 0]
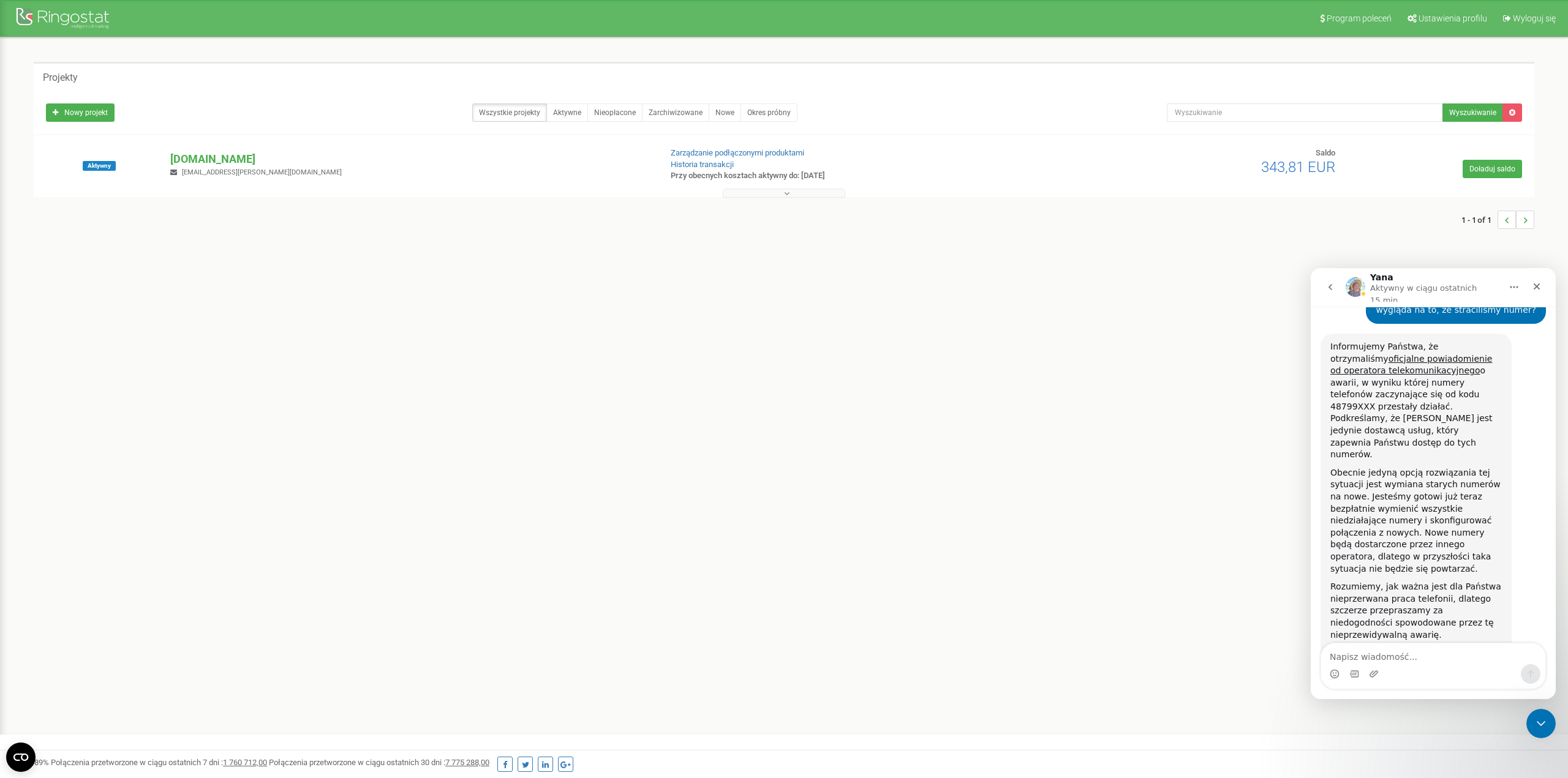
drag, startPoint x: 1424, startPoint y: 672, endPoint x: 1424, endPoint y: 666, distance: 6.0
click at [1166, 557] on div "Komunikator Intercom" at bounding box center [1433, 674] width 224 height 19
click at [1166, 557] on textarea "Napisz wiadomość..." at bounding box center [1433, 654] width 224 height 21
type textarea "tak, prosze o wymiane numeru"
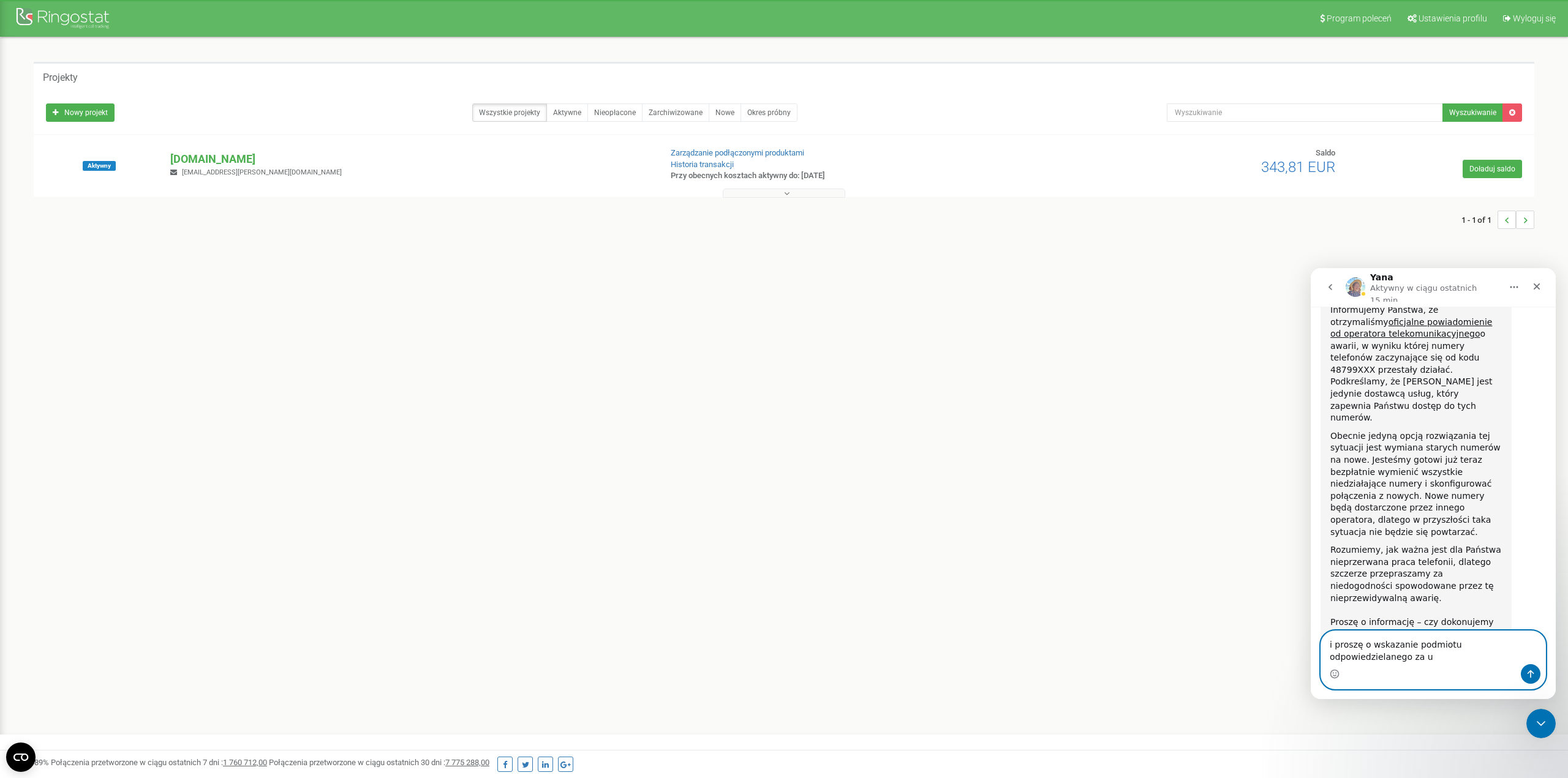
scroll to position [510, 0]
type textarea "i proszę o wskazanie podmiotu odpowiedzialnego za utratę obecnego numeru"
click at [1166, 557] on textarea "i proszę o wskazanie podmiotu odpowiedzialnego za utratę obecnego numeru" at bounding box center [1433, 647] width 224 height 33
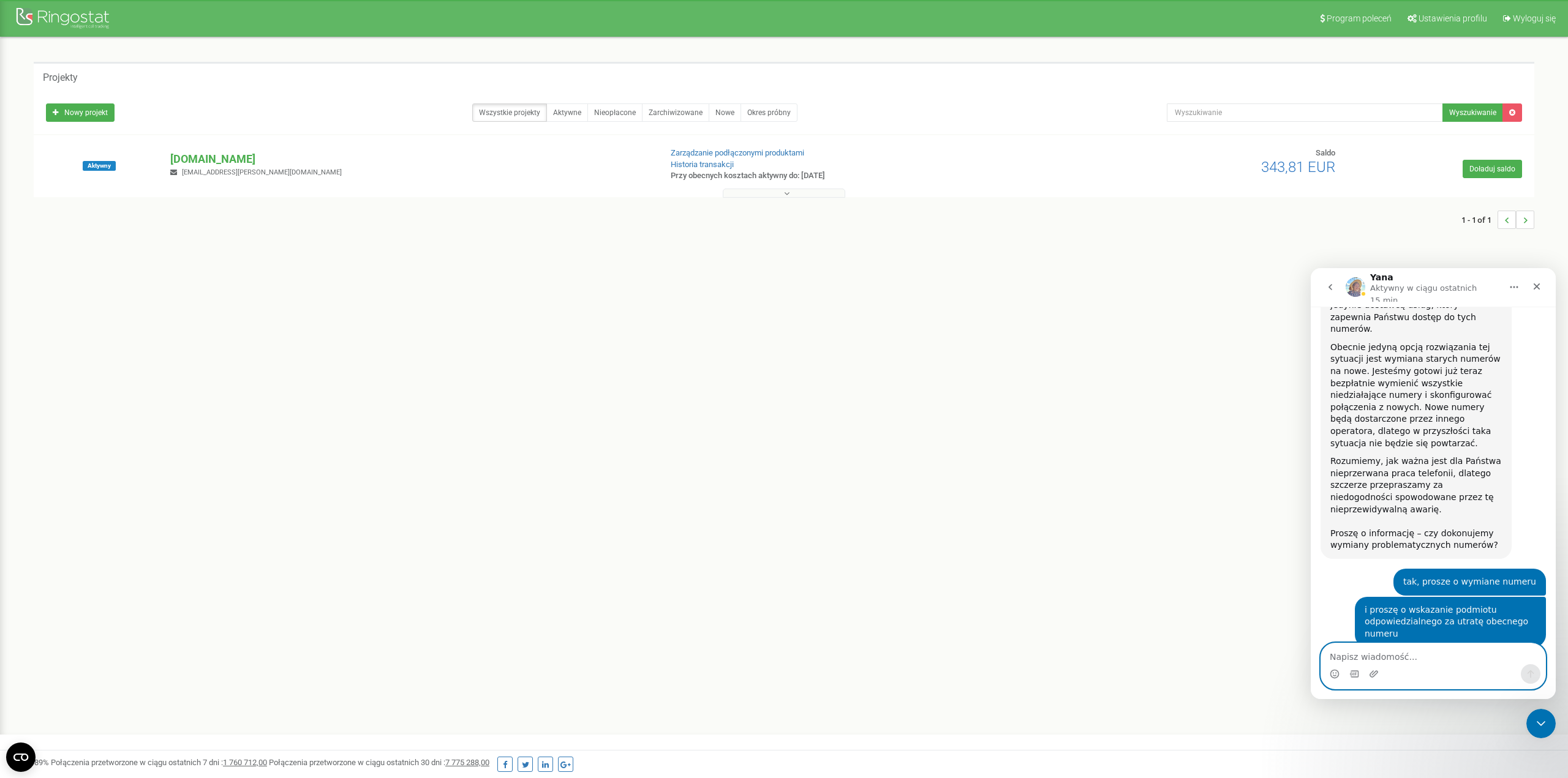
scroll to position [586, 0]
click at [1166, 287] on img "Komunikator Intercom" at bounding box center [1355, 287] width 20 height 19
click at [1166, 286] on p "Aktywny w ciągu ostatnich 15 min" at bounding box center [1434, 291] width 129 height 19
click at [1166, 282] on icon "Główna" at bounding box center [1513, 287] width 10 height 10
click at [1166, 311] on div "Rozwiń okno" at bounding box center [1483, 316] width 88 height 13
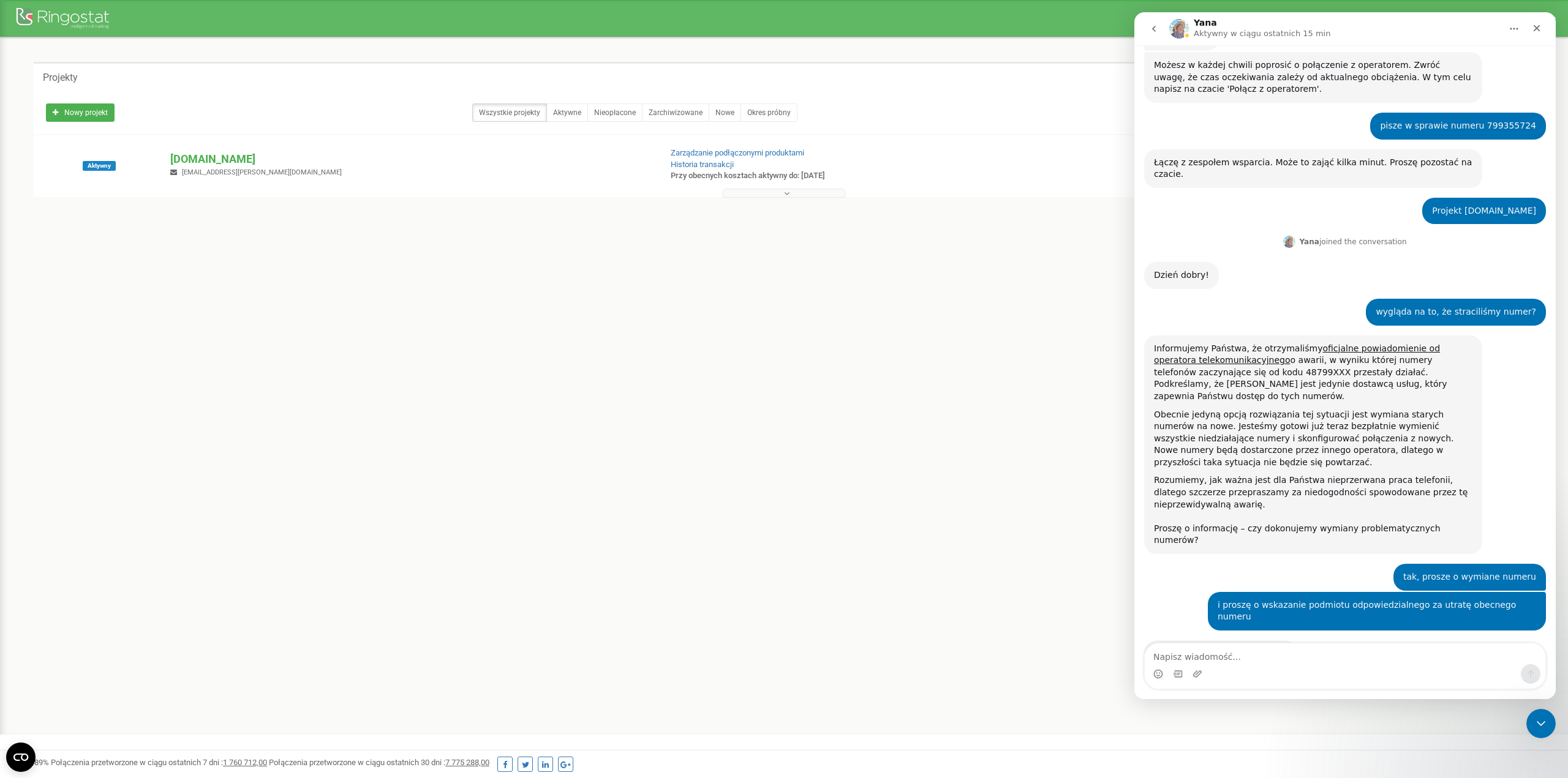
scroll to position [124, 0]
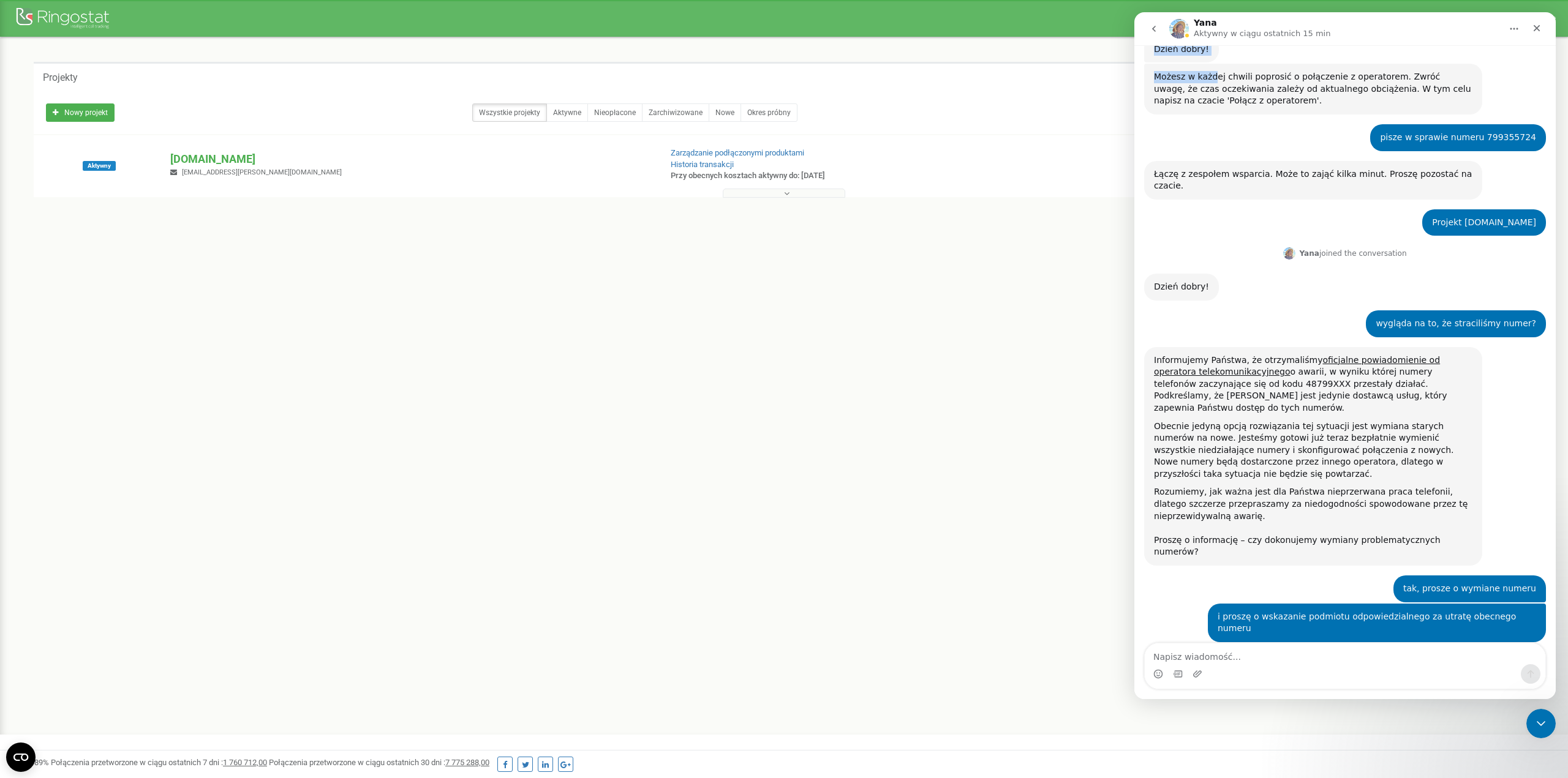
drag, startPoint x: 1388, startPoint y: 27, endPoint x: 1210, endPoint y: 63, distance: 181.6
click at [1166, 63] on div "Yana Aktywny w ciągu ostatnich 15 min Codziennie Ringostat pomaga firmom efekty…" at bounding box center [1345, 356] width 421 height 687
click at [1166, 557] on textarea "Napisz wiadomość..." at bounding box center [1345, 654] width 400 height 21
click at [1166, 27] on button "Główna" at bounding box center [1514, 29] width 23 height 23
click at [1166, 60] on div "Zwiń okno" at bounding box center [1483, 60] width 88 height 13
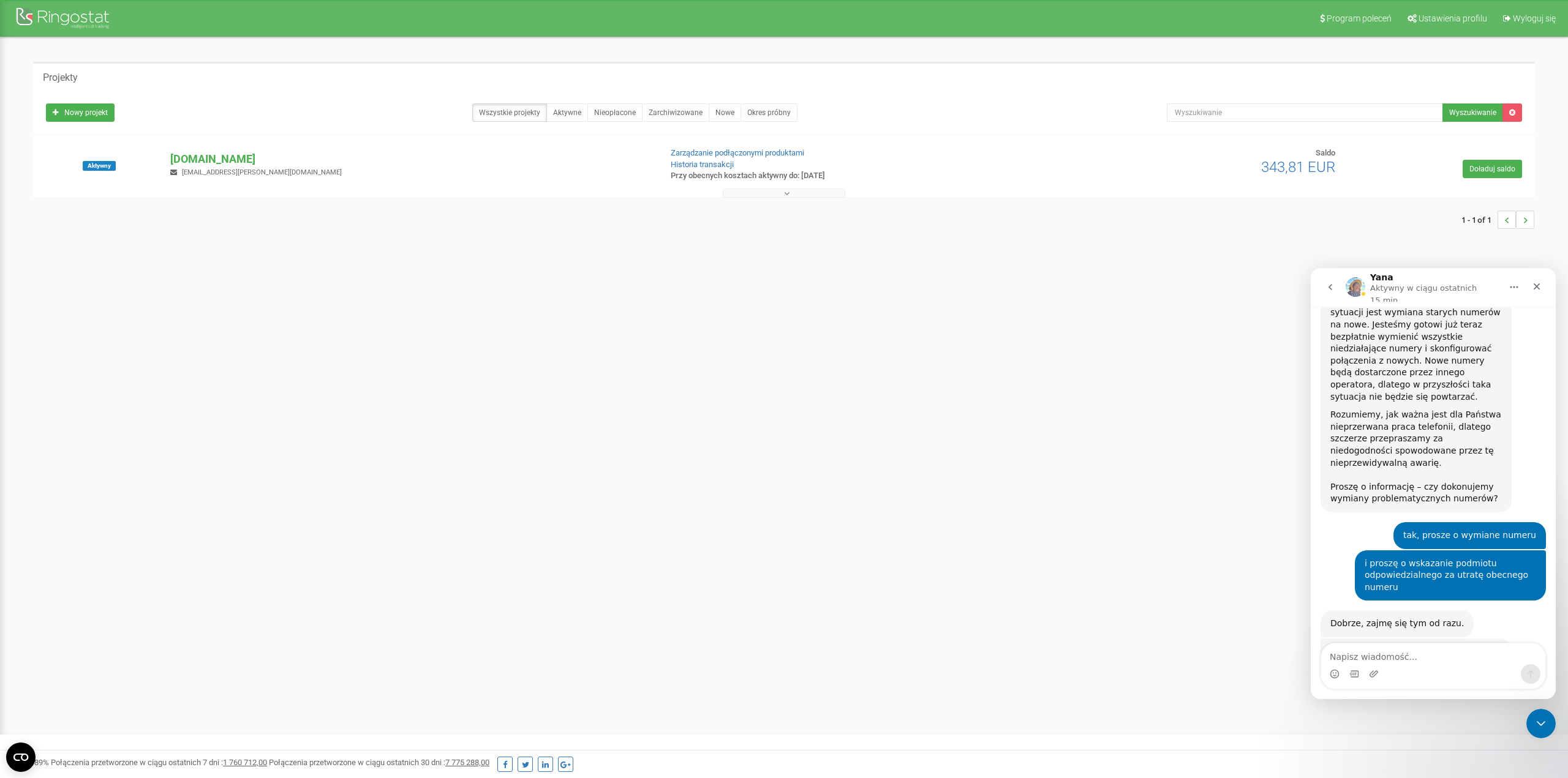
scroll to position [657, 0]
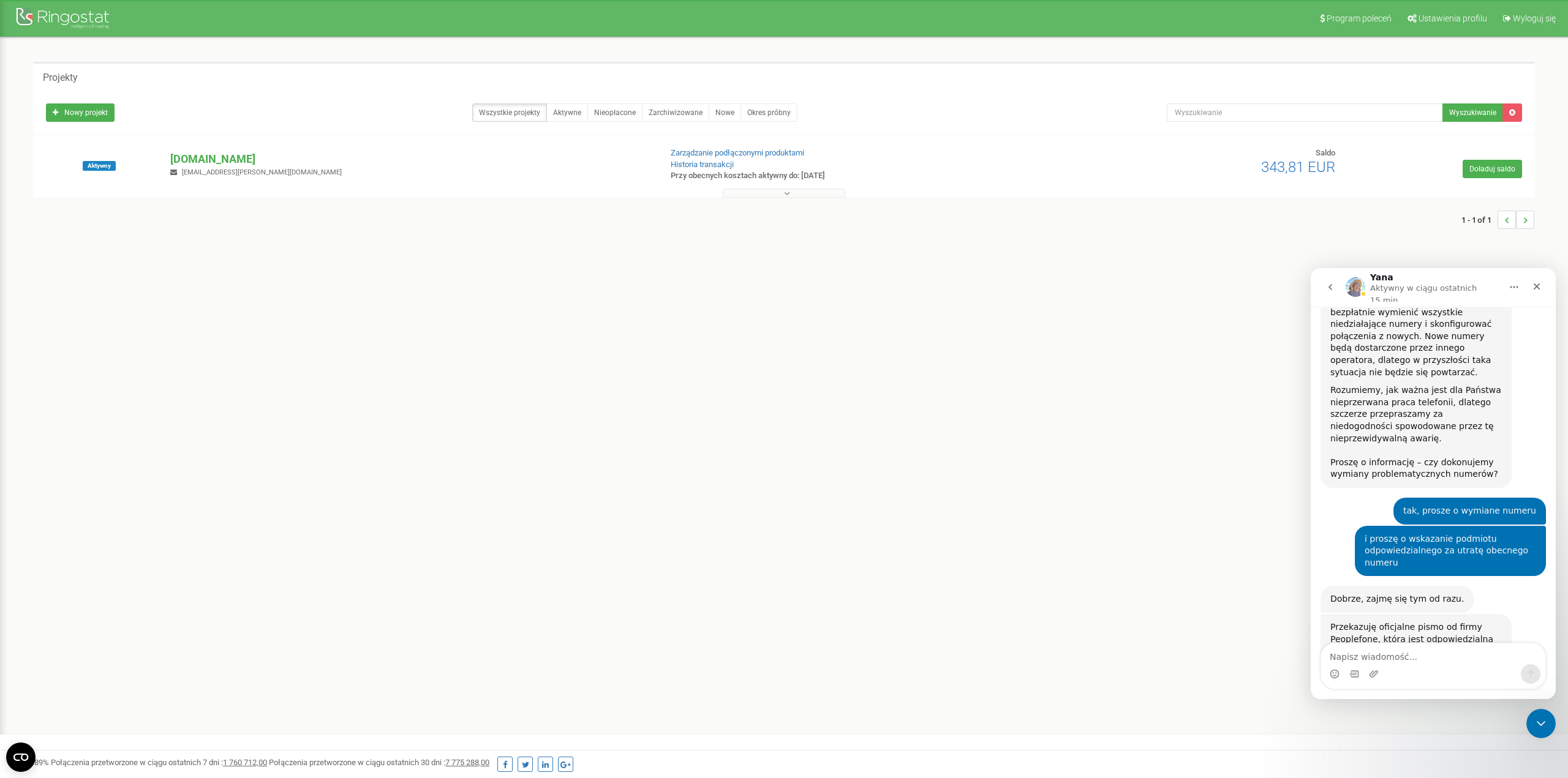
click at [1166, 557] on div "[DATE]..7a79eb.png" at bounding box center [1385, 682] width 86 height 13
click at [1166, 557] on textarea "Napisz wiadomość..." at bounding box center [1433, 654] width 224 height 21
type textarea "ok, mam mało czasu ile zajmie nam wymiana numeru?"
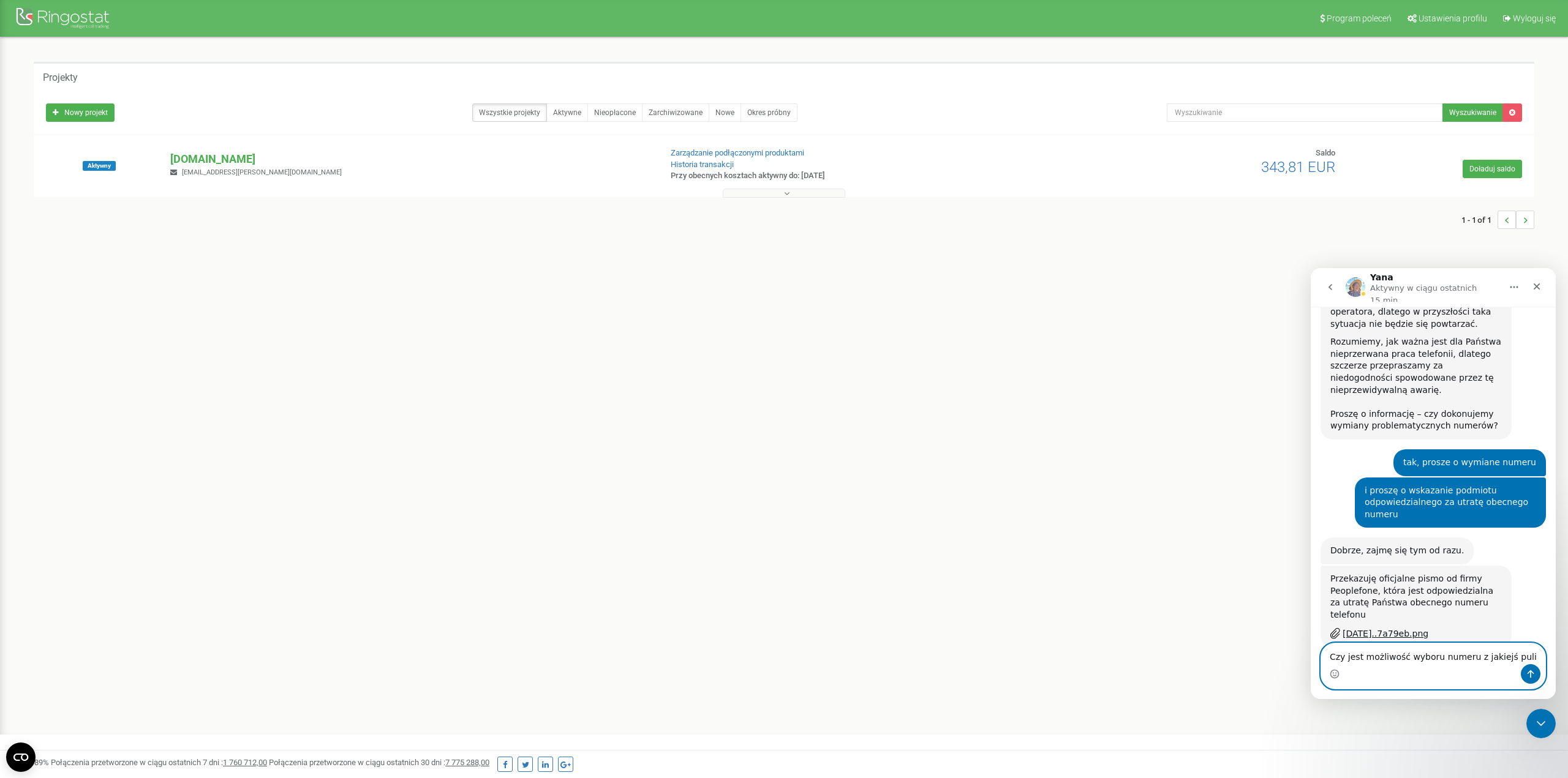
type textarea "Czy jest możliwość wyboru numeru z jakiejś puli?"
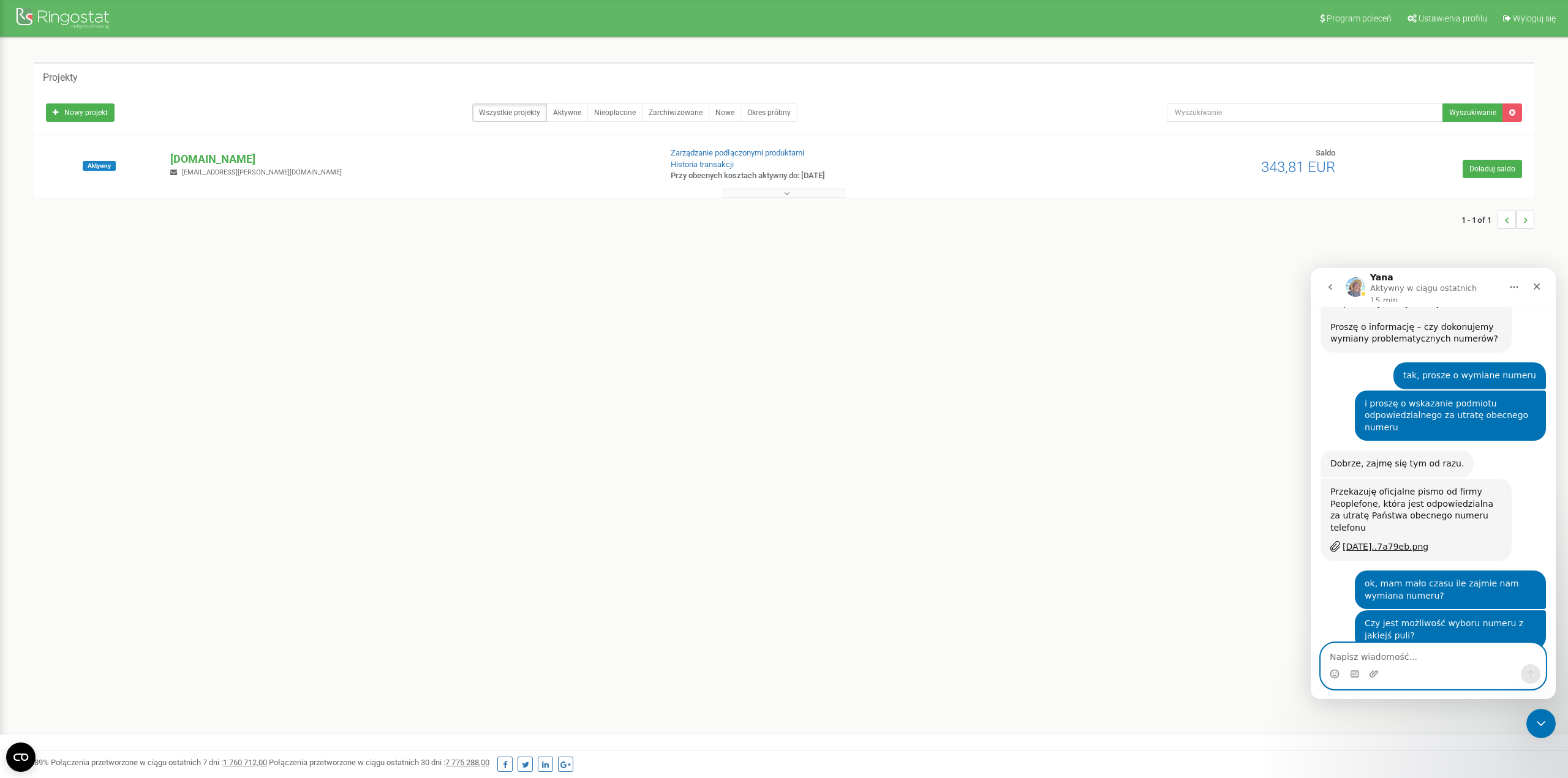
scroll to position [878, 0]
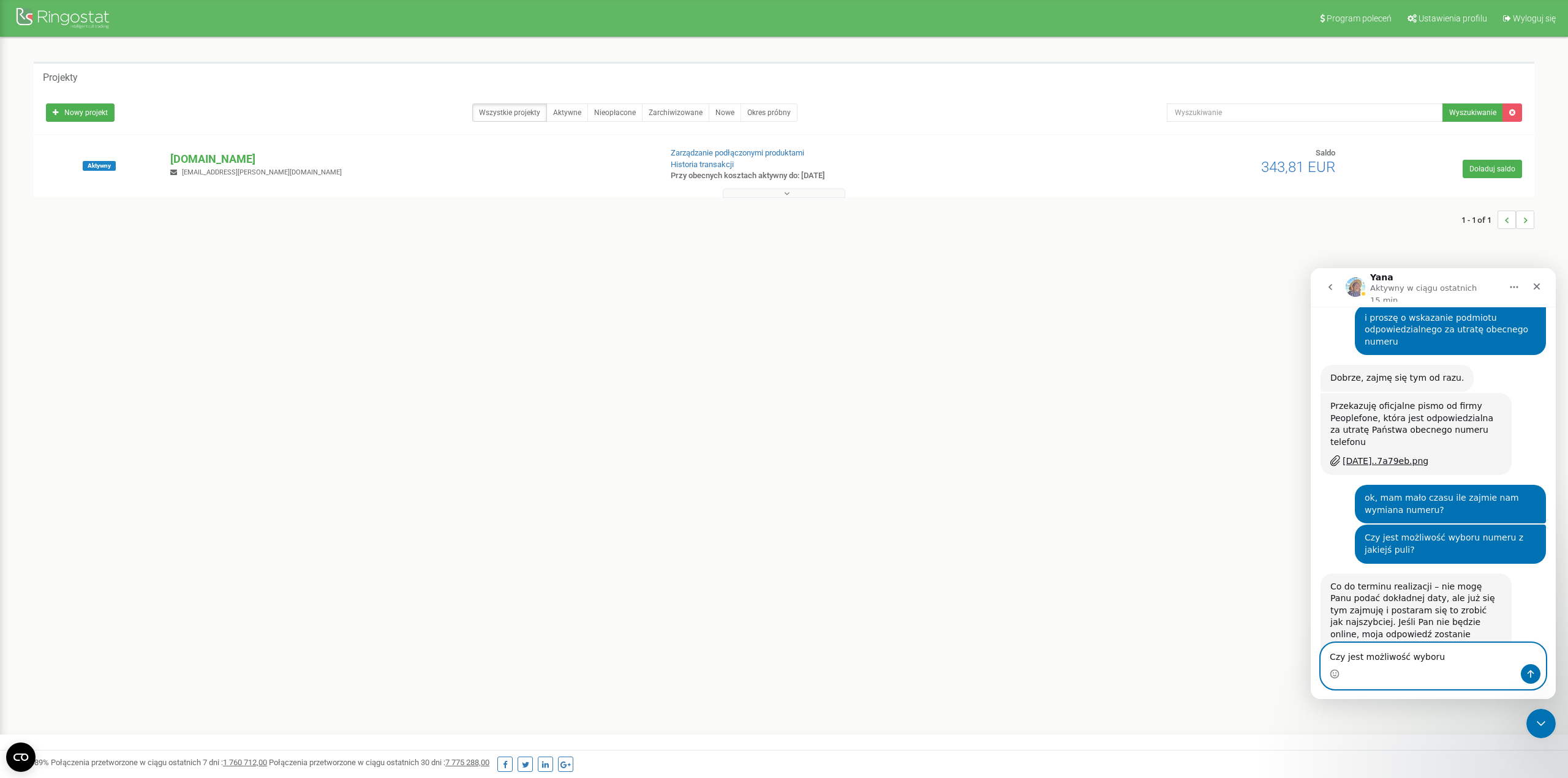
click at [1166, 557] on textarea "Czy jest możliwość wyboru" at bounding box center [1433, 654] width 224 height 21
type textarea "Czy jest możliwość wyboru?"
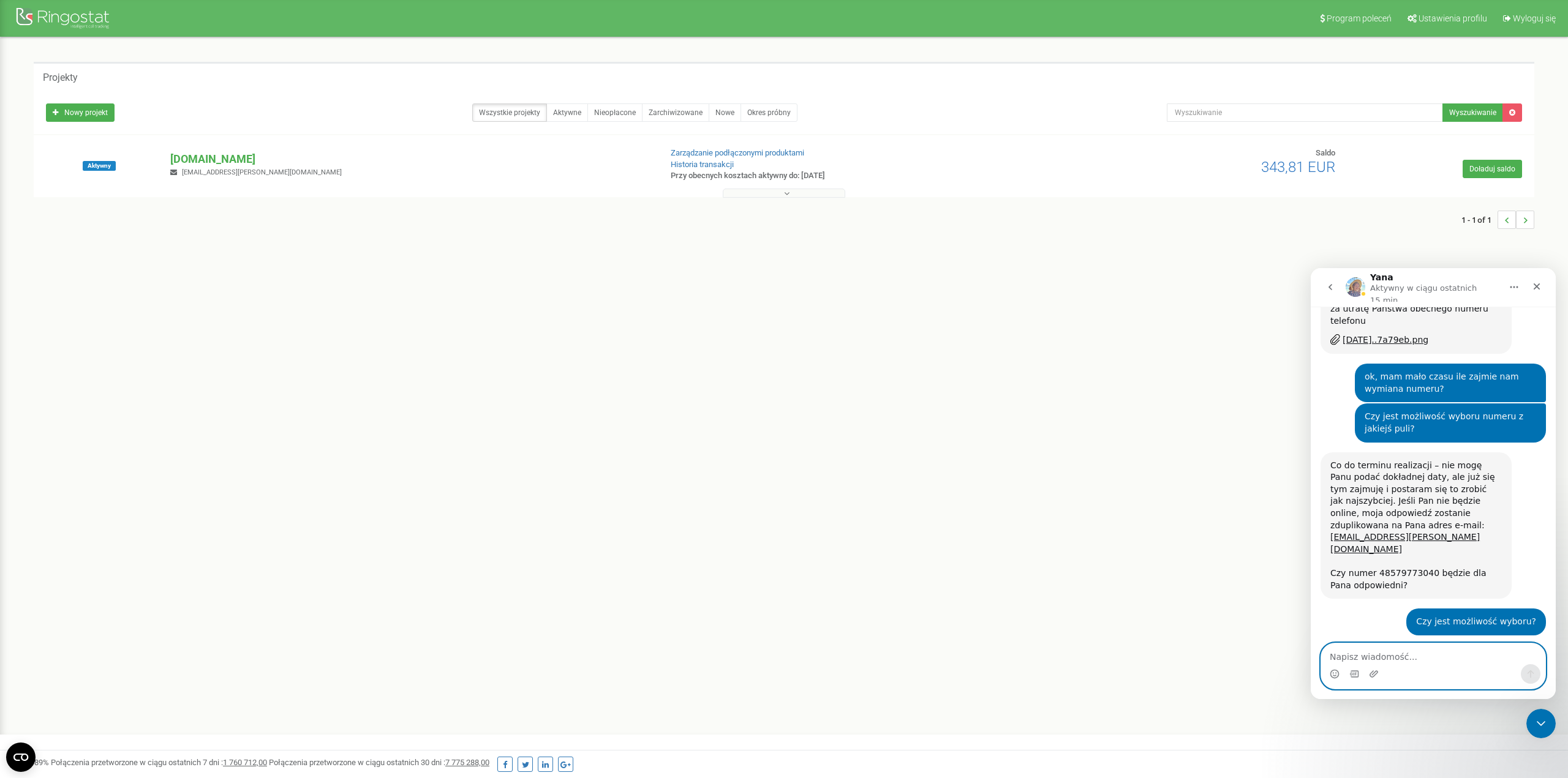
scroll to position [1022, 0]
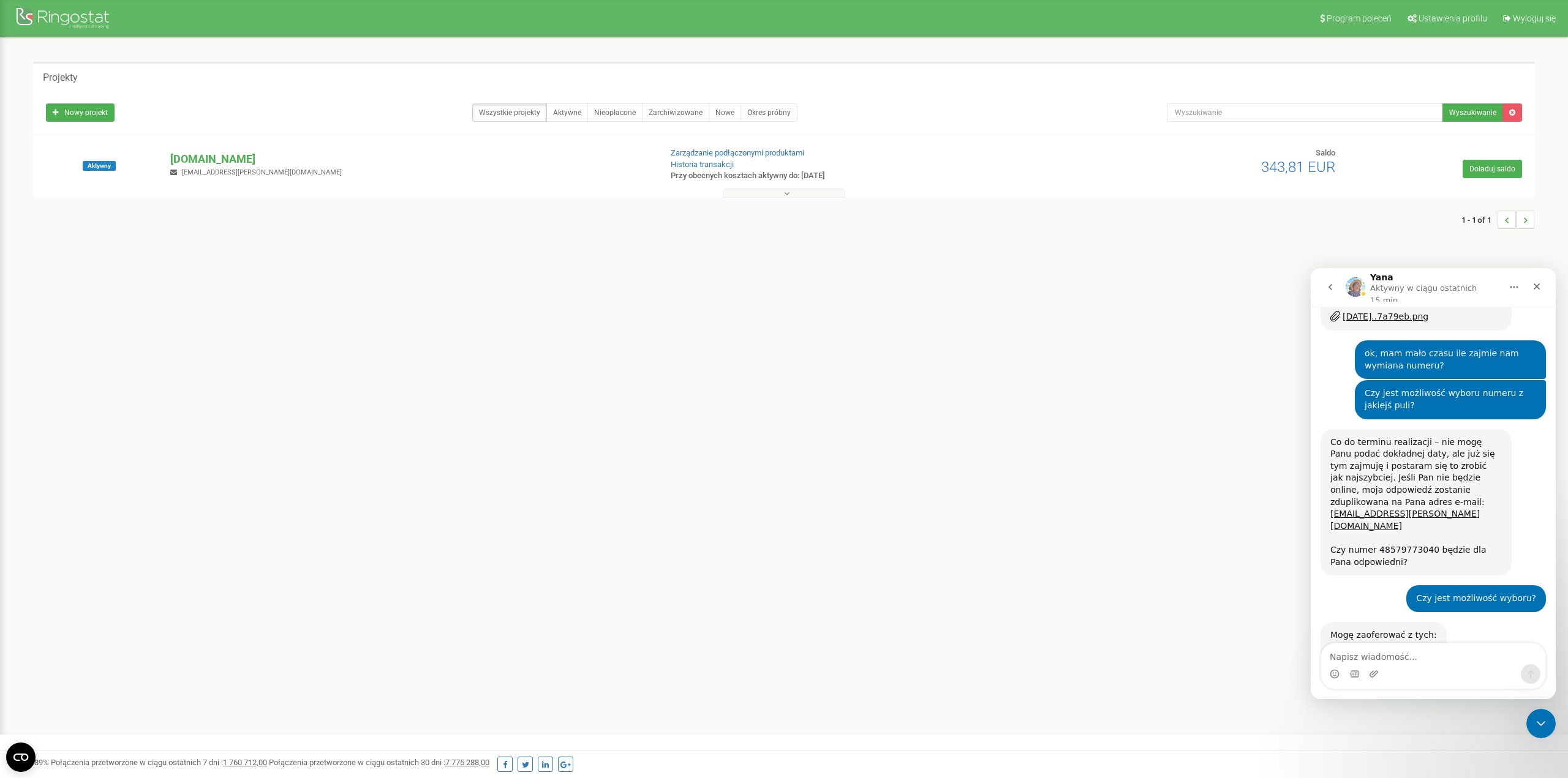
drag, startPoint x: 1387, startPoint y: 568, endPoint x: 1331, endPoint y: 571, distance: 56.1
click at [1166, 557] on div "Mogę zaoferować z tych: 48579773039 48579773040 48579773041 48579773042 4857977…" at bounding box center [1383, 671] width 107 height 84
drag, startPoint x: 1426, startPoint y: 449, endPoint x: 1373, endPoint y: 449, distance: 53.0
click at [1166, 544] on div "Czy numer 48579773040 będzie dla Pana odpowiedni?" at bounding box center [1416, 556] width 172 height 24
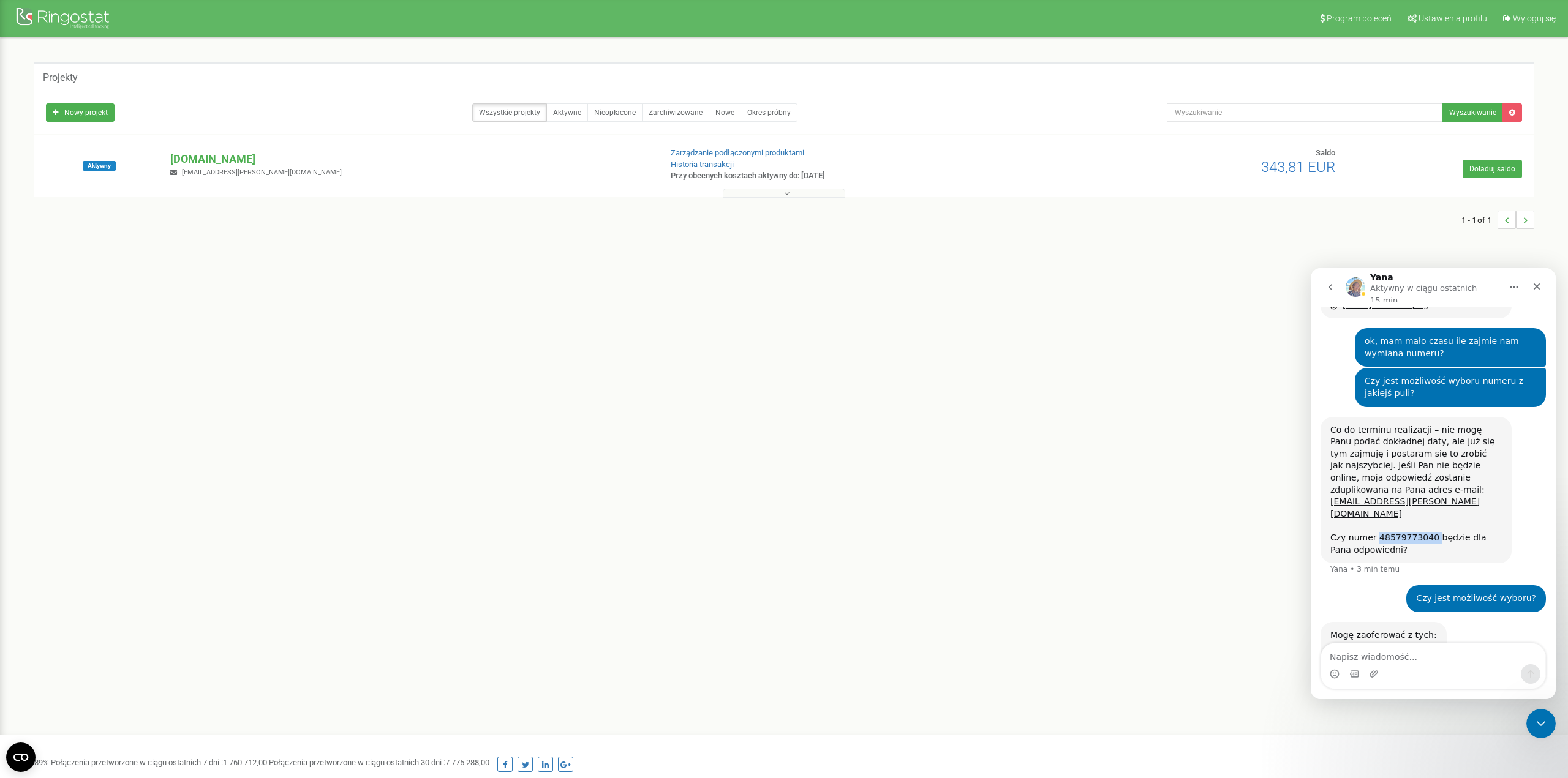
copy div "48579773040"
click at [1166, 557] on textarea "Napisz wiadomość..." at bounding box center [1433, 654] width 224 height 21
paste textarea "48579773040"
type textarea "Ten wybrany jest ok - 48579773040"
click at [1166, 557] on textarea "Ten wybrany jest ok - 48579773040" at bounding box center [1433, 654] width 224 height 21
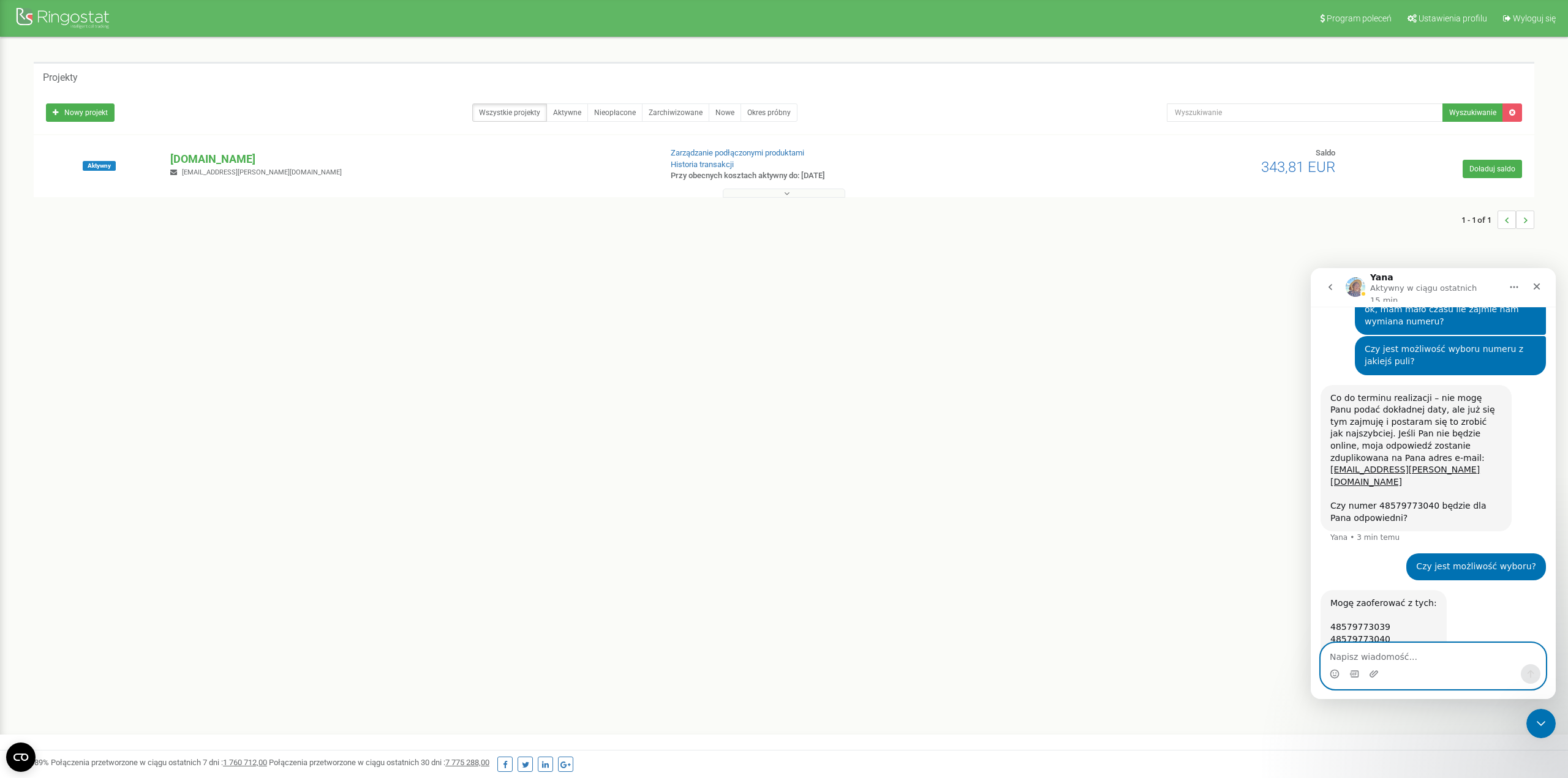
scroll to position [1072, 0]
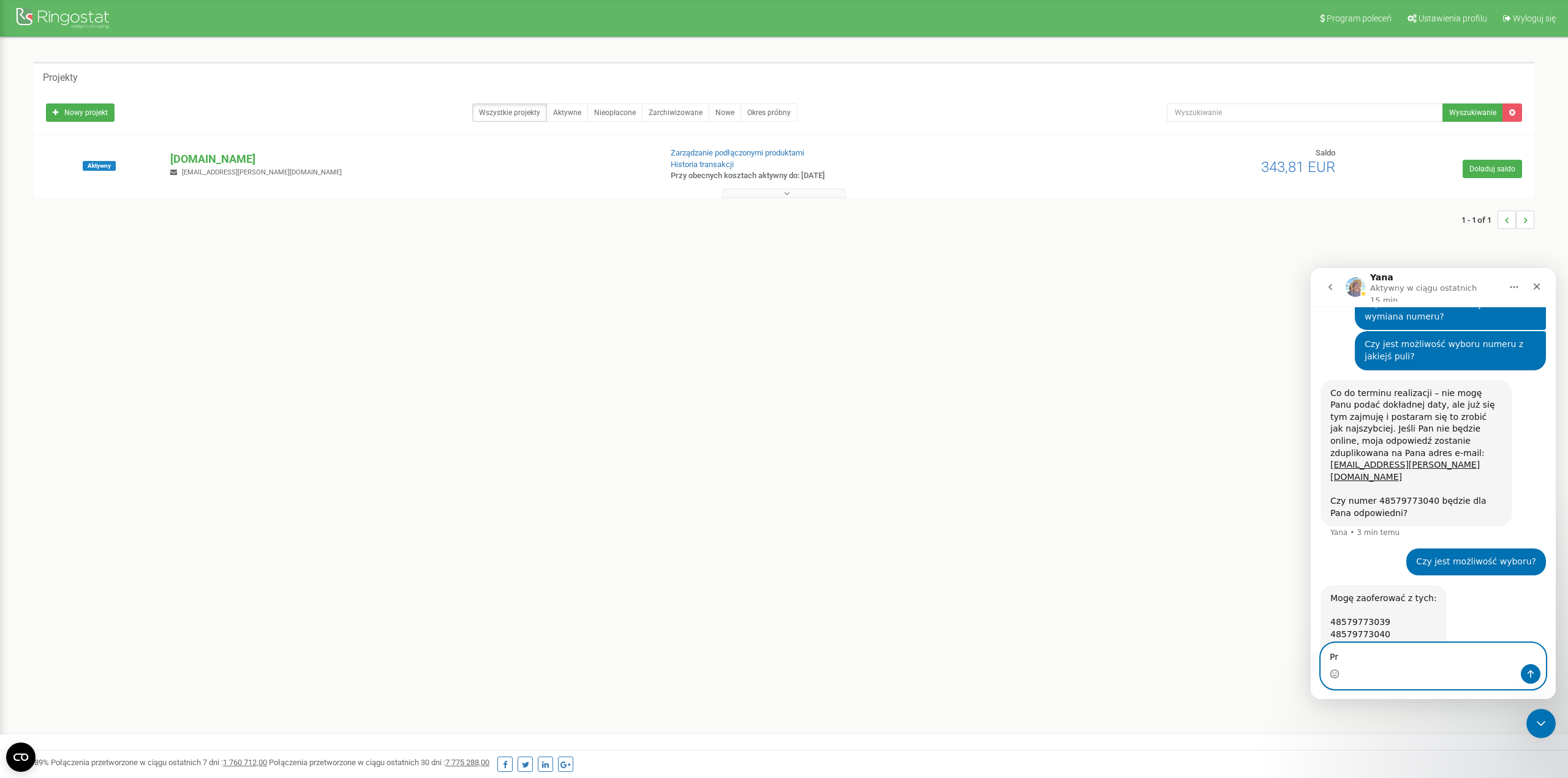
type textarea "P"
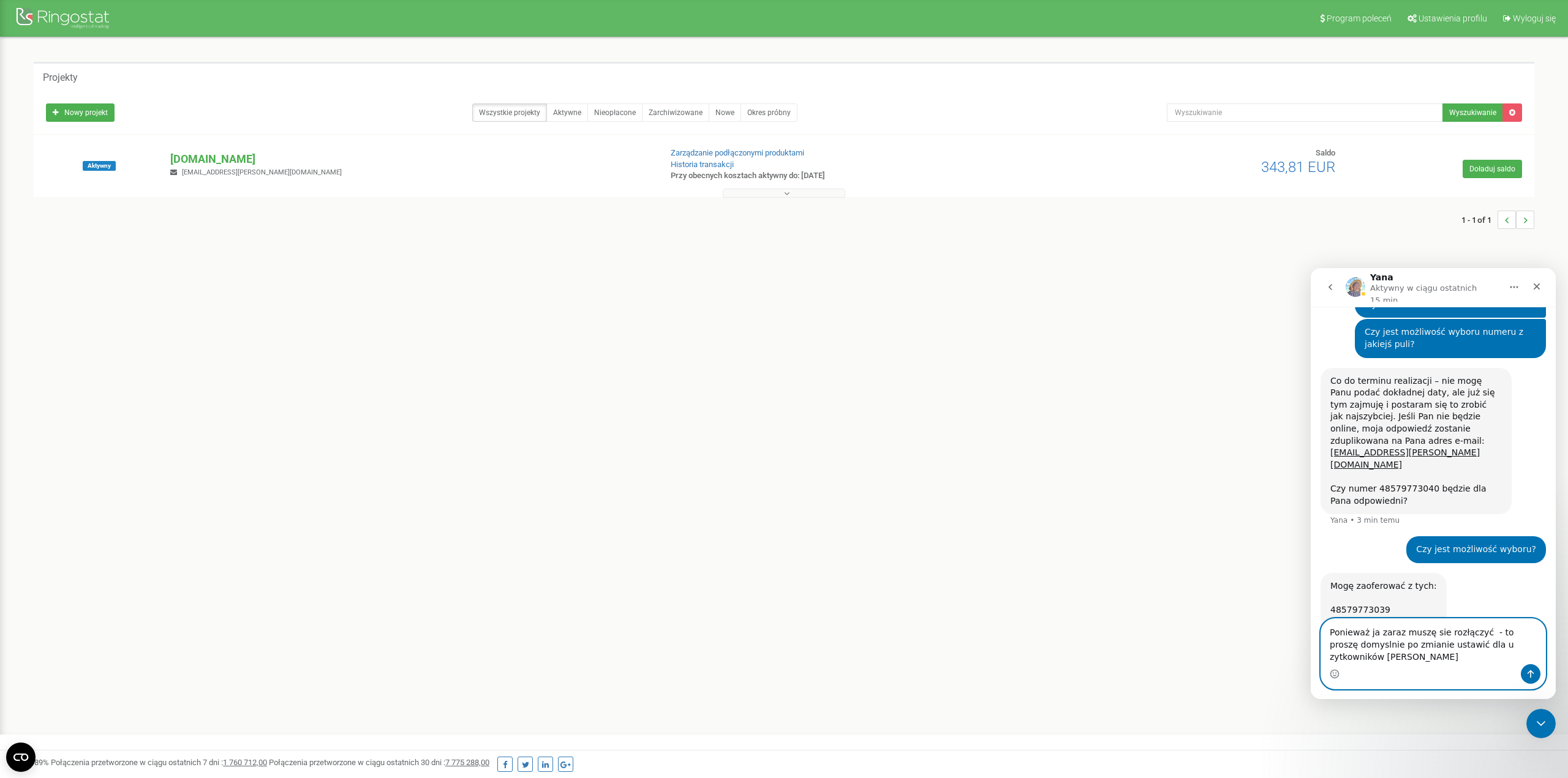
scroll to position [1096, 0]
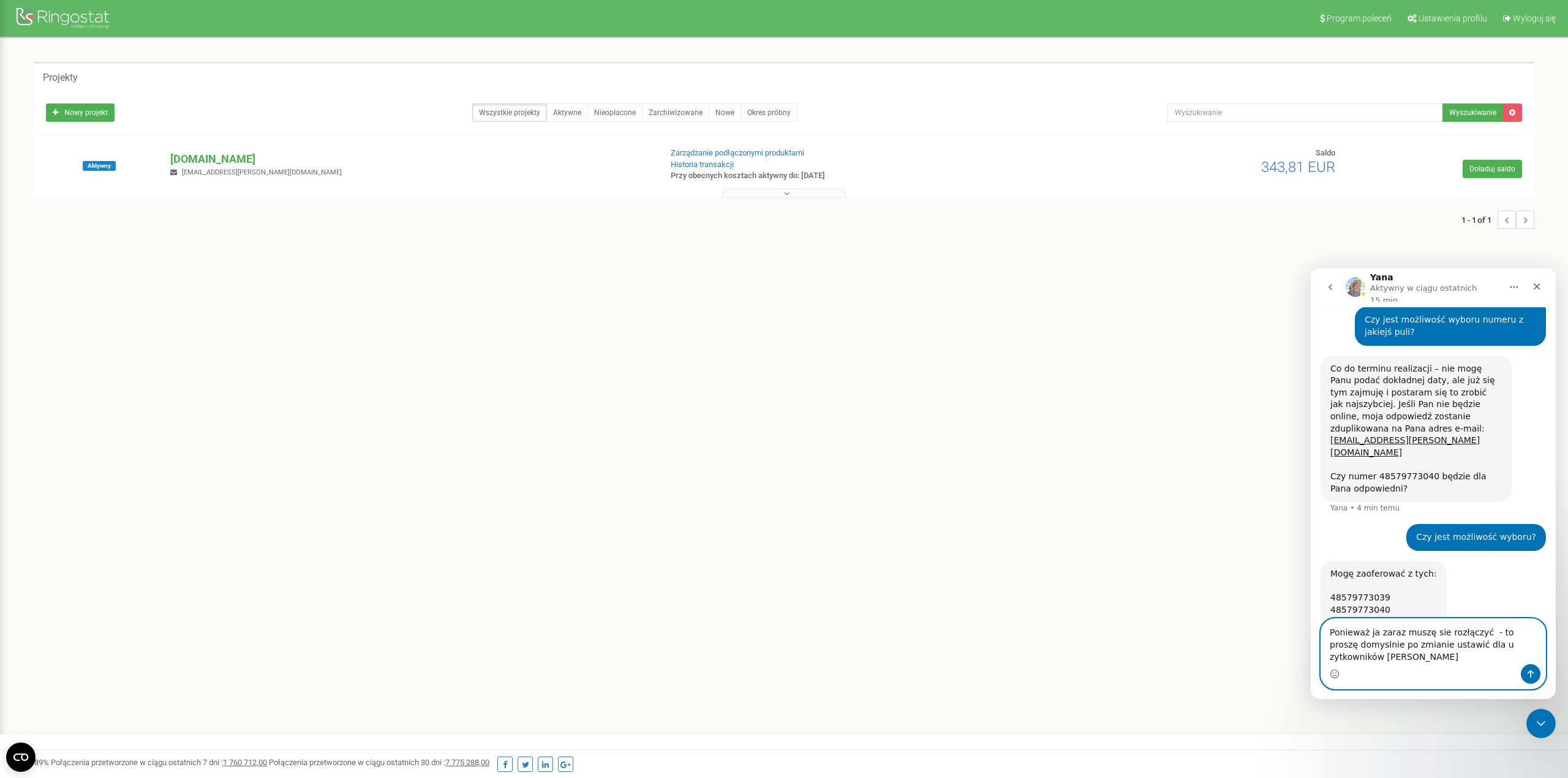
click at [1166, 557] on textarea "Ponieważ ja zaraz muszę sie rozłączyć - to proszę domyslnie po zmianie ustawić …" at bounding box center [1433, 642] width 224 height 45
drag, startPoint x: 1431, startPoint y: 637, endPoint x: 1352, endPoint y: 650, distance: 80.1
drag, startPoint x: 1433, startPoint y: 633, endPoint x: 1347, endPoint y: 350, distance: 295.8
click at [1166, 435] on link "[EMAIL_ADDRESS][PERSON_NAME][DOMAIN_NAME]" at bounding box center [1405, 447] width 150 height 22
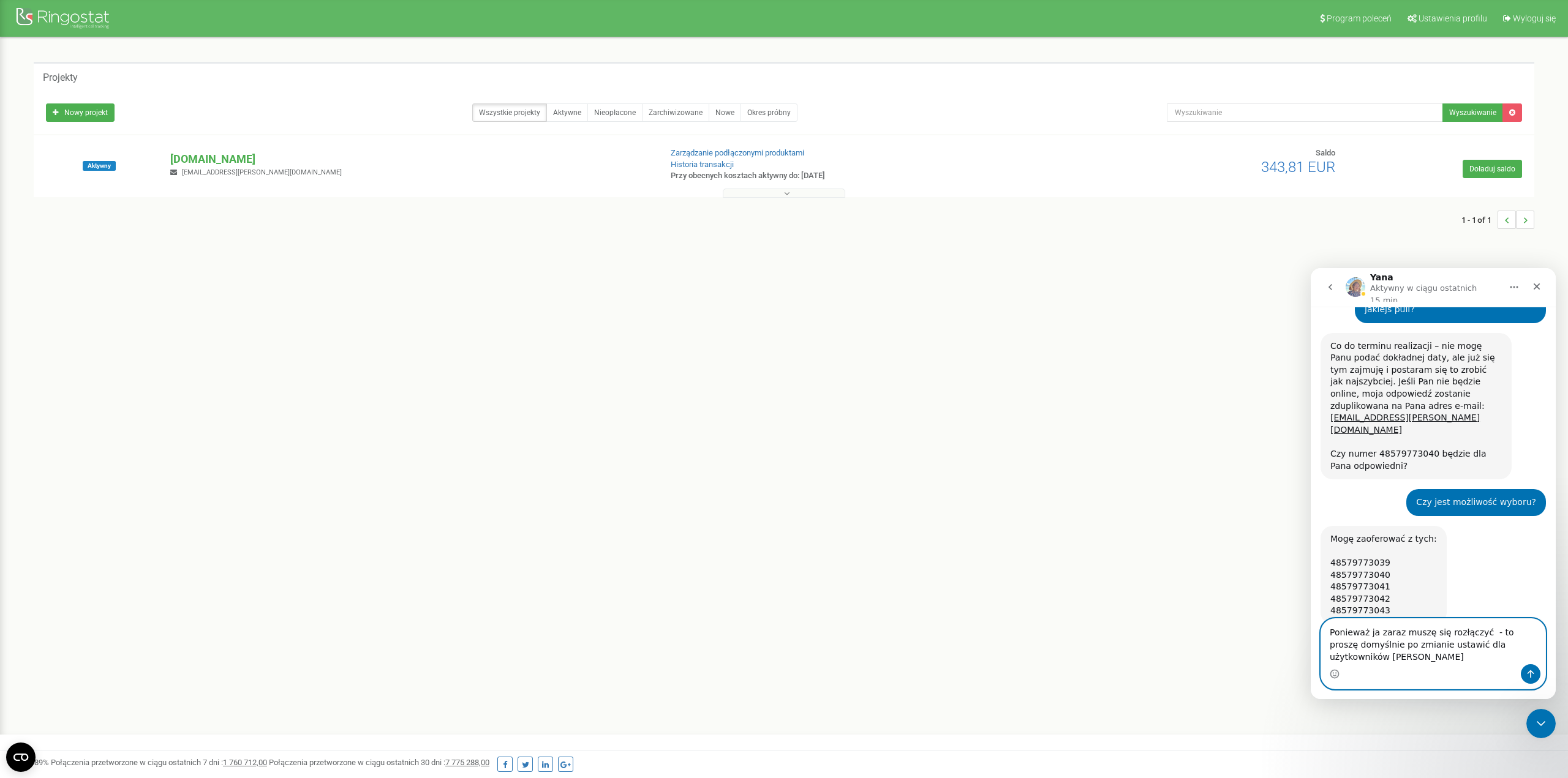
scroll to position [1131, 0]
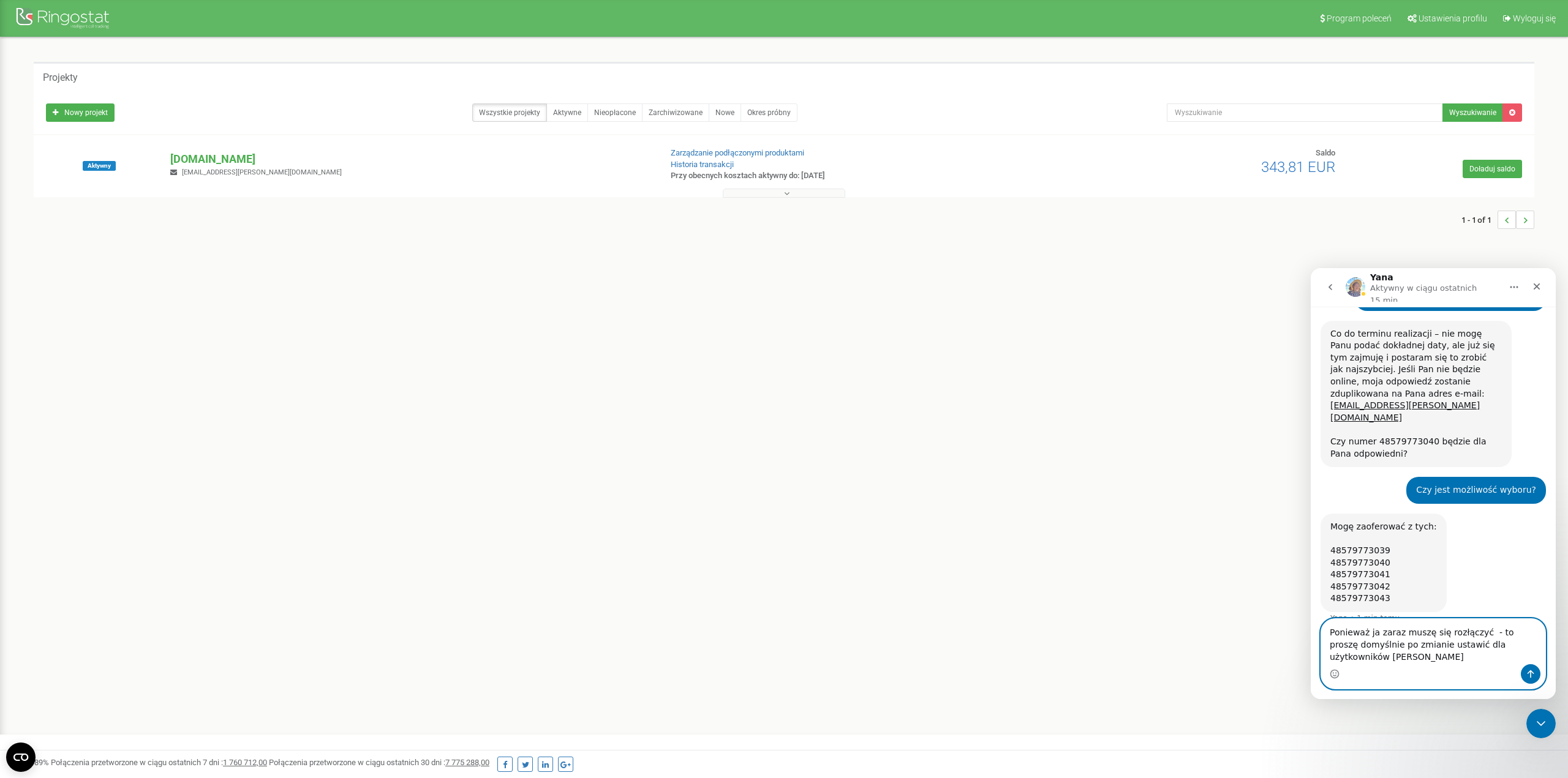
click at [1166, 557] on textarea "Ponieważ ja zaraz muszę się rozłączyć - to proszę domyślnie po zmianie ustawić …" at bounding box center [1433, 642] width 224 height 45
type textarea "Ponieważ ja zaraz muszę się rozłączyć - to proszę domyślnie po zmianie ustawić …"
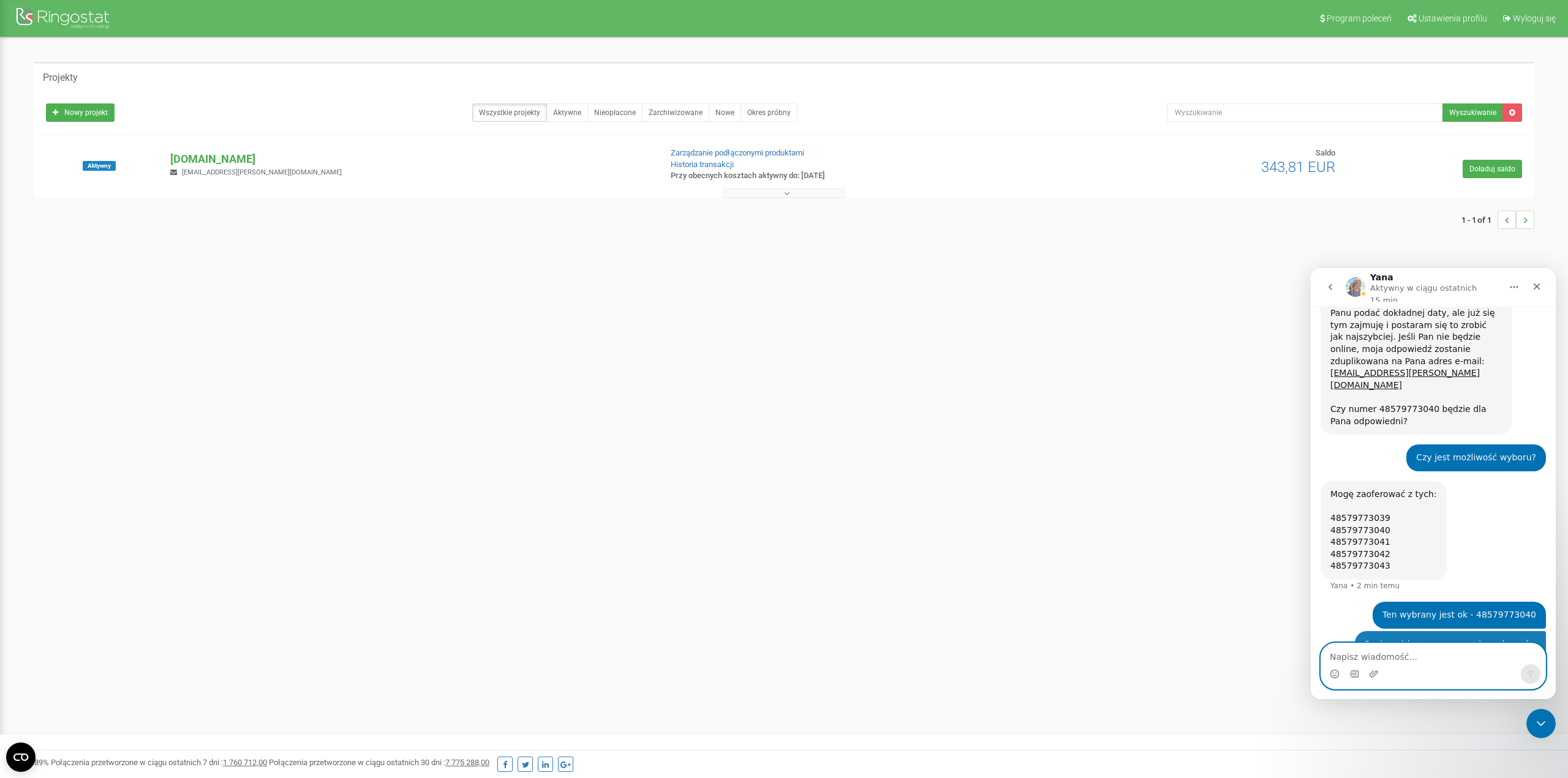
scroll to position [1170, 0]
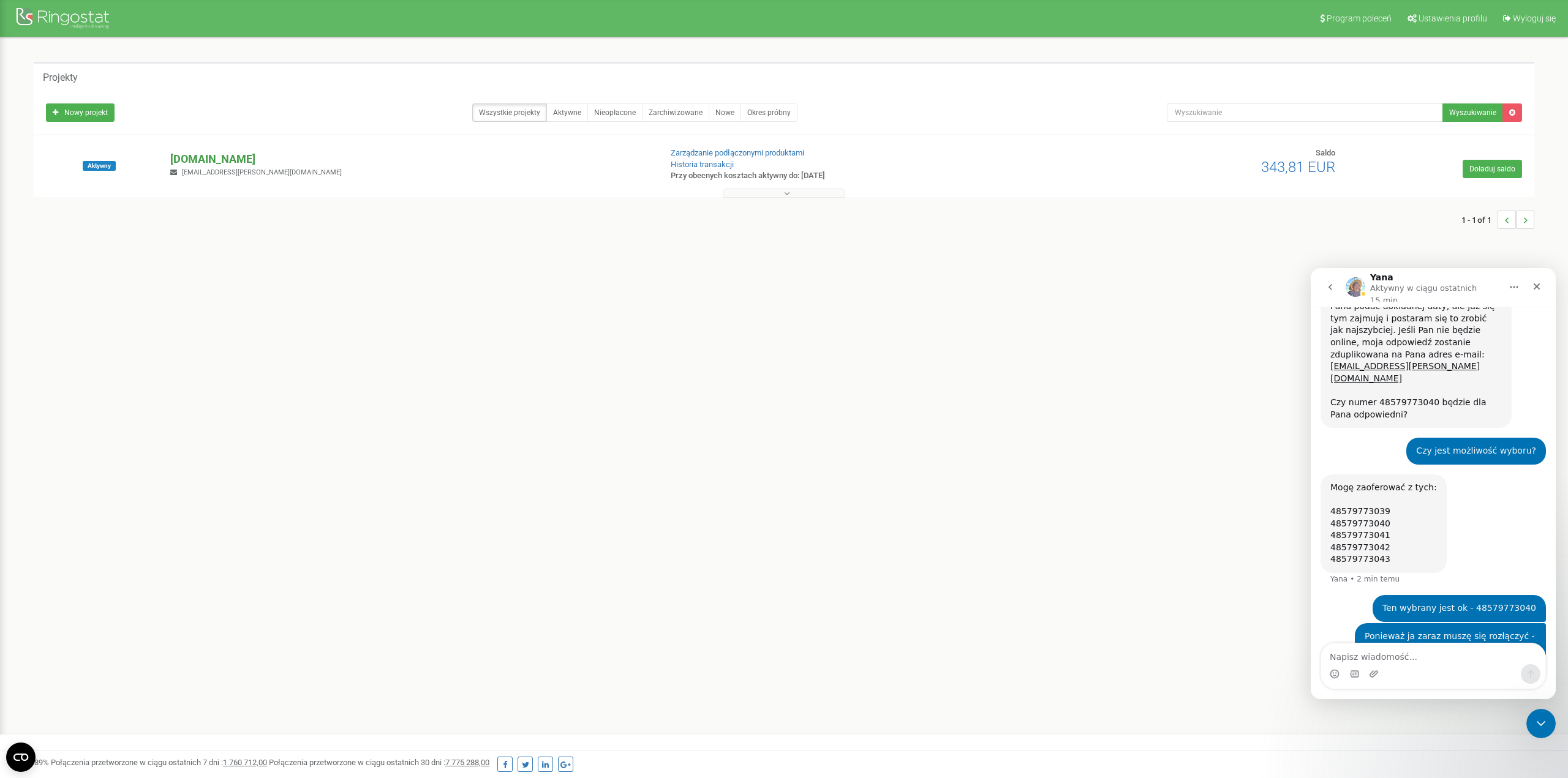
click at [197, 153] on p "[DOMAIN_NAME]" at bounding box center [410, 159] width 480 height 16
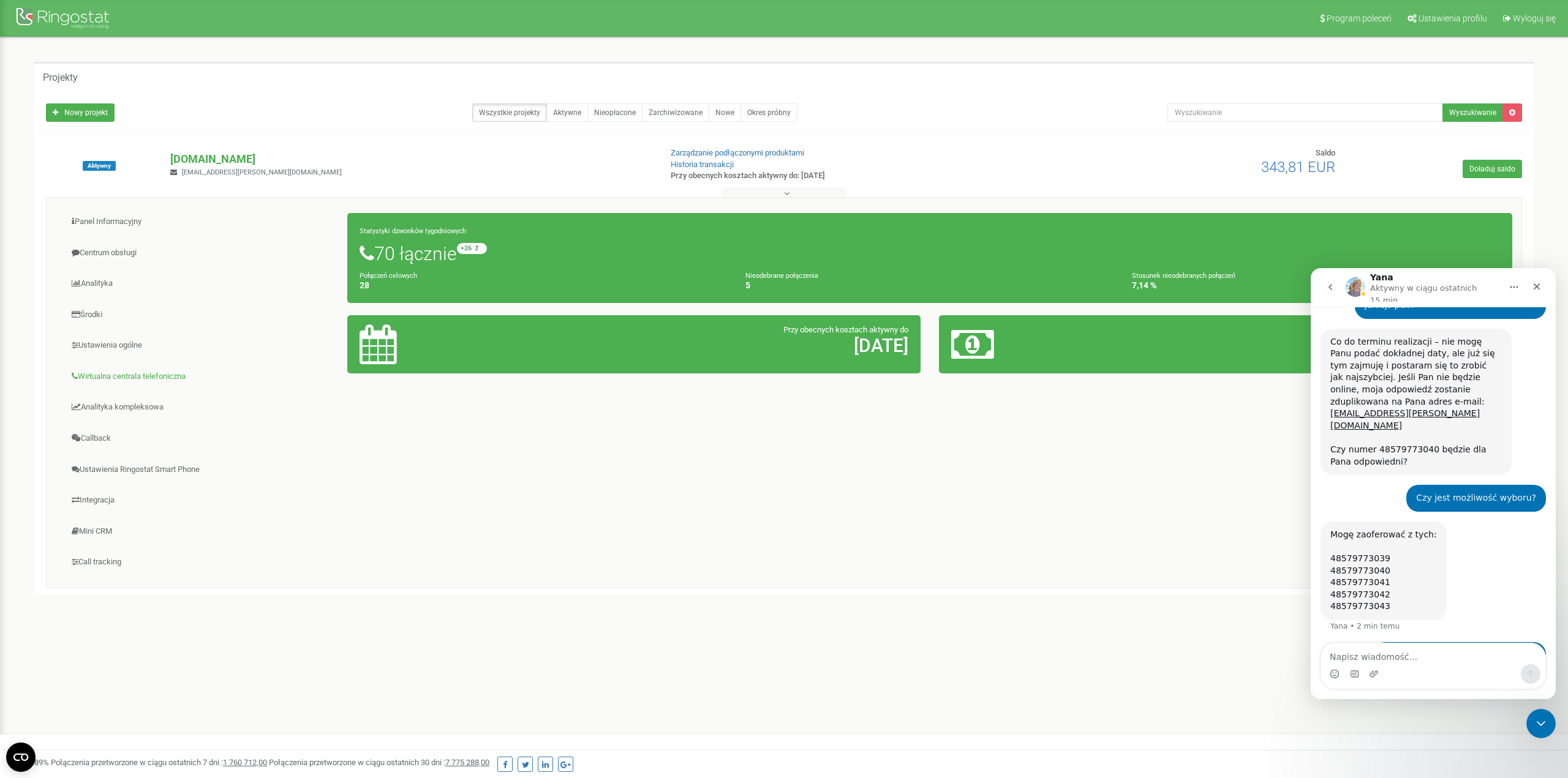
scroll to position [1172, 0]
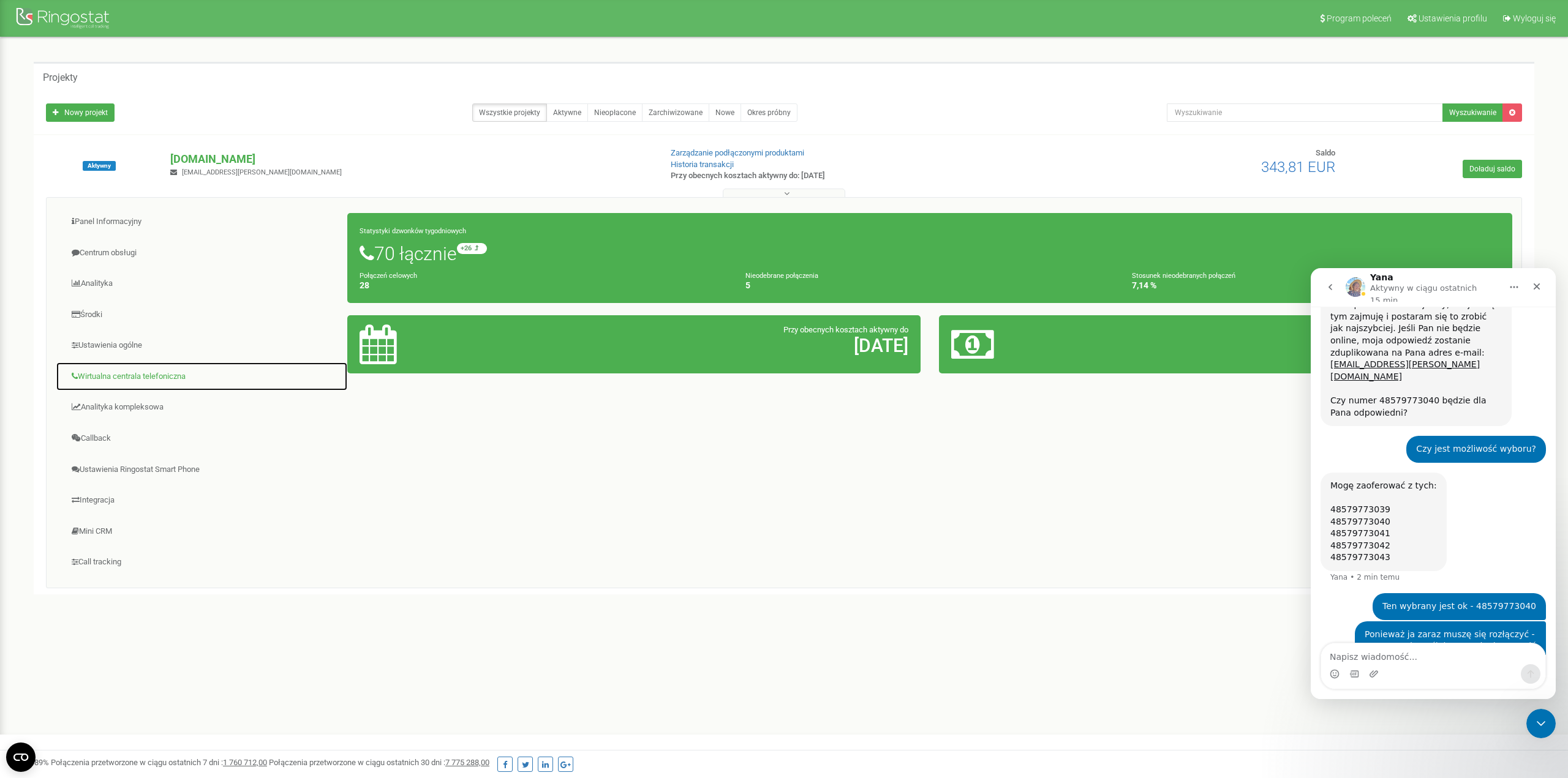
click at [114, 374] on link "Wirtualna centrala telefoniczna" at bounding box center [202, 377] width 292 height 30
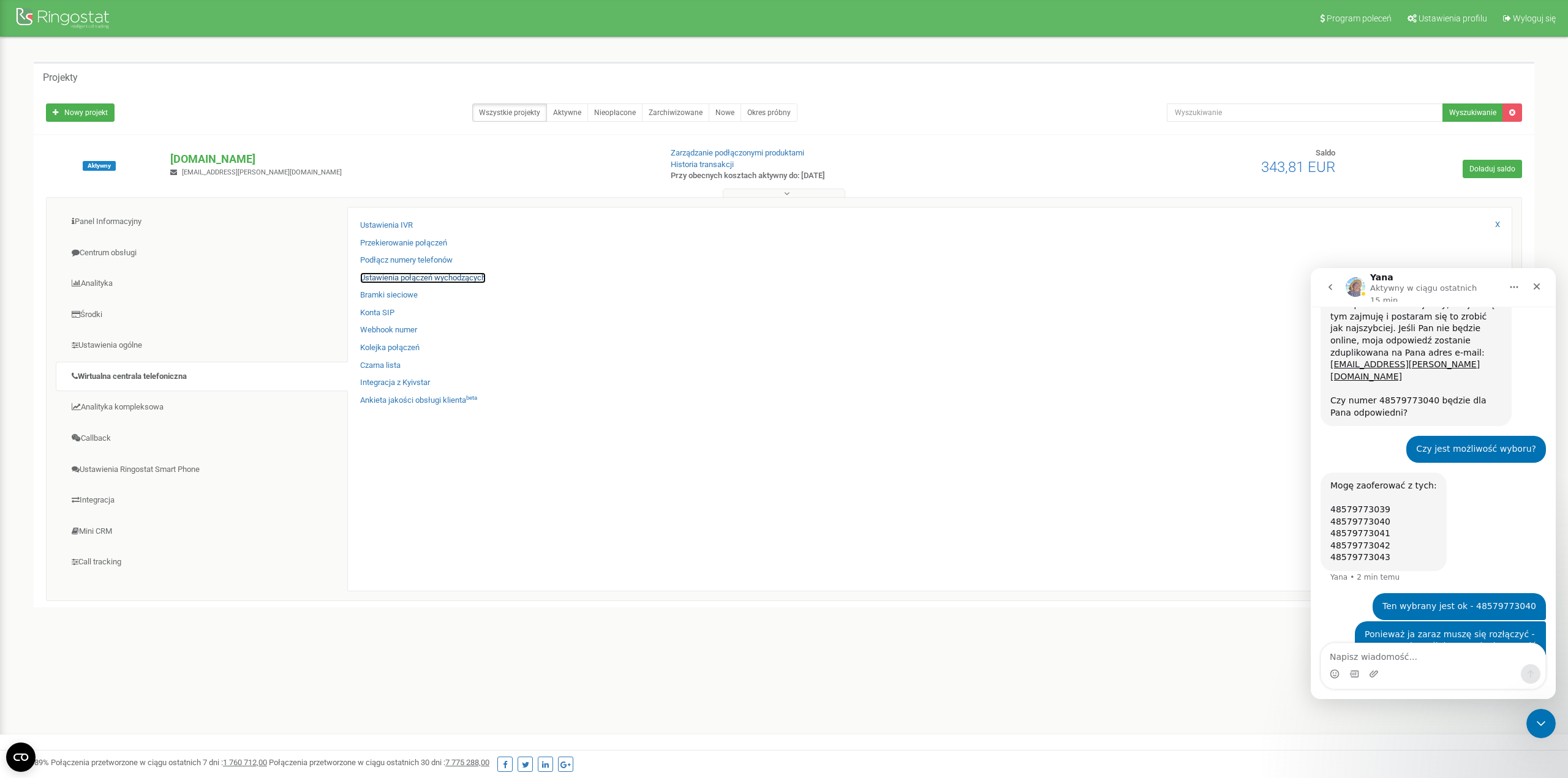
click at [397, 278] on link "Ustawienia połączeń wychodzących" at bounding box center [423, 278] width 125 height 12
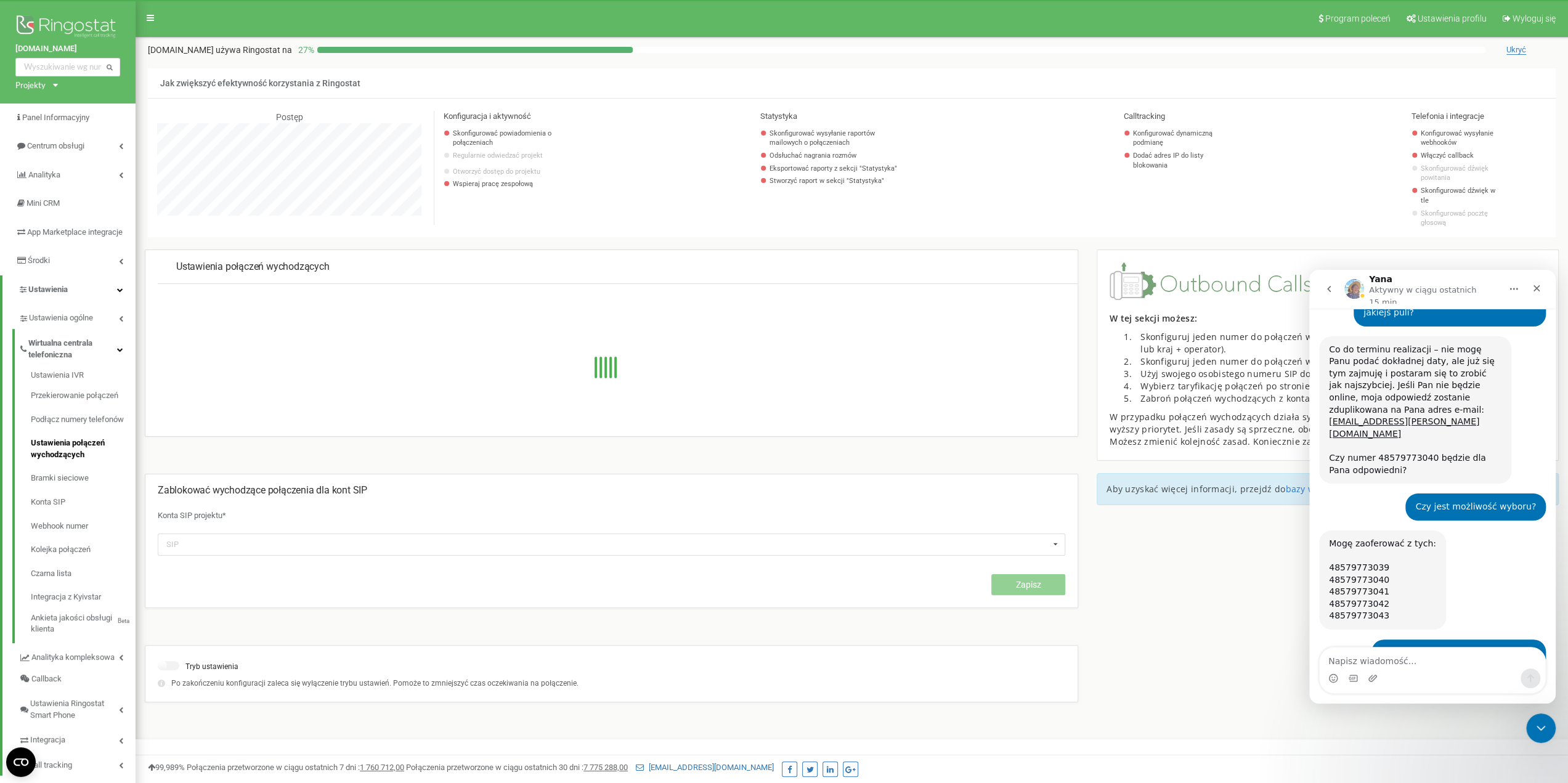
scroll to position [1167, 0]
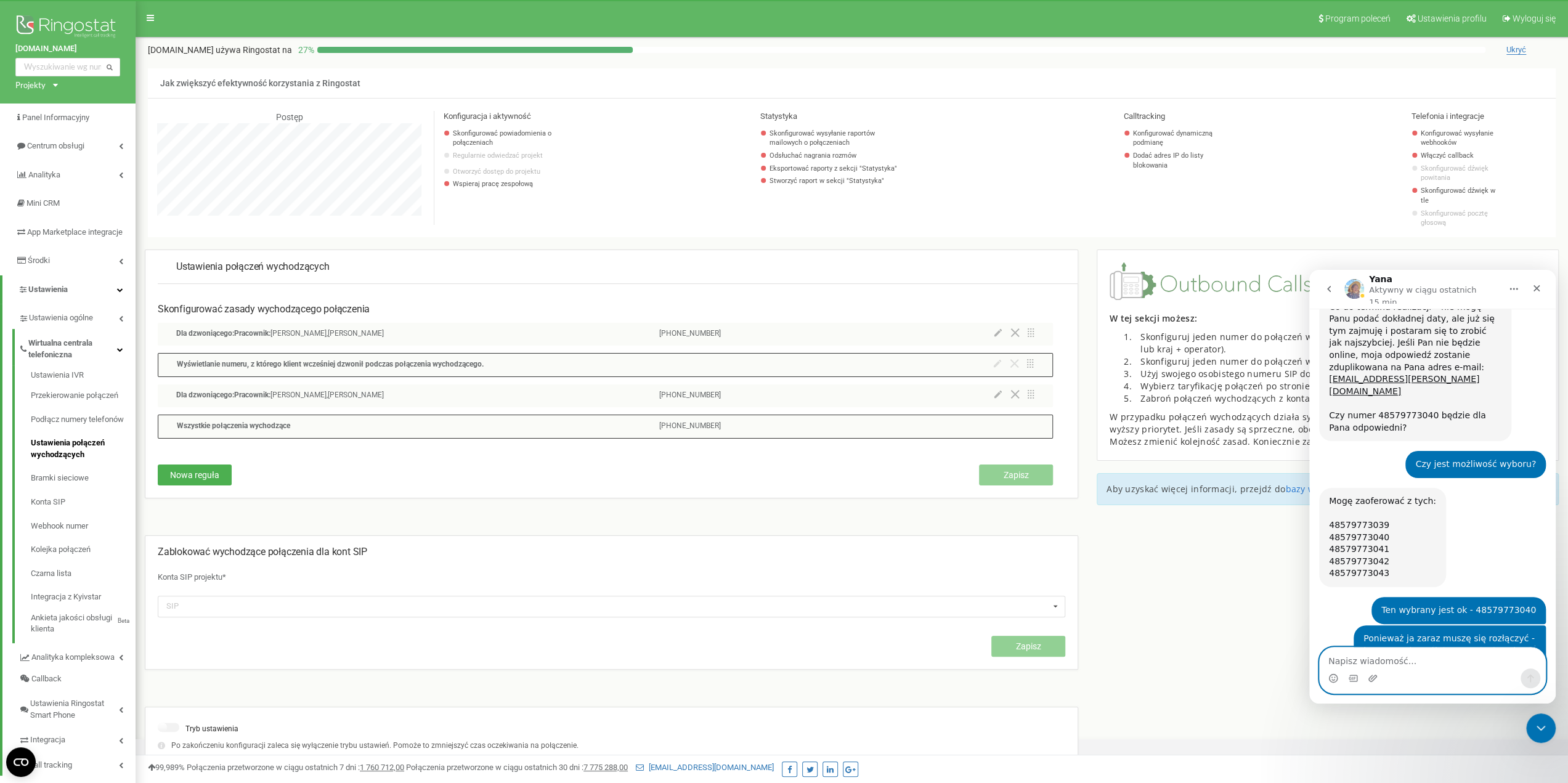
click at [1365, 658] on textarea "Napisz wiadomość..." at bounding box center [1433, 658] width 226 height 21
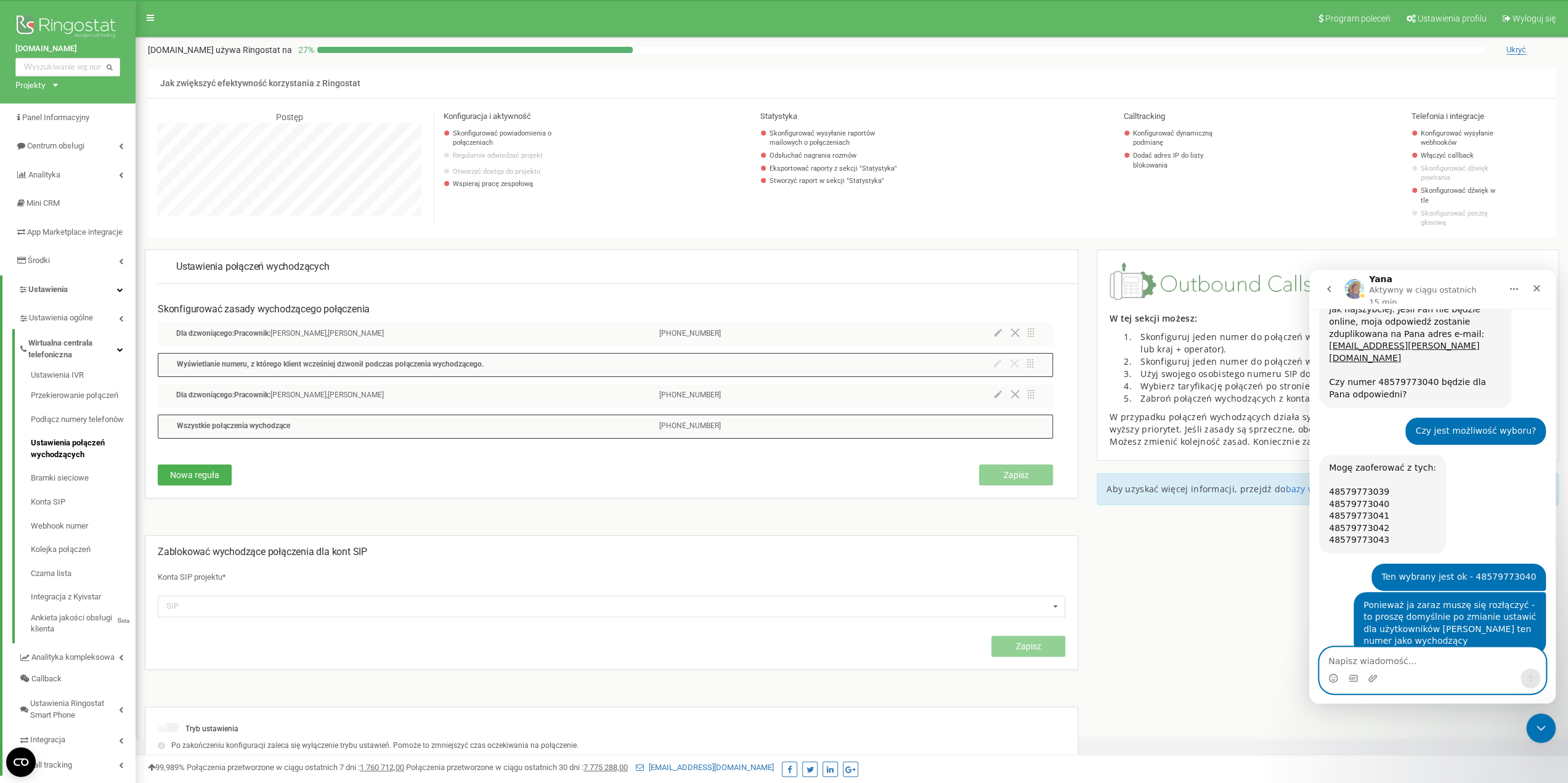
scroll to position [1208, 0]
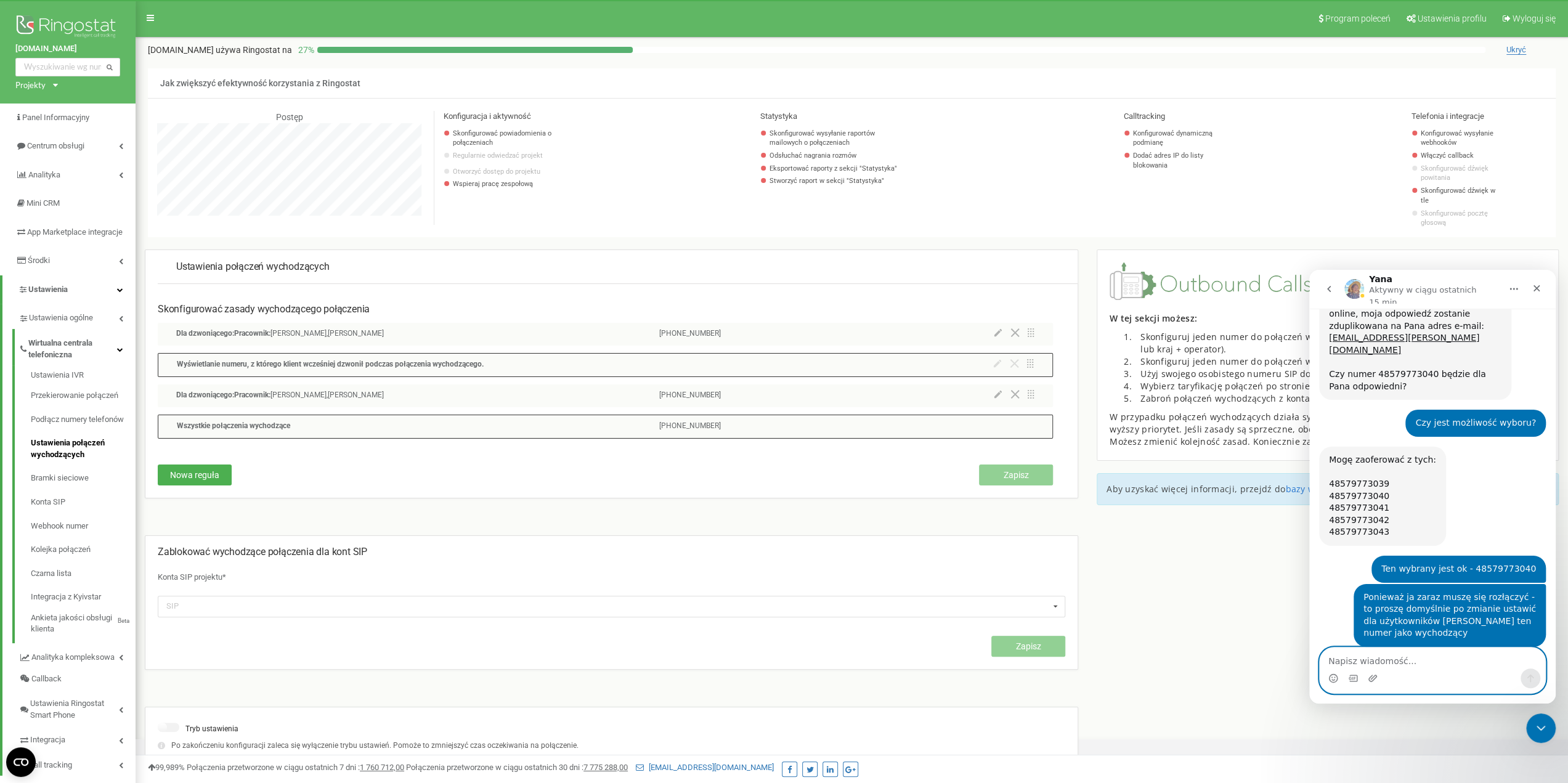
click at [1415, 665] on textarea "Napisz wiadomość..." at bounding box center [1433, 658] width 226 height 21
click at [1418, 658] on textarea "teraz niestety jest to" at bounding box center [1433, 658] width 226 height 21
paste textarea "222668816"
type textarea "teraz niestety jest to 222668816"
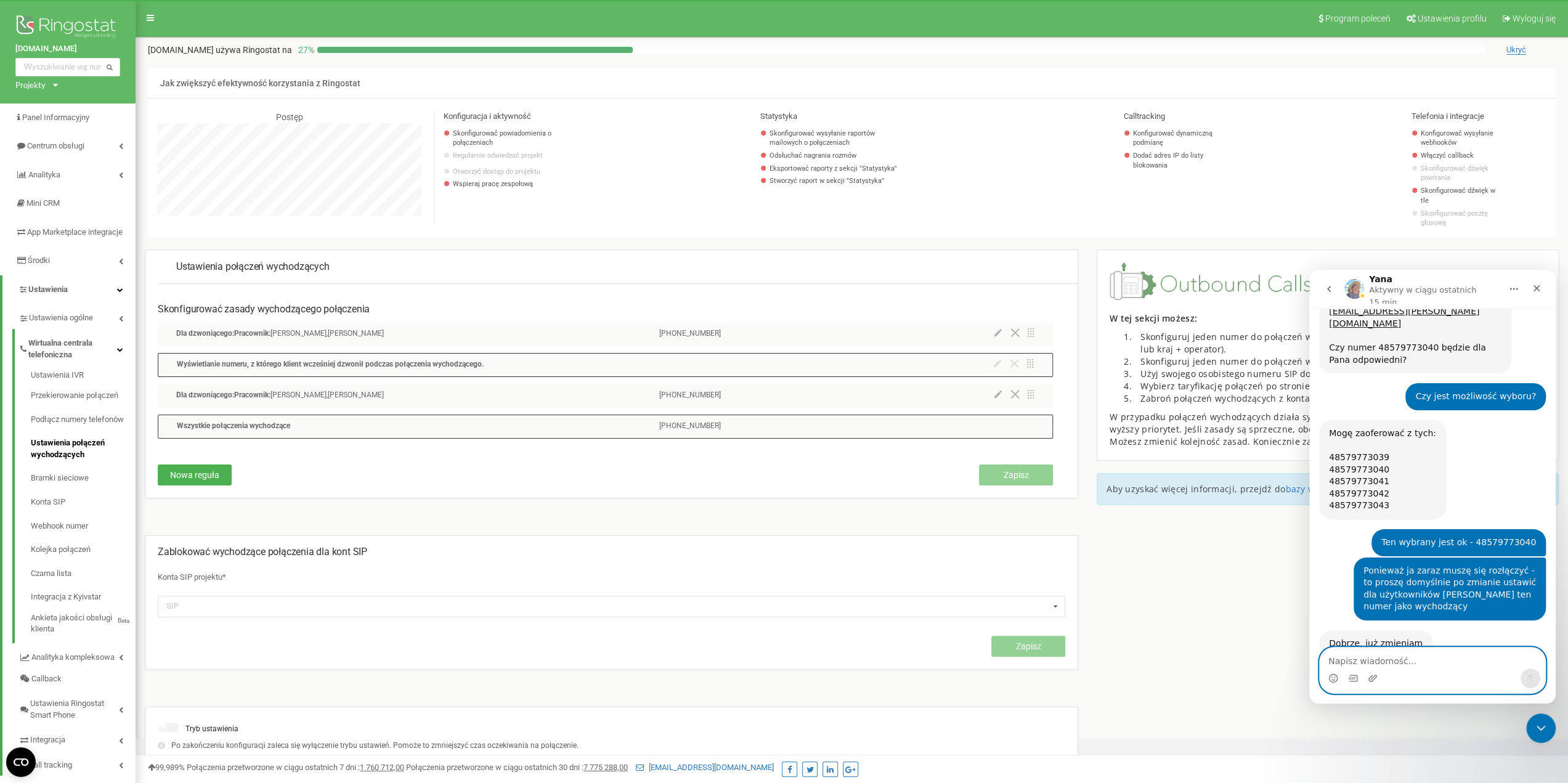
scroll to position [1236, 0]
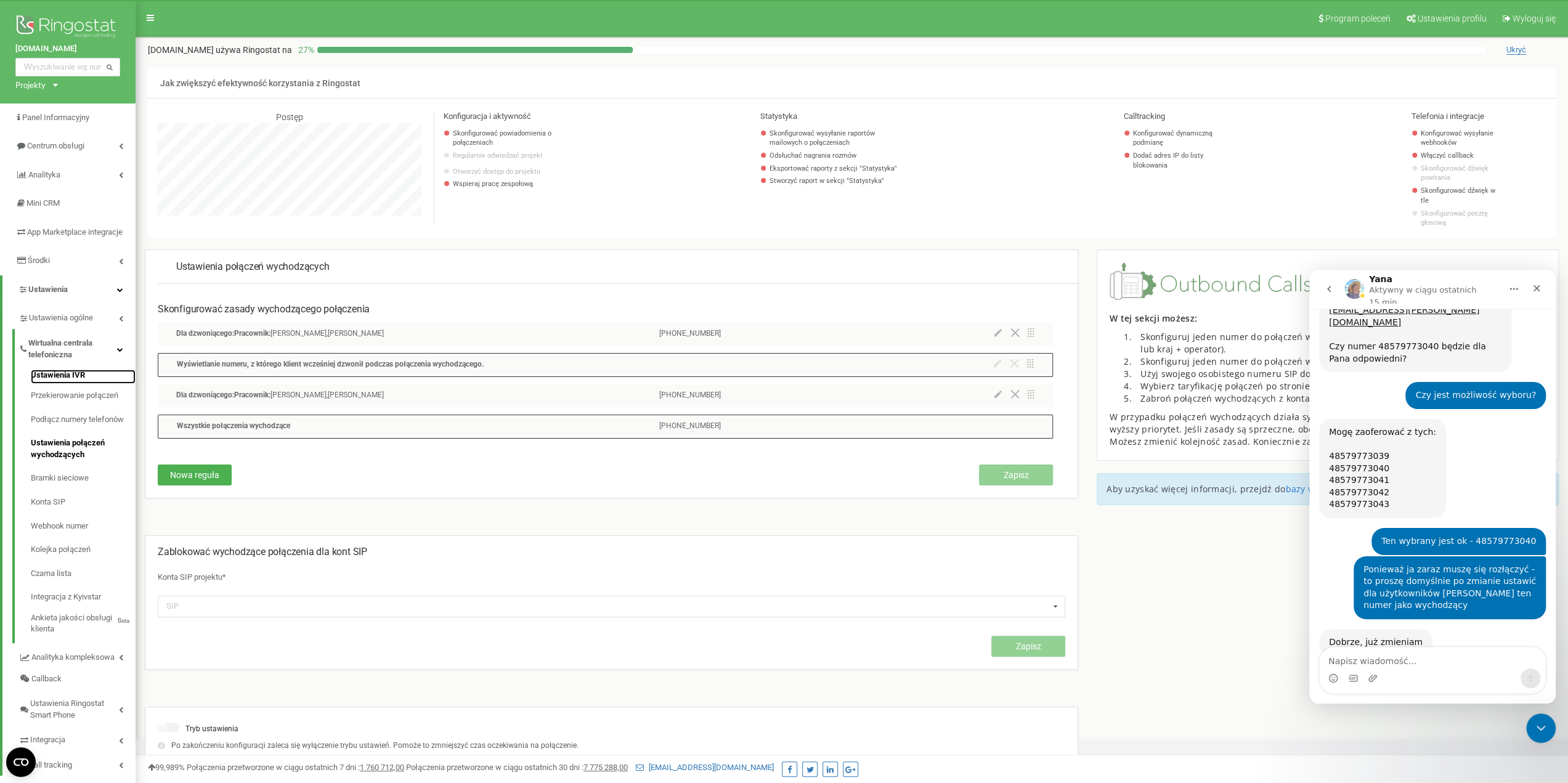
click at [73, 385] on link "Ustawienia IVR" at bounding box center [83, 377] width 105 height 15
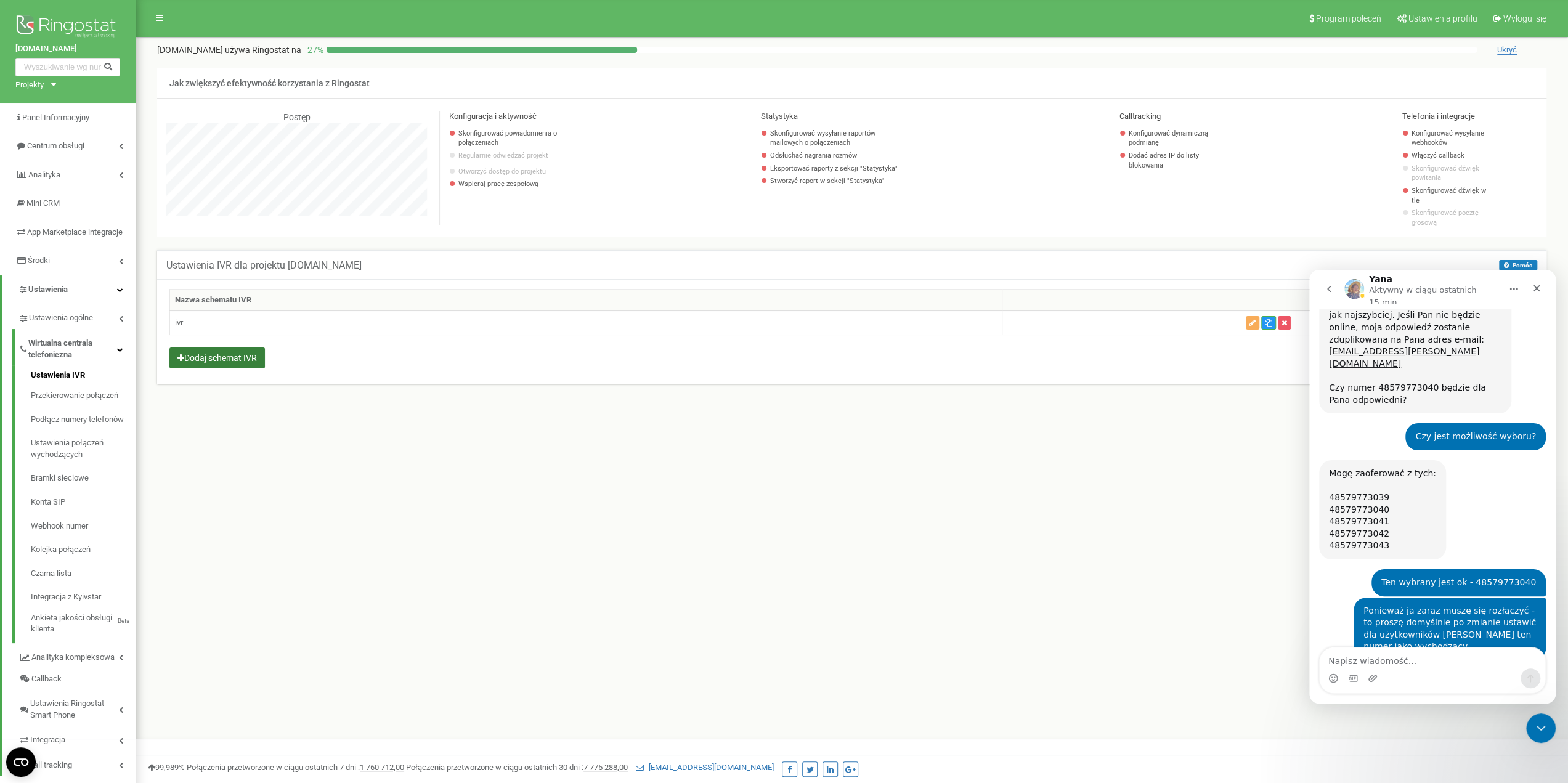
scroll to position [1236, 0]
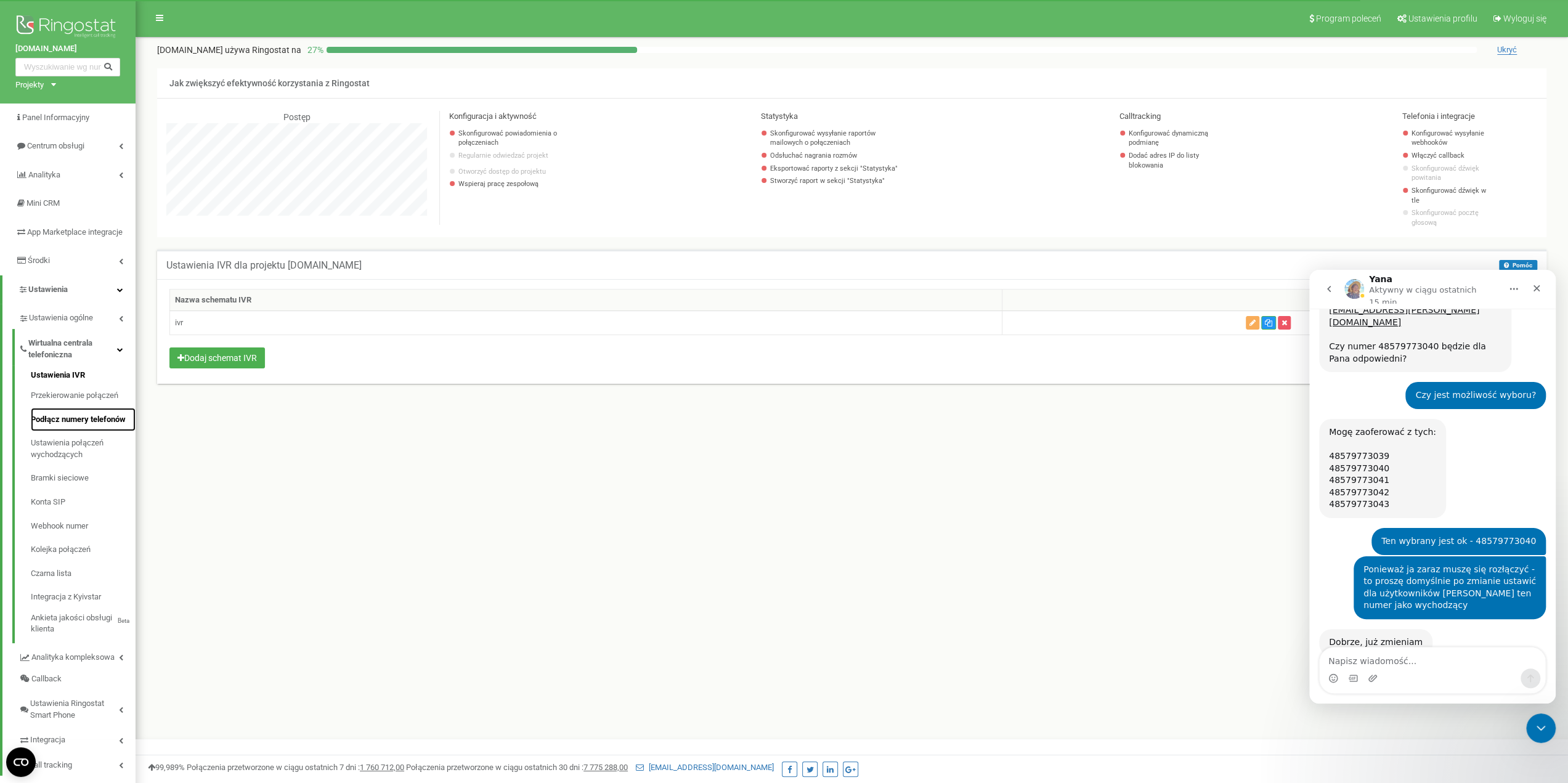
click at [85, 432] on link "Podłącz numery telefonów" at bounding box center [83, 420] width 105 height 24
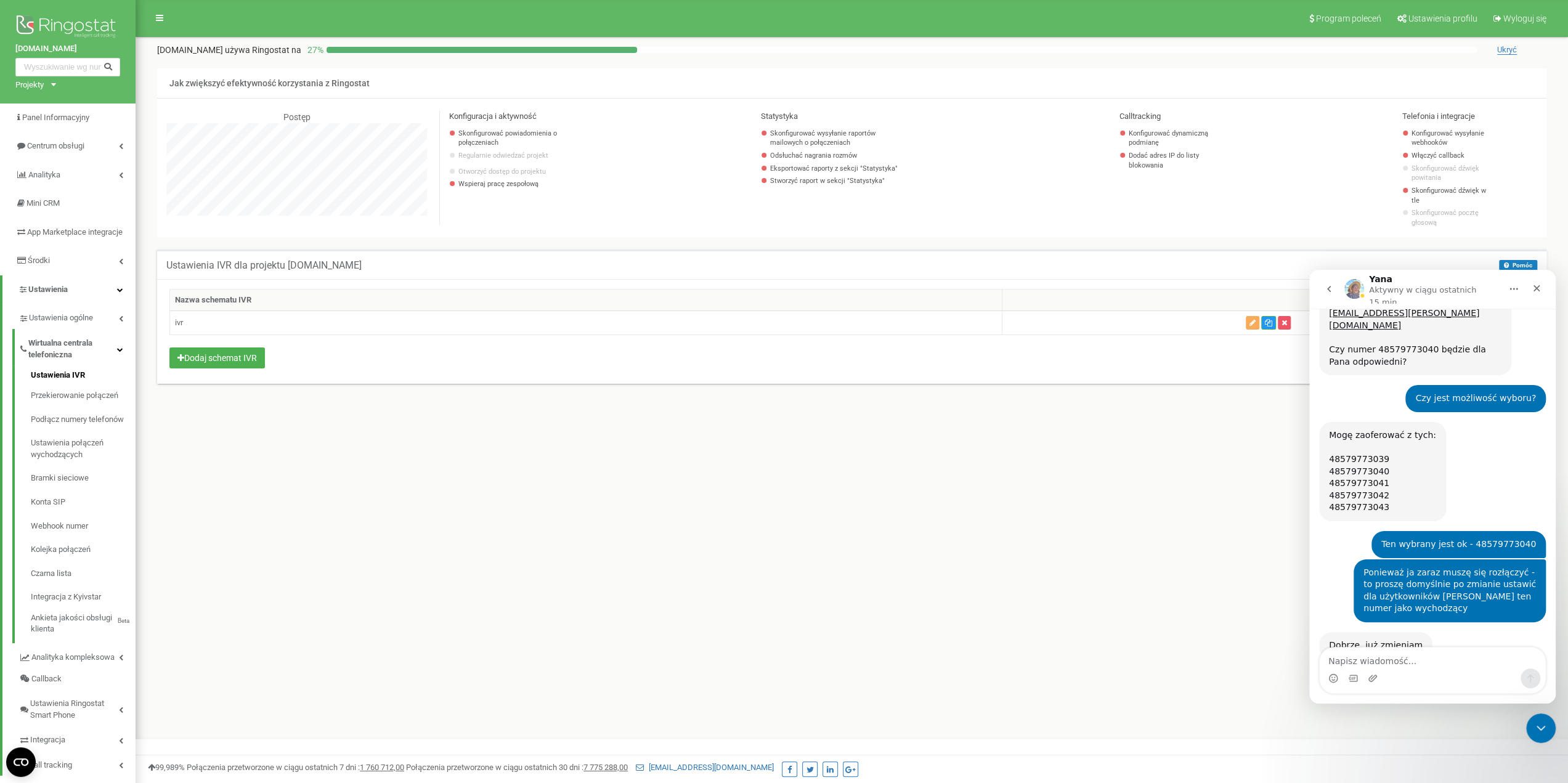
scroll to position [1236, 0]
click at [1473, 419] on div "Mogę zaoferować z tych: 48579773039 48579773040 48579773041 48579773042 4857977…" at bounding box center [1433, 474] width 227 height 109
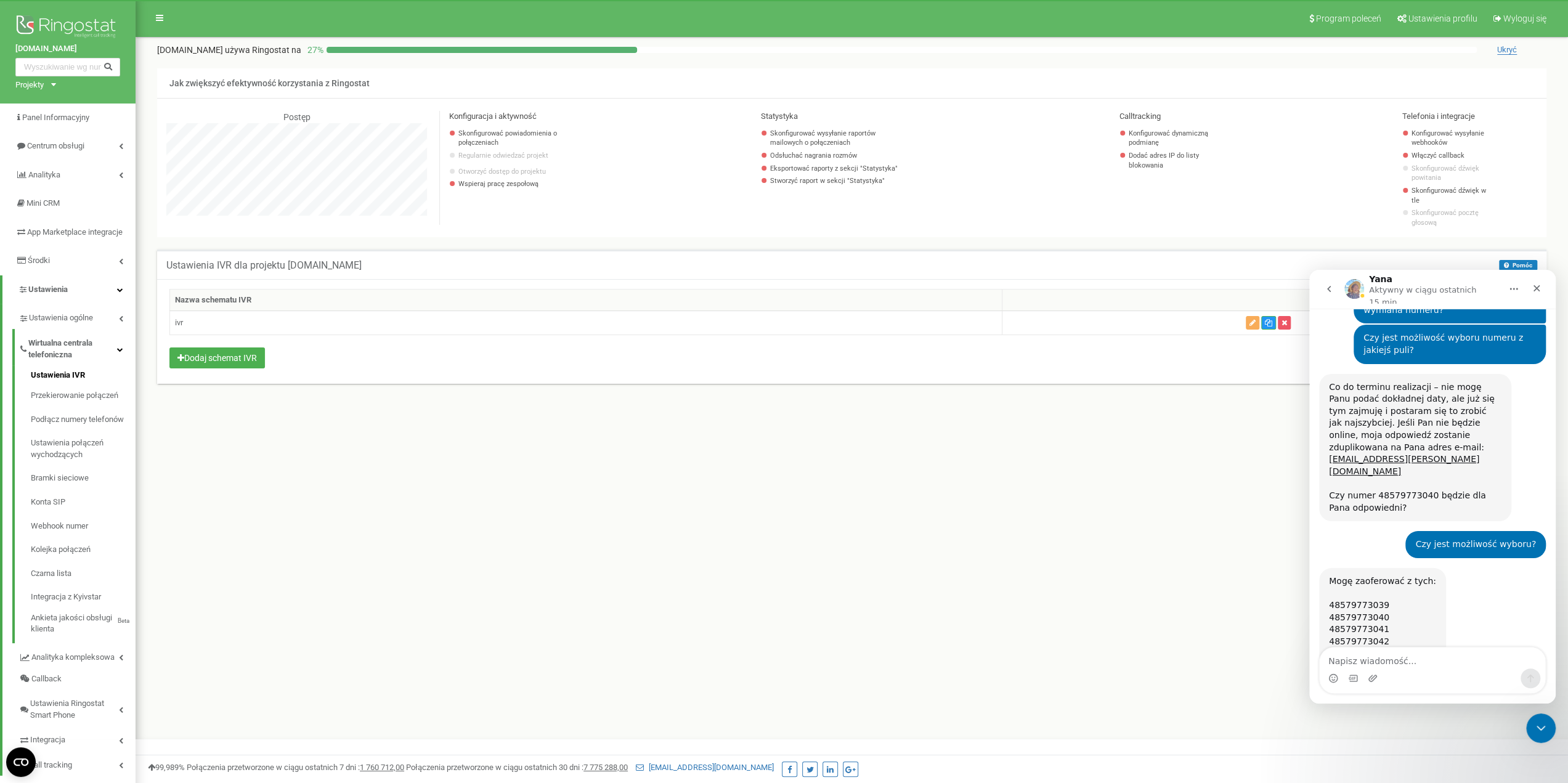
scroll to position [990, 0]
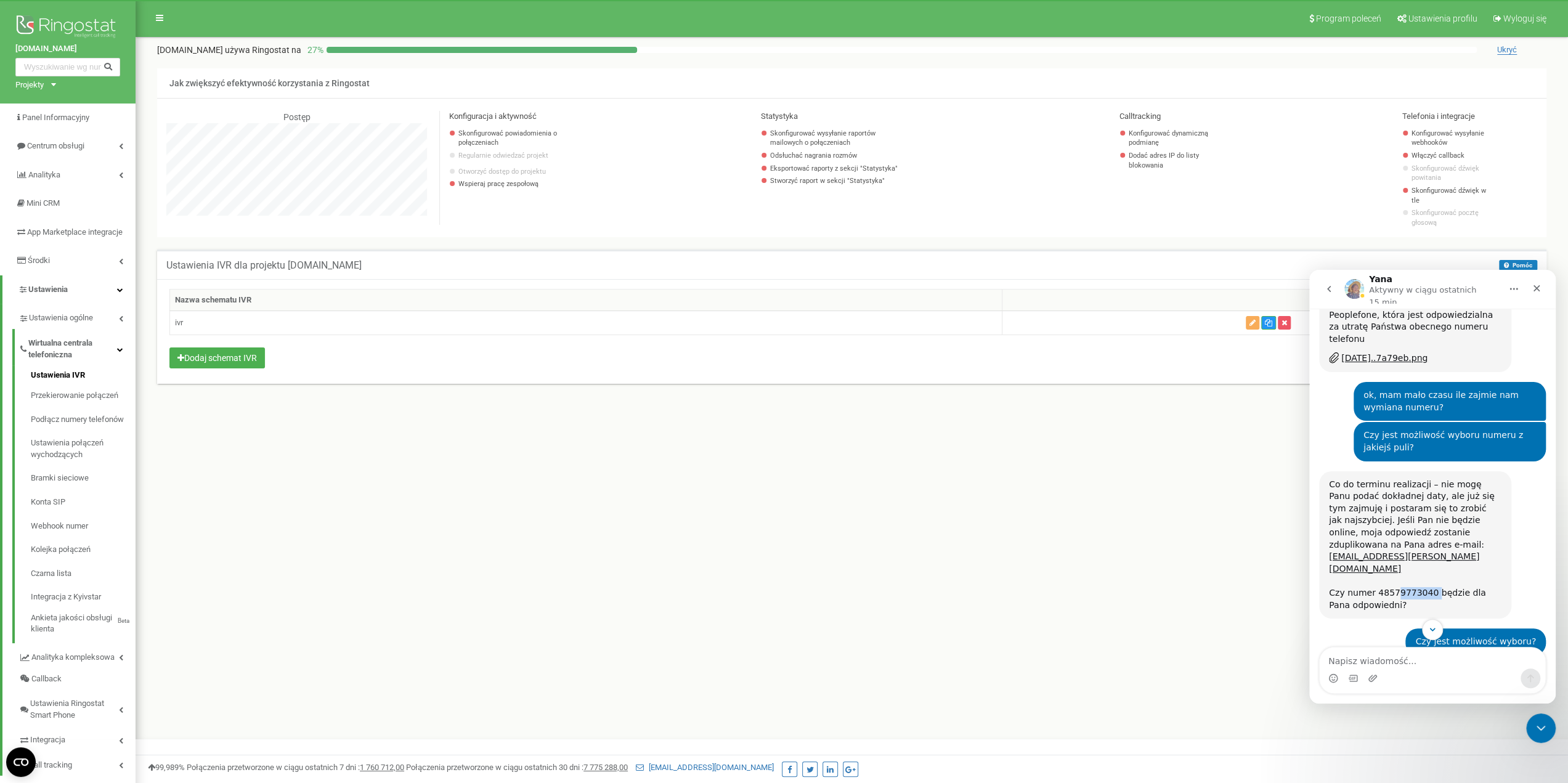
drag, startPoint x: 1420, startPoint y: 488, endPoint x: 1388, endPoint y: 485, distance: 32.1
click at [1388, 587] on div "Czy numer 48579773040 będzie dla Pana odpowiedni?" at bounding box center [1416, 599] width 173 height 24
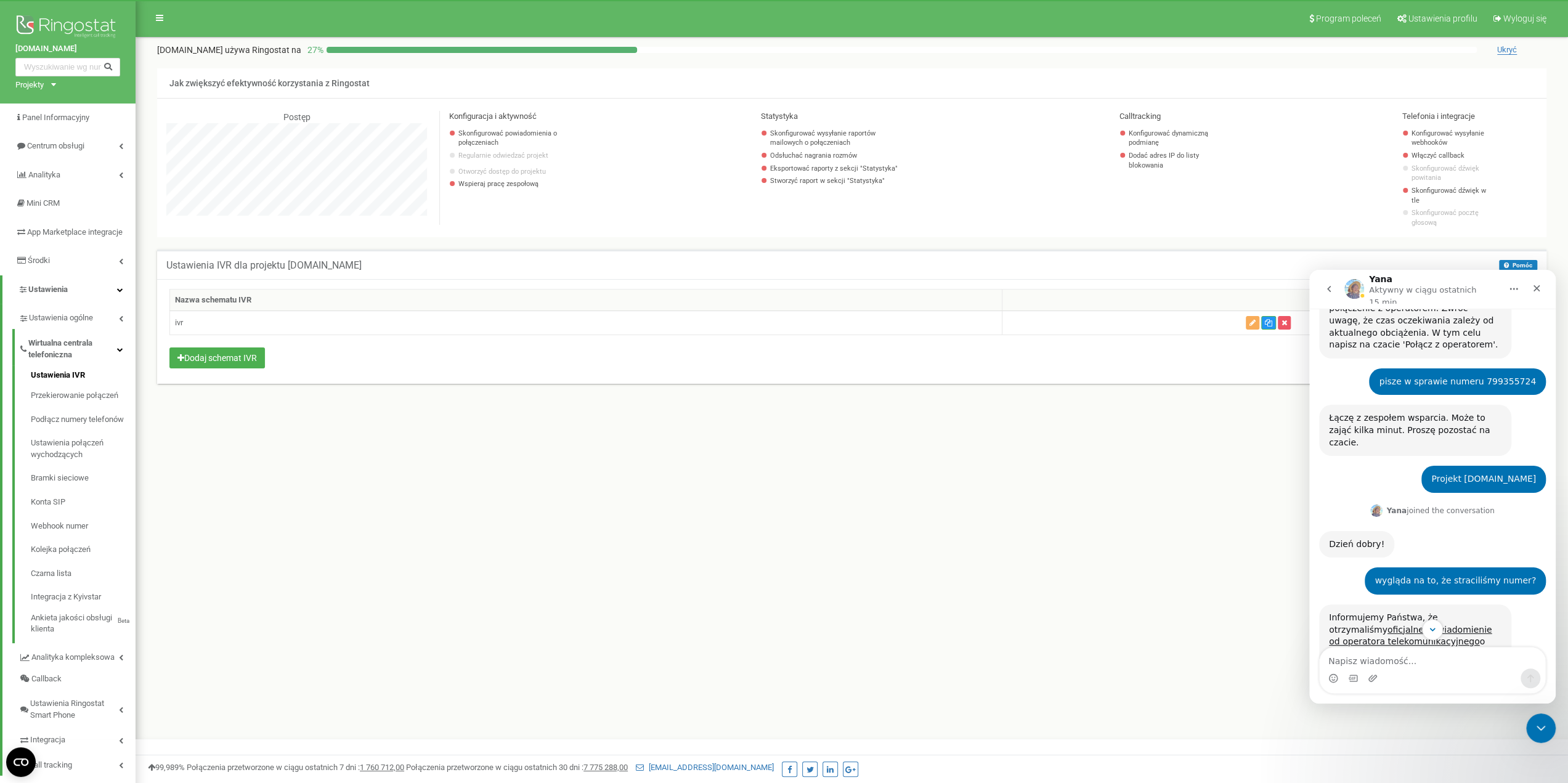
scroll to position [127, 0]
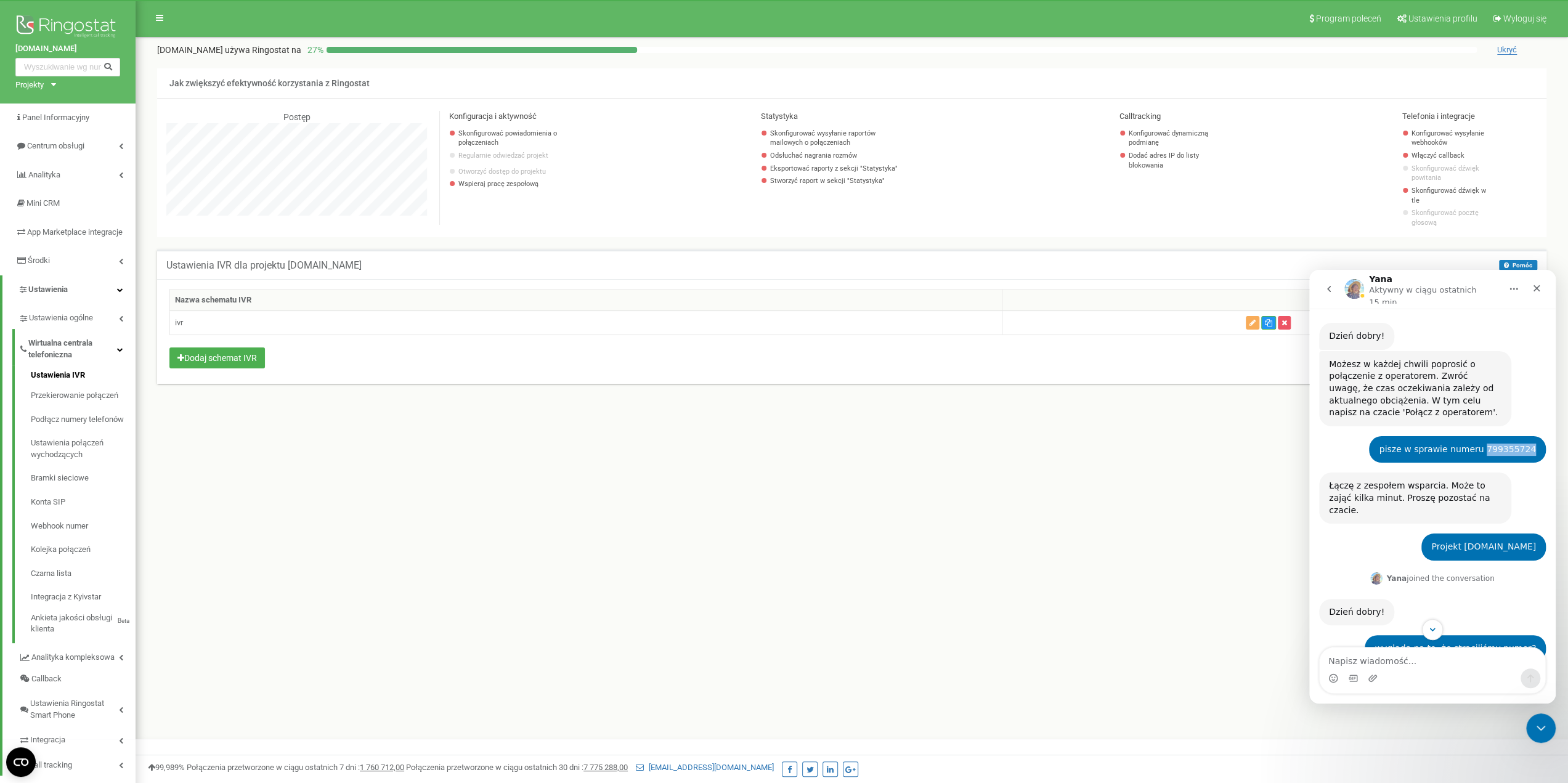
drag, startPoint x: 1533, startPoint y: 430, endPoint x: 1490, endPoint y: 428, distance: 43.0
click at [1490, 436] on div "pisze w sprawie numeru 799355724 [PERSON_NAME] • 30 min temu" at bounding box center [1457, 449] width 177 height 27
copy div "799355724"
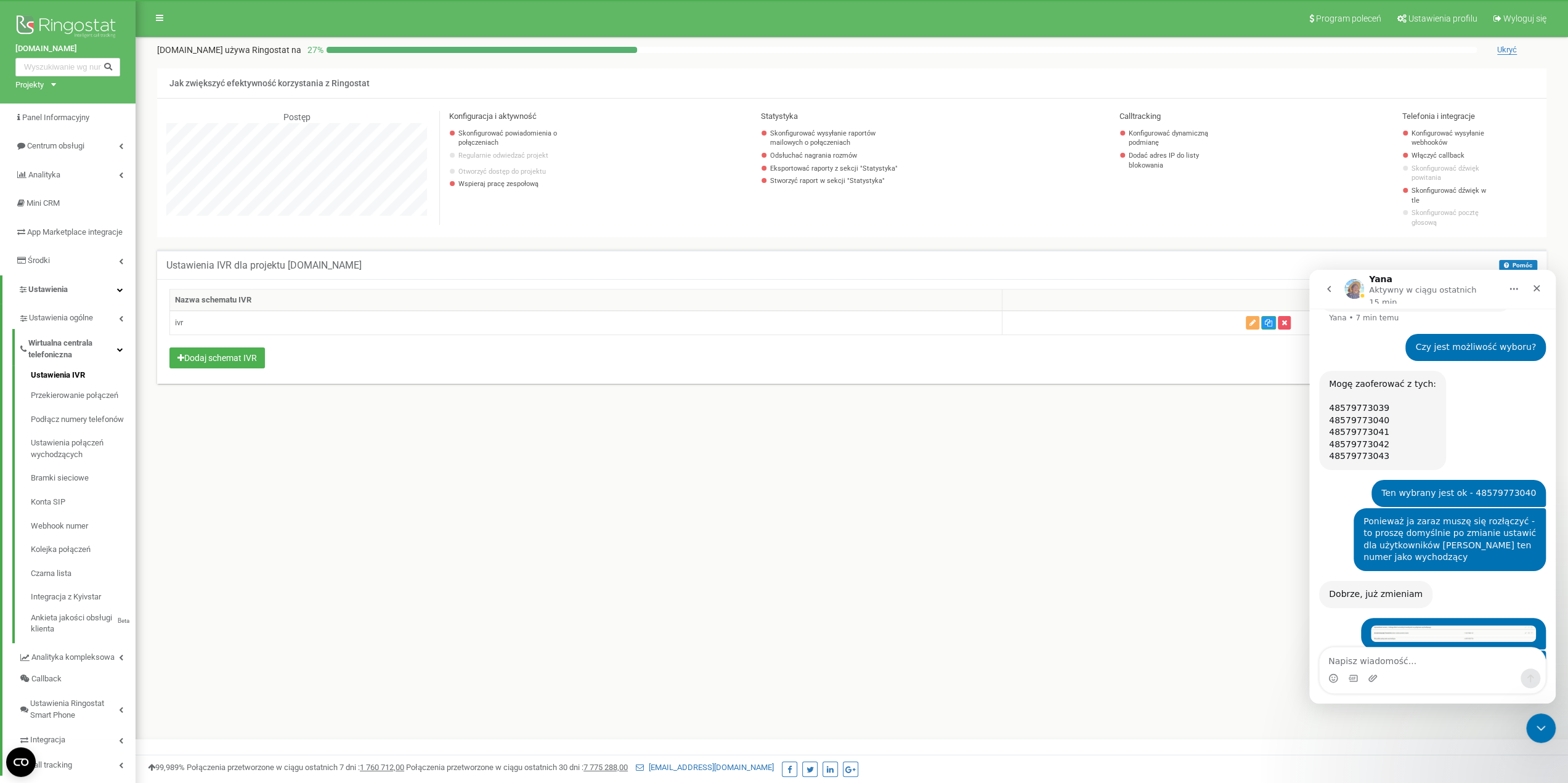
scroll to position [1235, 0]
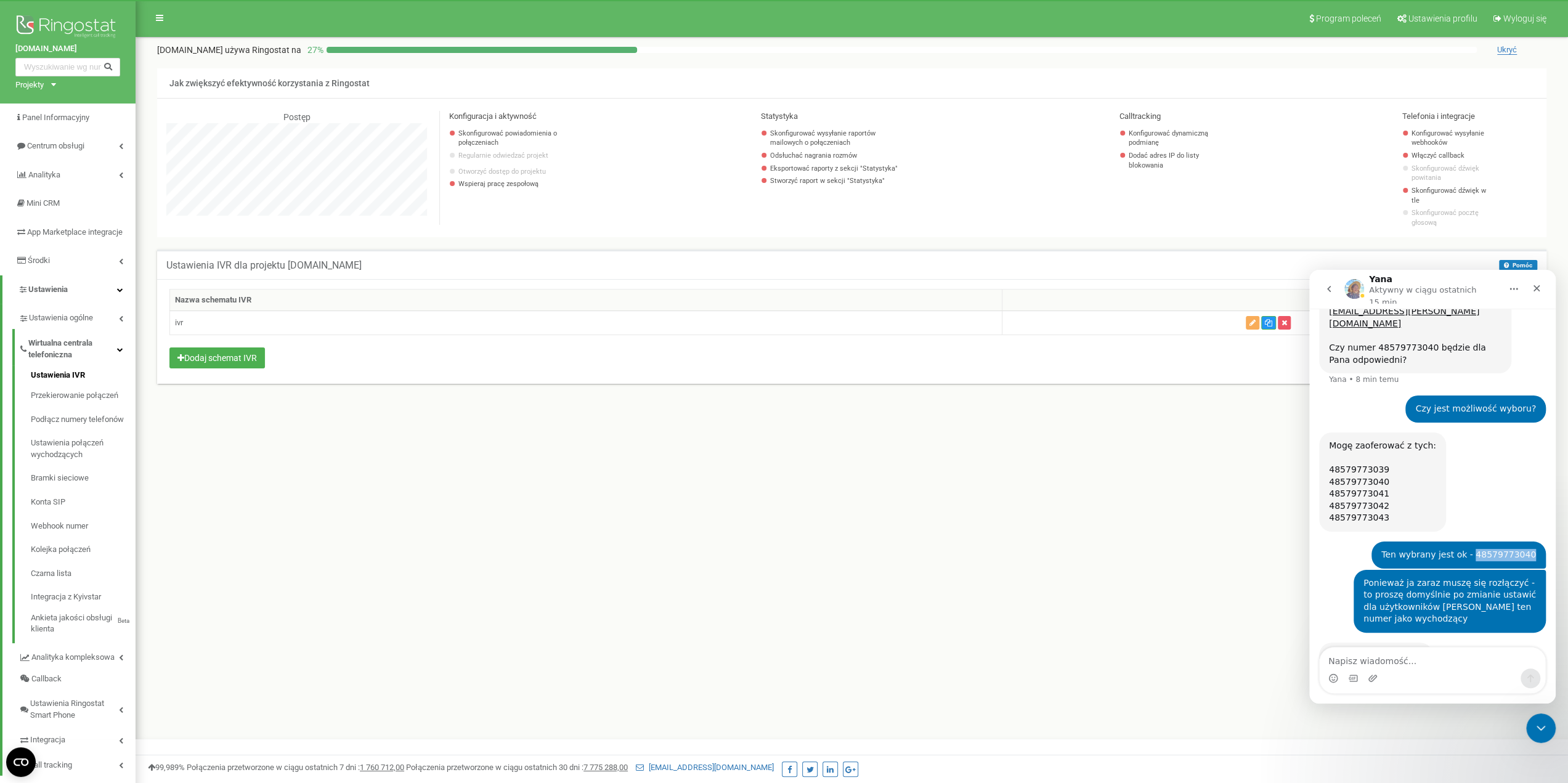
drag, startPoint x: 1534, startPoint y: 449, endPoint x: 1481, endPoint y: 450, distance: 53.0
click at [1481, 542] on div "Ten wybrany jest ok - 48579773040 [PERSON_NAME] • 4 min temu" at bounding box center [1459, 555] width 175 height 27
copy div "48579773040"
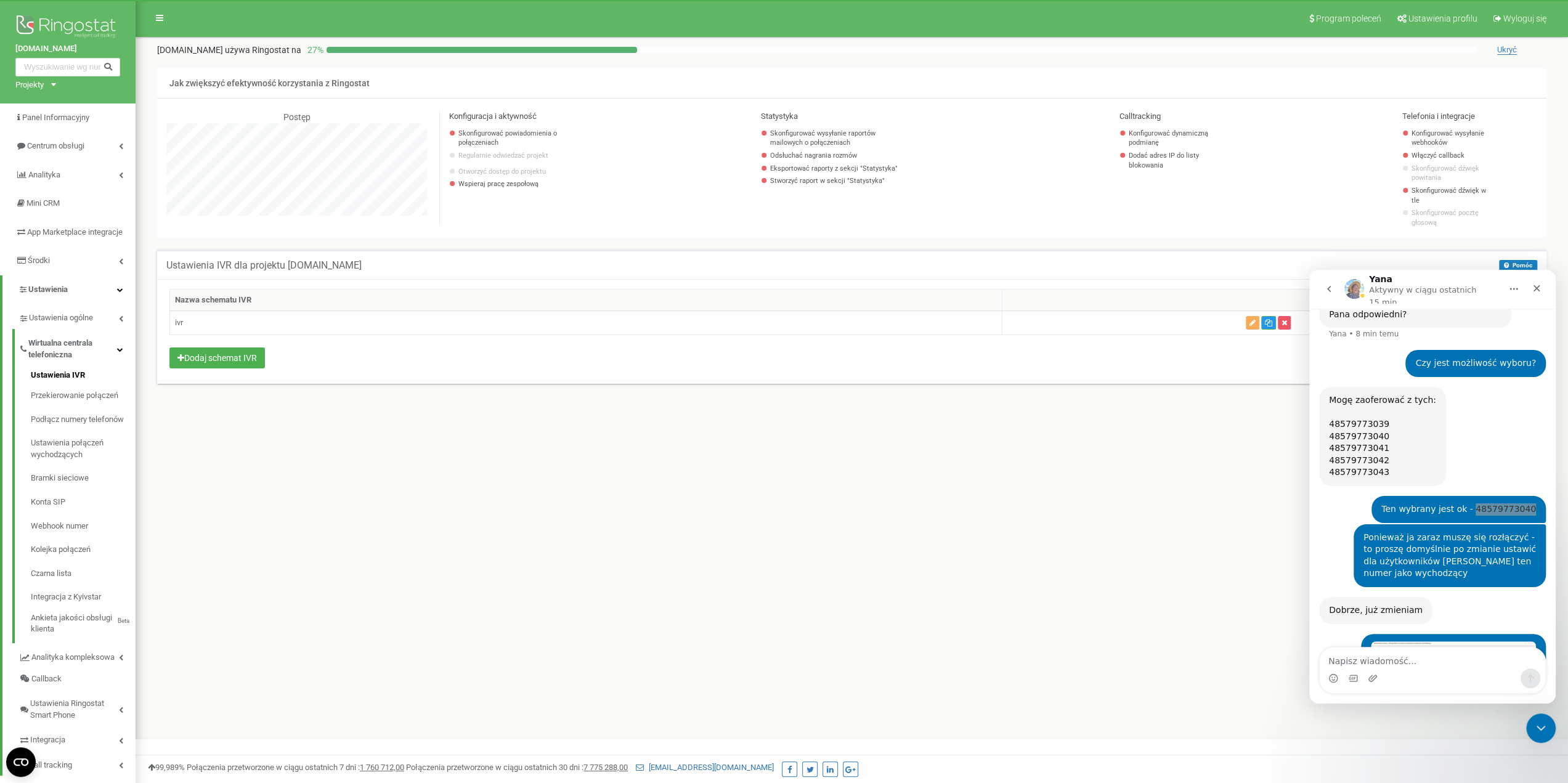
scroll to position [1298, 0]
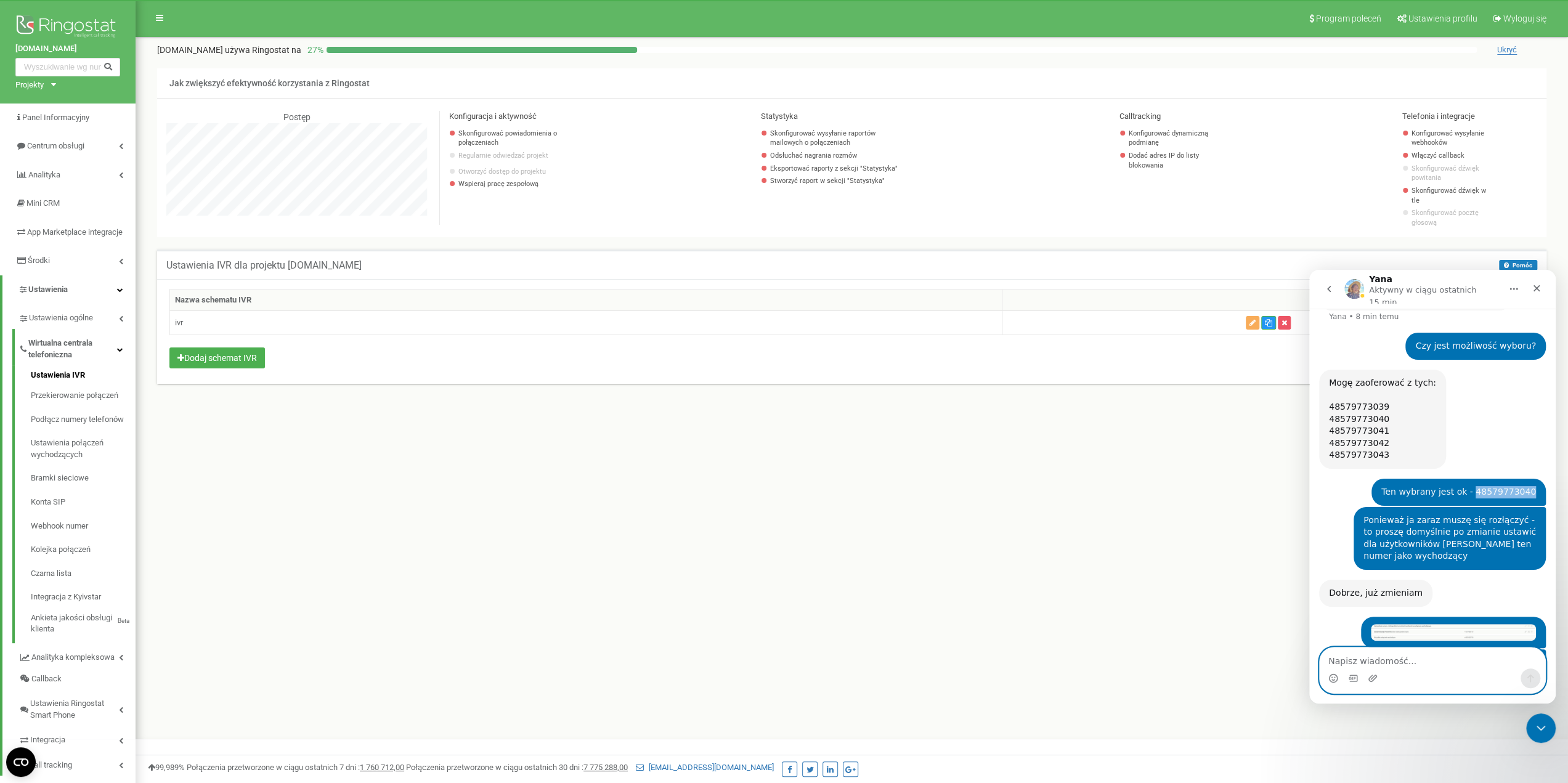
click at [1365, 663] on textarea "Napisz wiadomość..." at bounding box center [1433, 658] width 226 height 21
type textarea "ok"
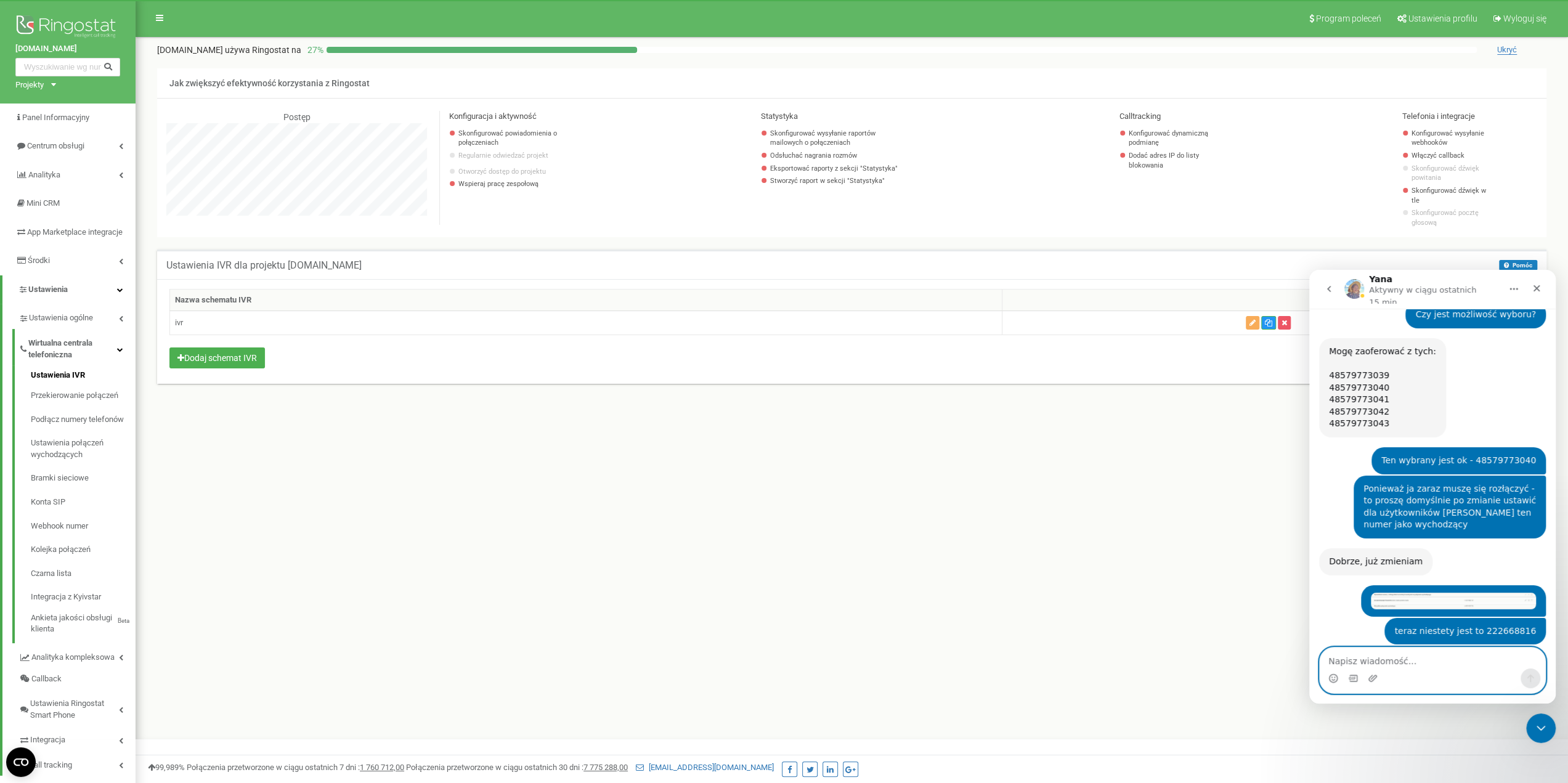
scroll to position [1334, 0]
